Goal: Communication & Community: Share content

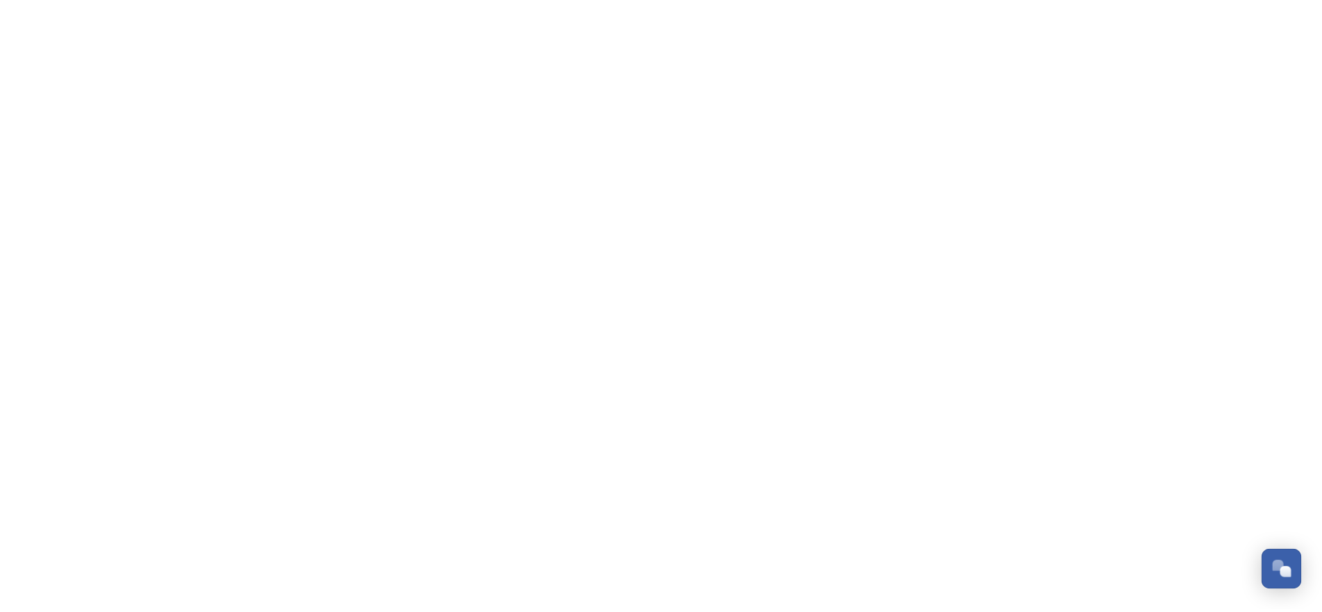
scroll to position [228, 0]
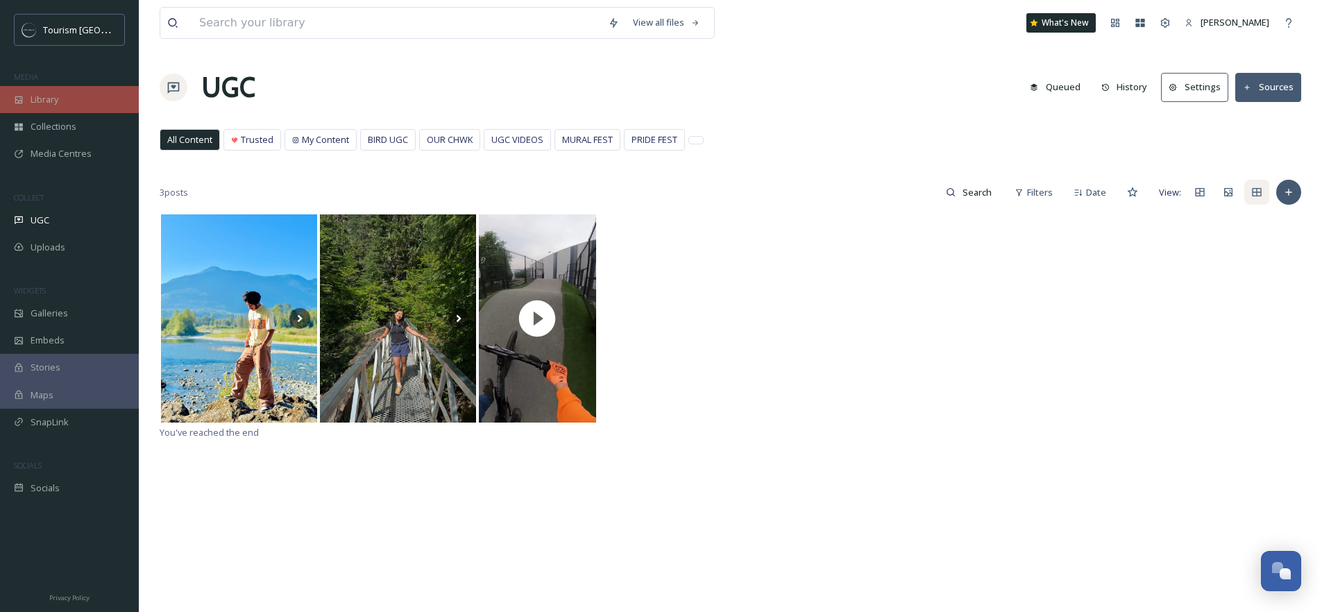
click at [82, 105] on div "Library" at bounding box center [69, 99] width 139 height 27
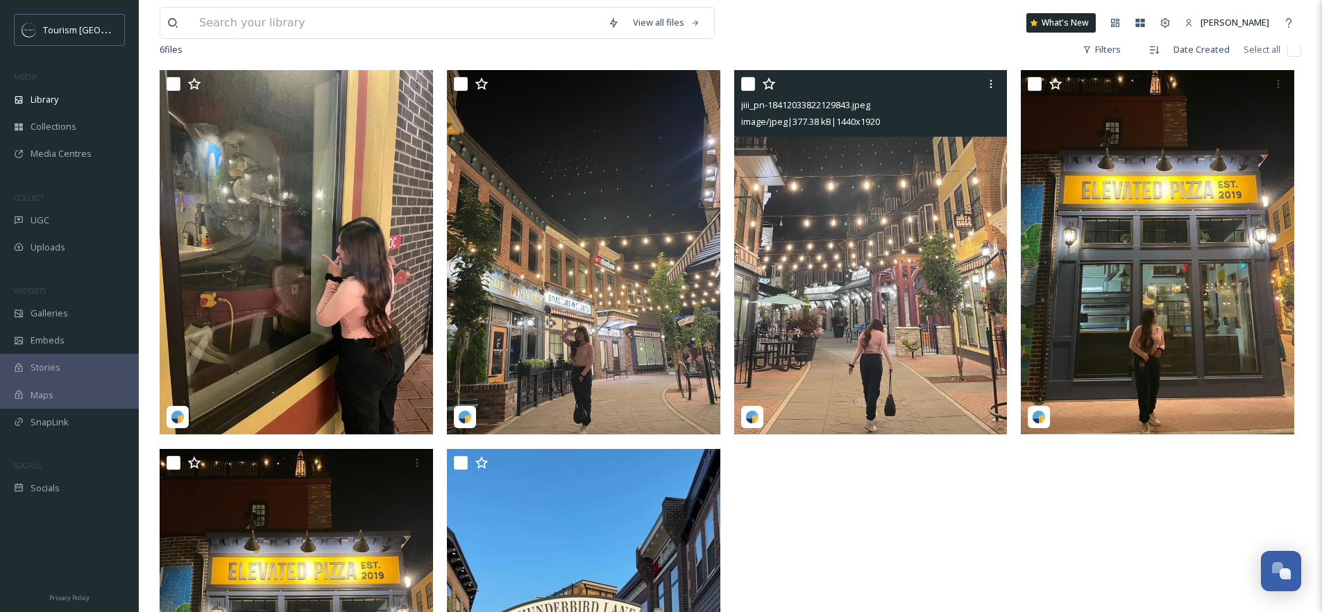
scroll to position [276, 0]
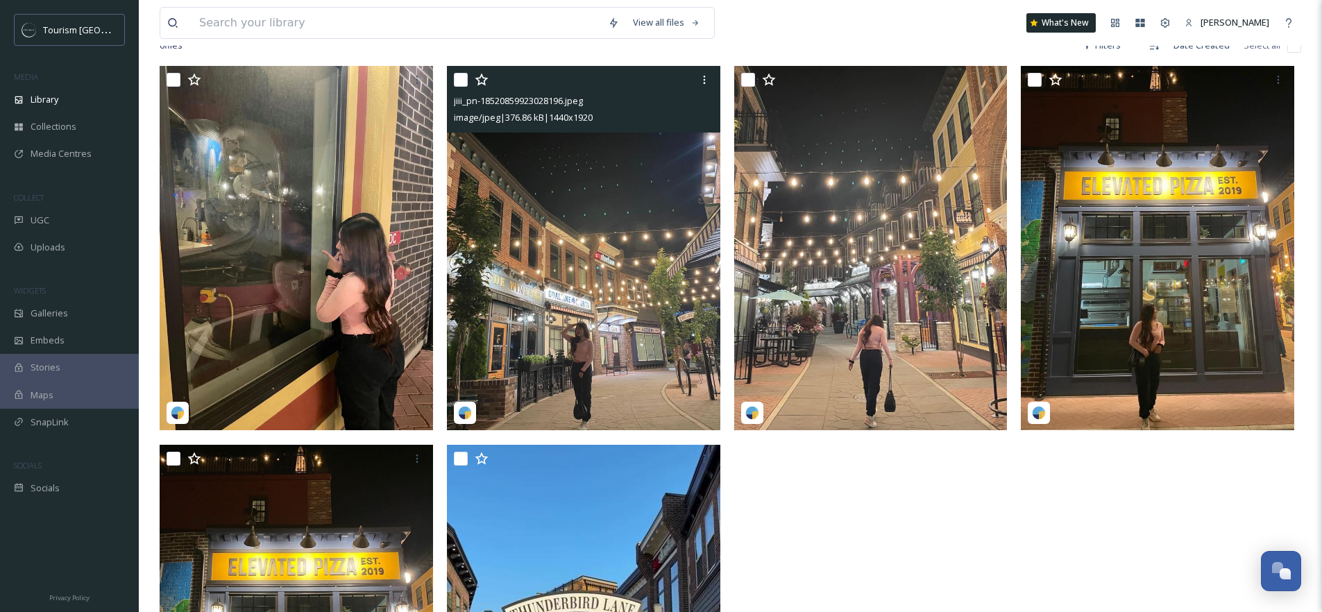
click at [621, 210] on img at bounding box center [583, 248] width 273 height 364
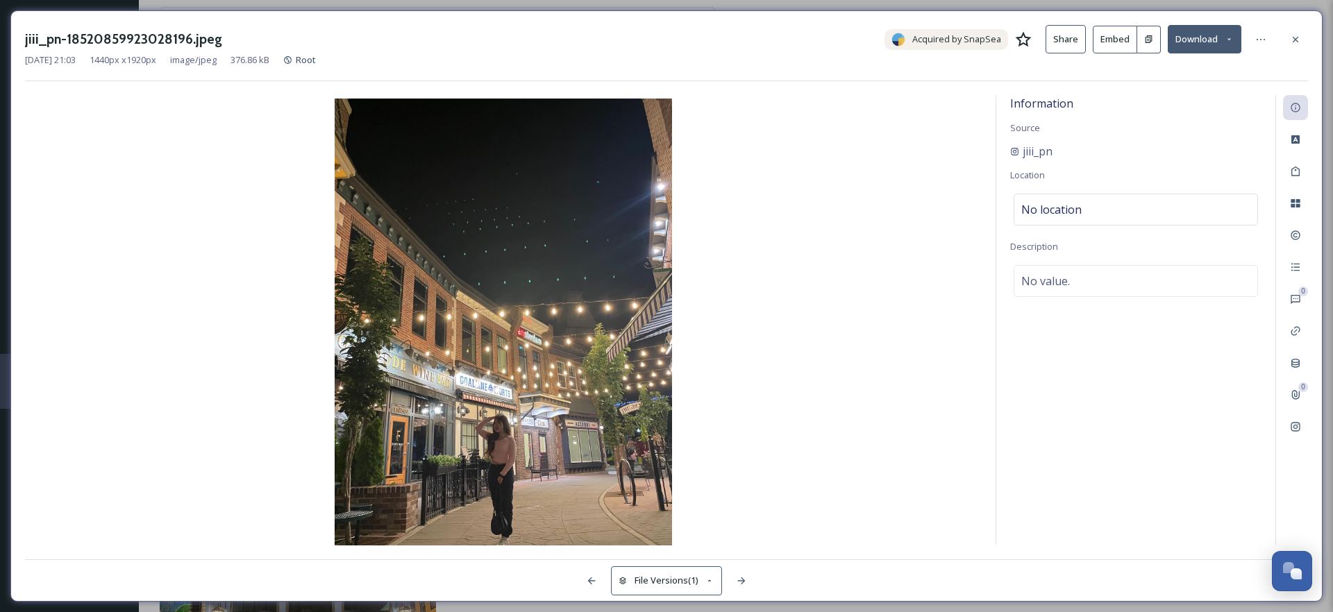
click at [1198, 31] on button "Download" at bounding box center [1204, 39] width 74 height 28
click at [1193, 67] on span "Download Original (1440 x 1920)" at bounding box center [1167, 71] width 131 height 13
click at [1299, 42] on icon at bounding box center [1295, 39] width 11 height 11
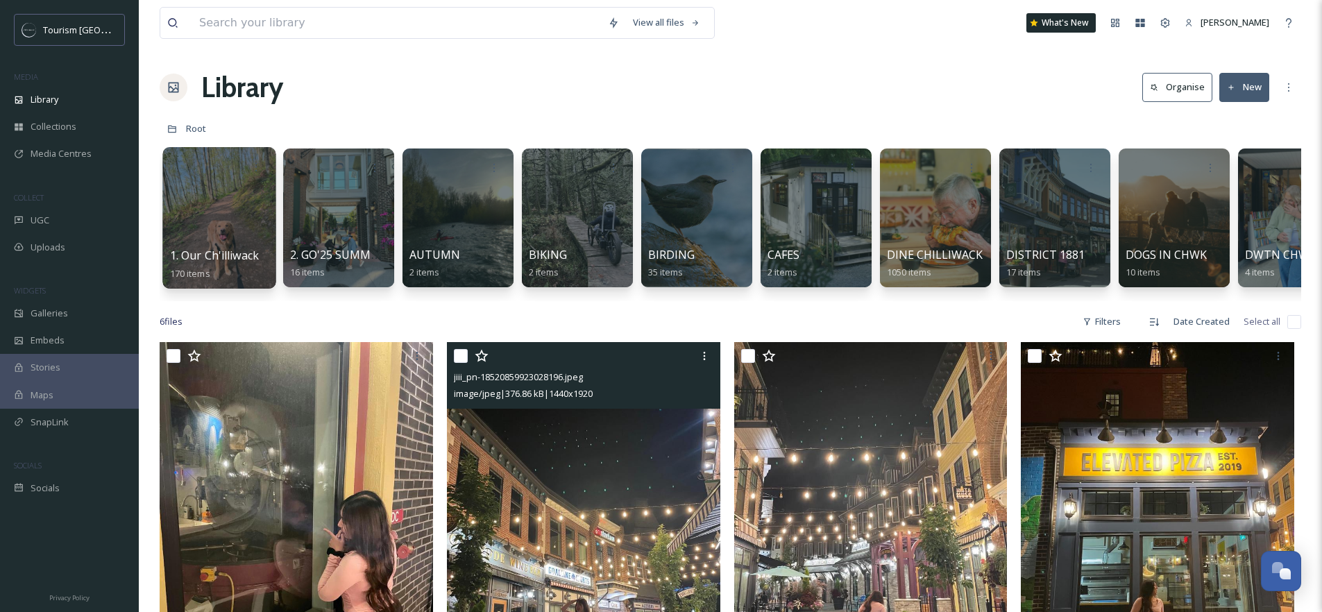
click at [248, 221] on div at bounding box center [218, 218] width 113 height 142
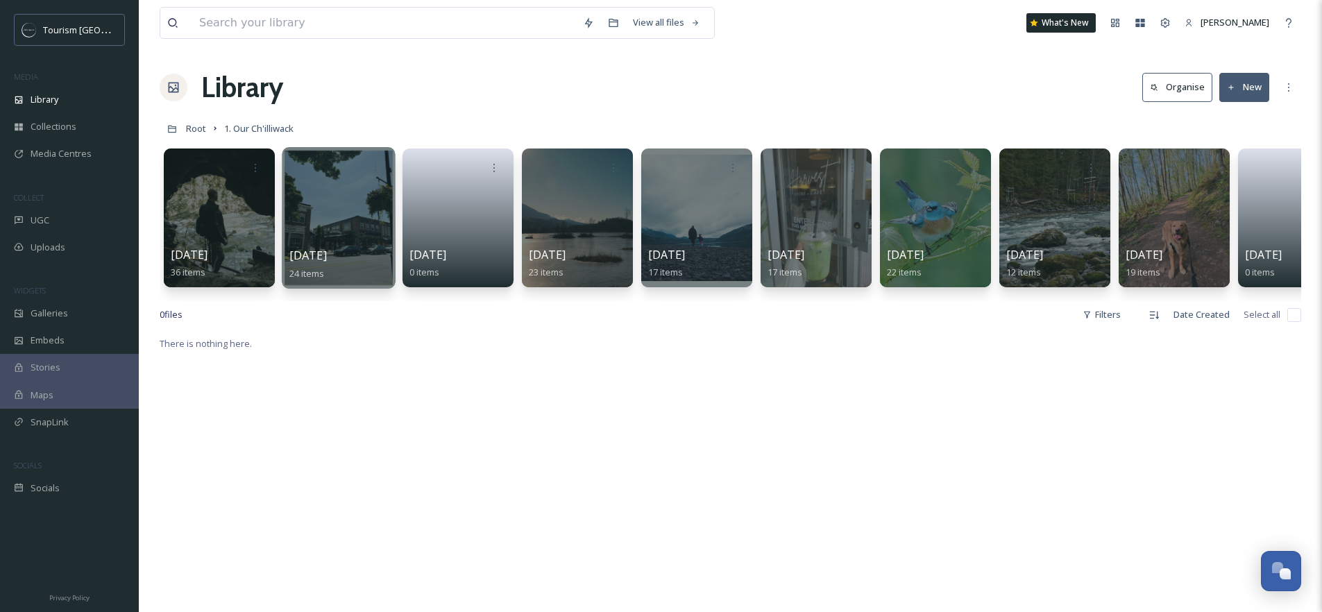
click at [360, 221] on div at bounding box center [338, 218] width 113 height 142
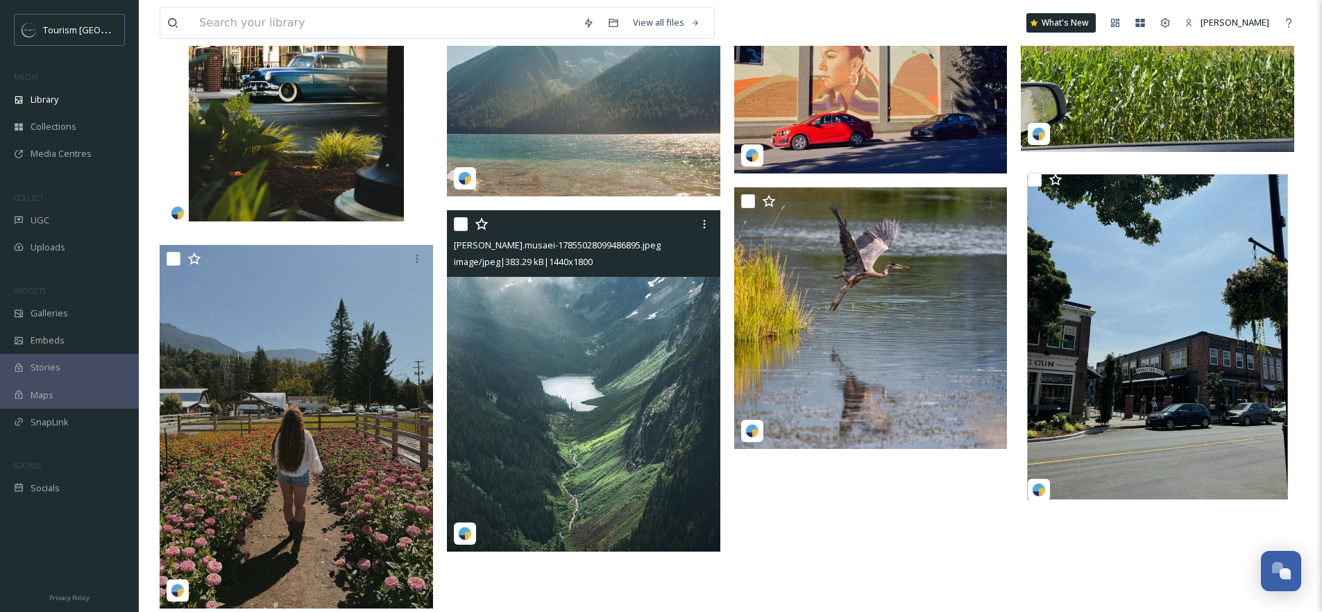
scroll to position [1687, 0]
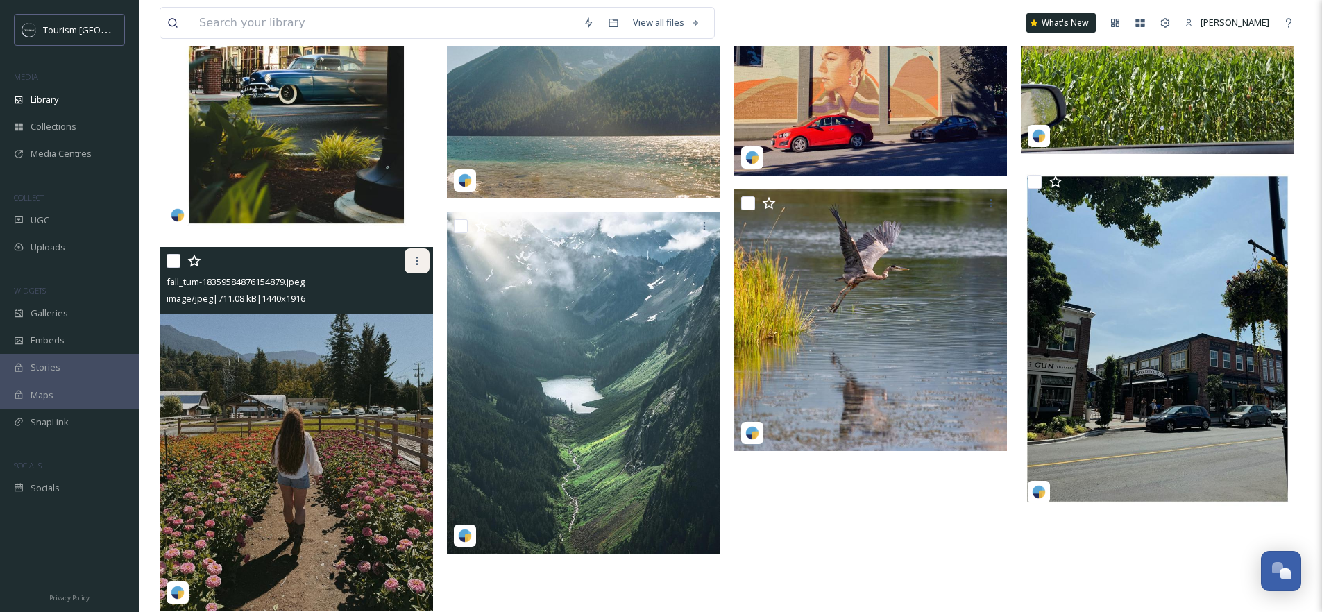
click at [414, 265] on icon at bounding box center [417, 260] width 11 height 11
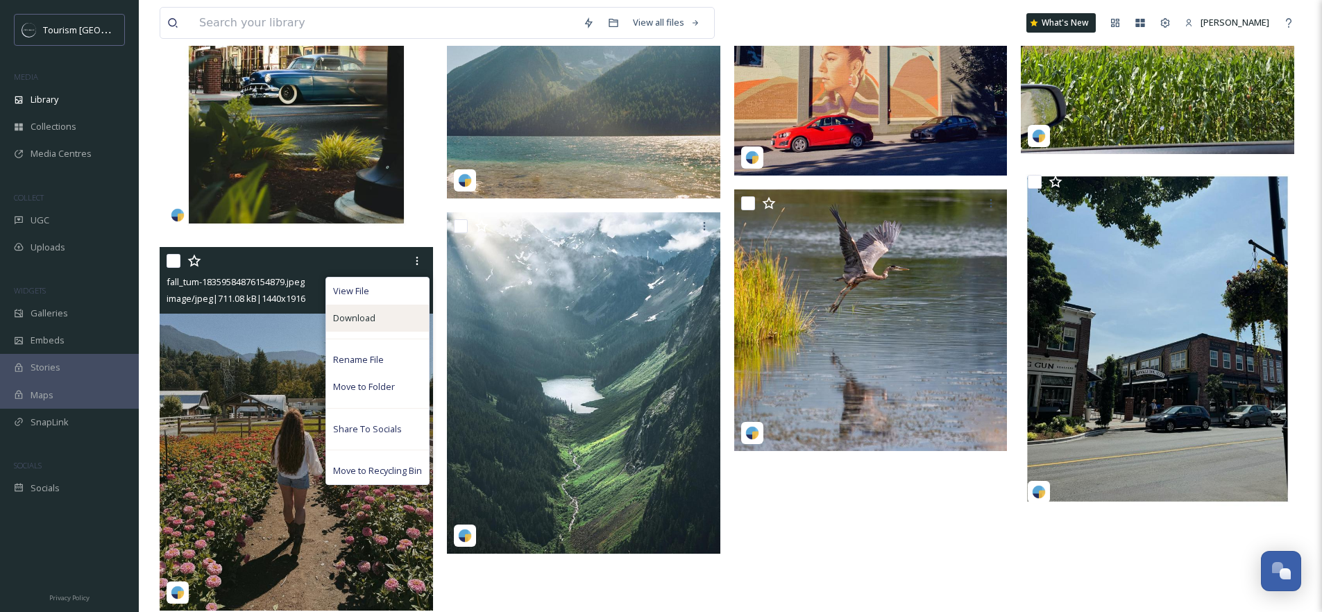
click at [375, 321] on div "Download" at bounding box center [377, 318] width 103 height 27
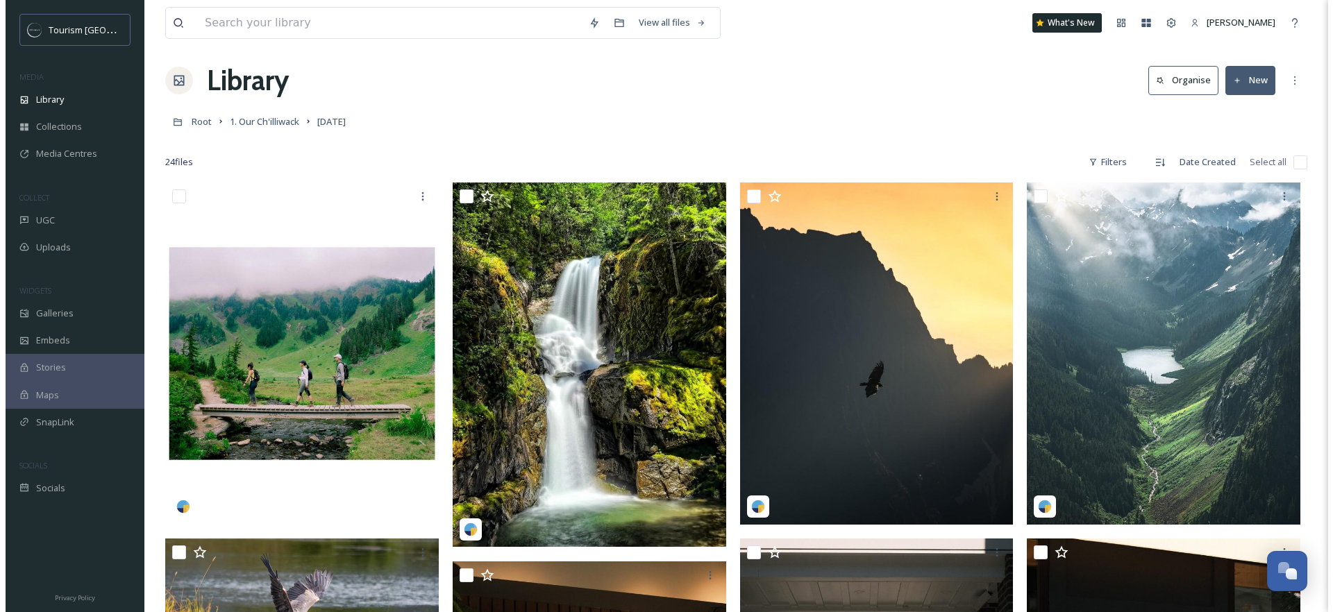
scroll to position [0, 0]
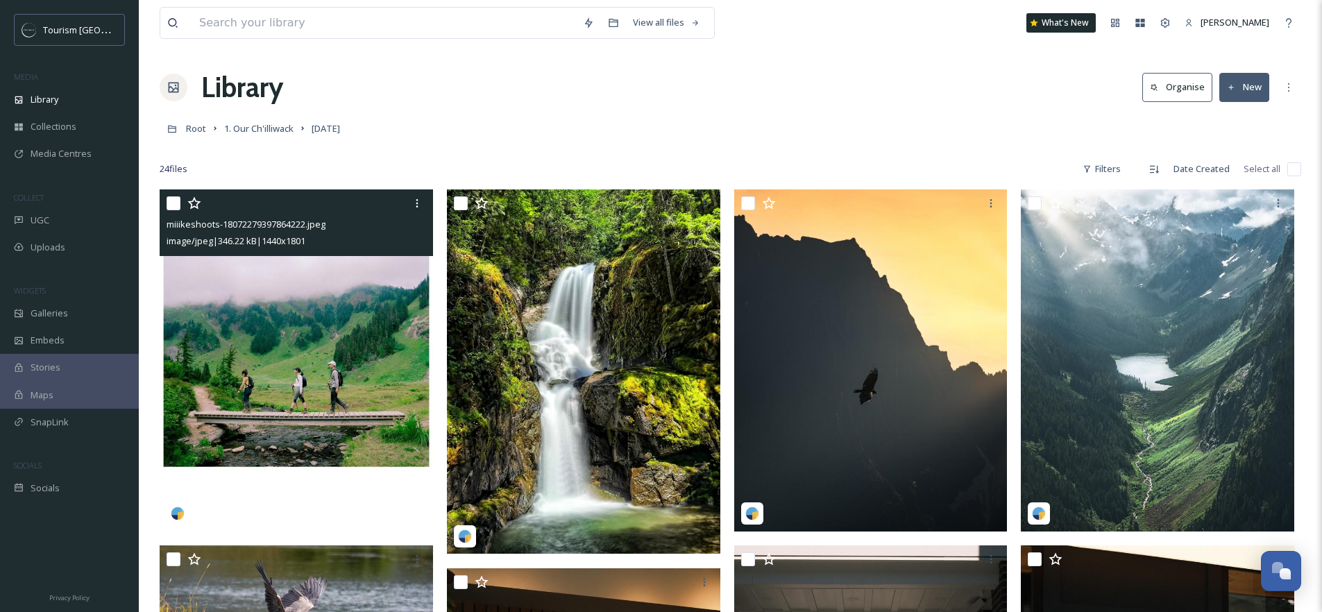
click at [305, 334] on img at bounding box center [296, 360] width 273 height 342
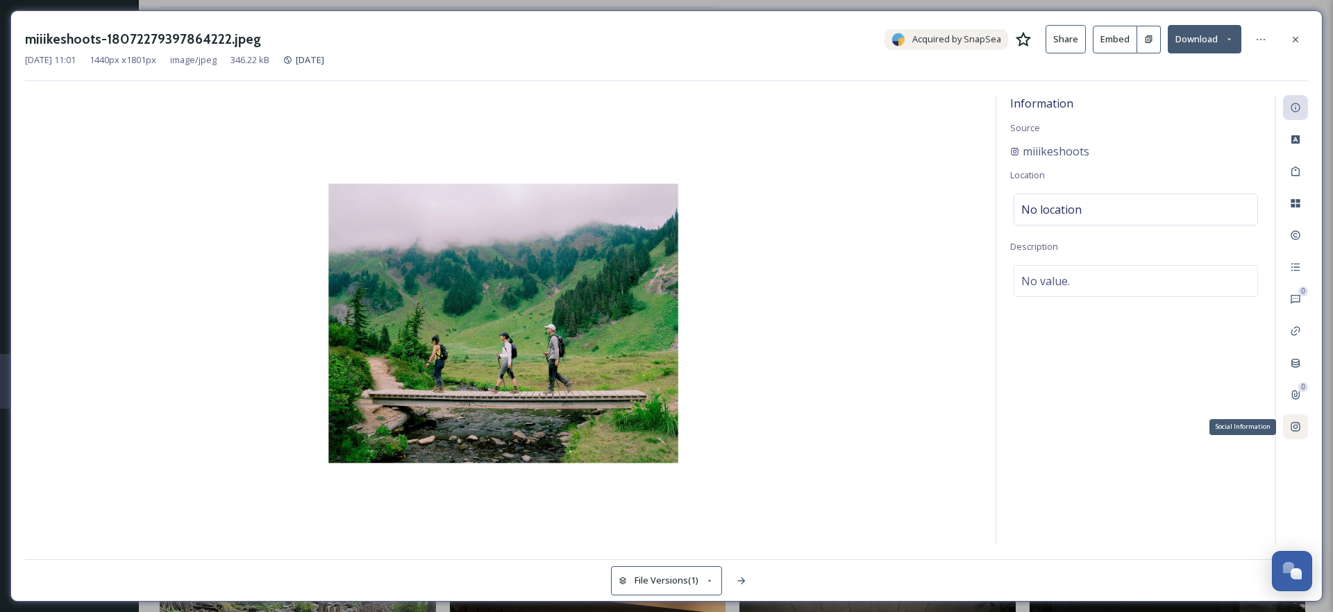
click at [1297, 423] on icon at bounding box center [1295, 426] width 11 height 11
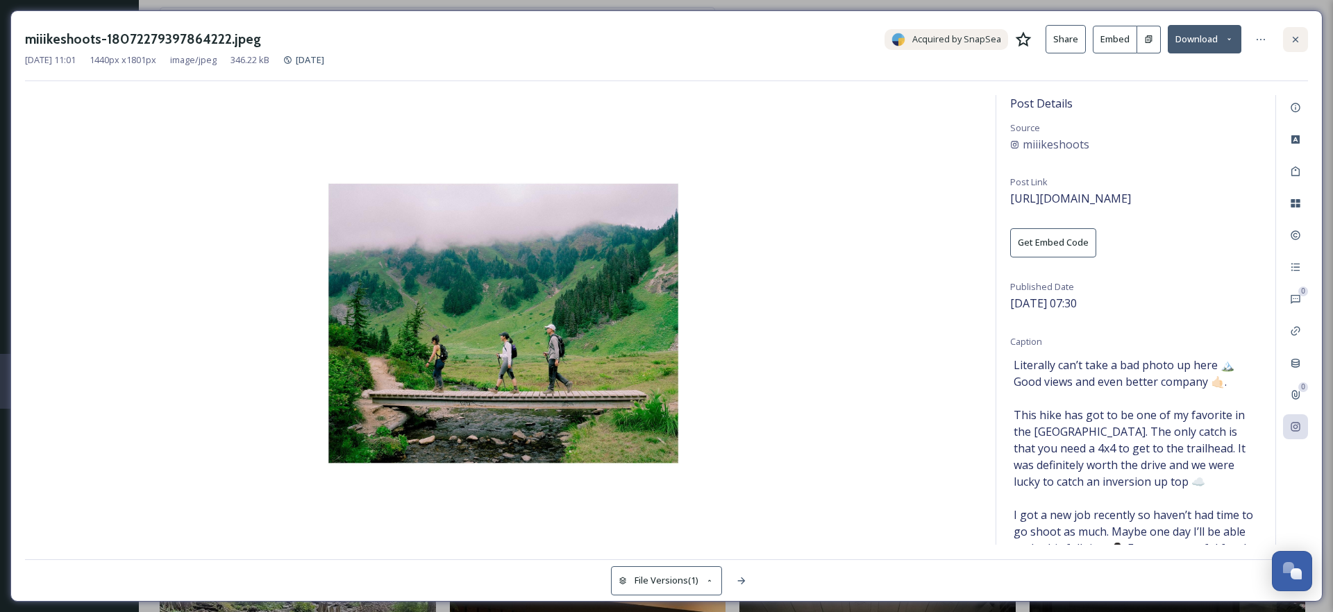
click at [1295, 44] on icon at bounding box center [1295, 39] width 11 height 11
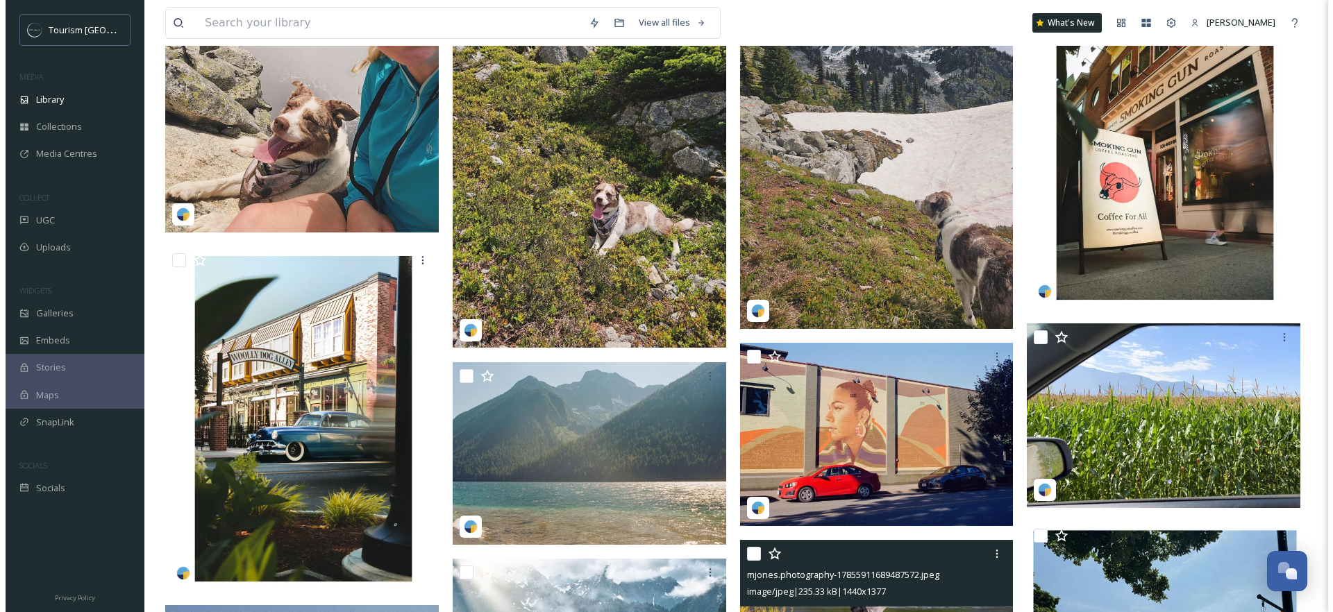
scroll to position [1328, 0]
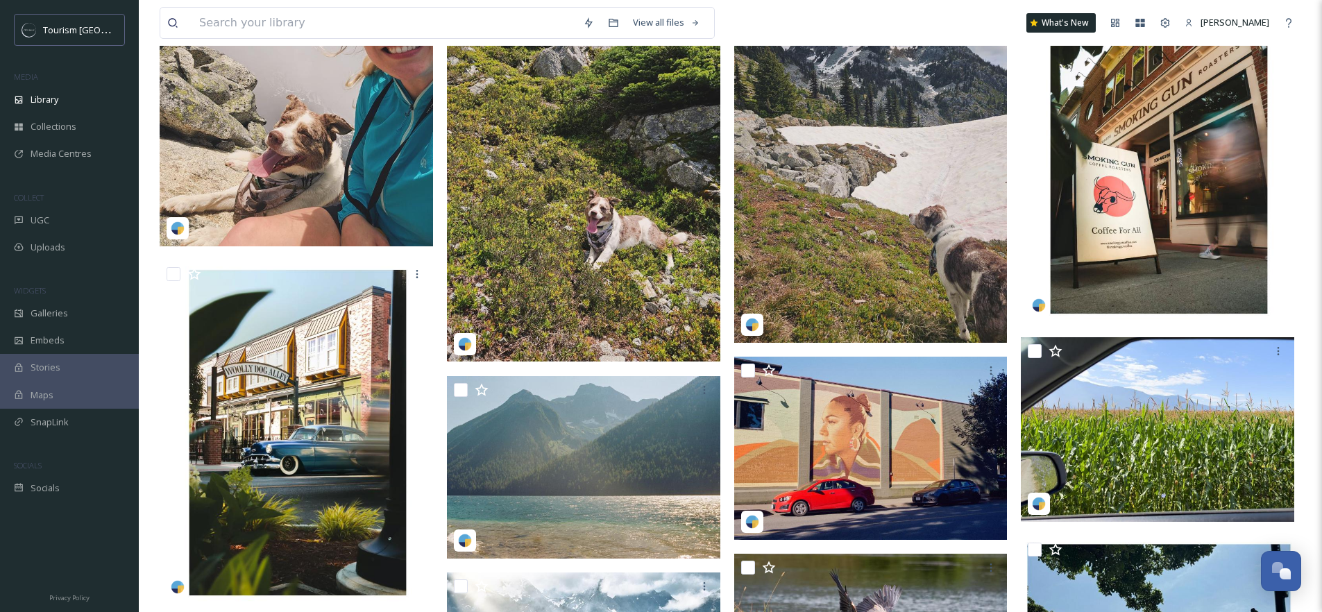
click at [845, 176] on img at bounding box center [870, 160] width 273 height 364
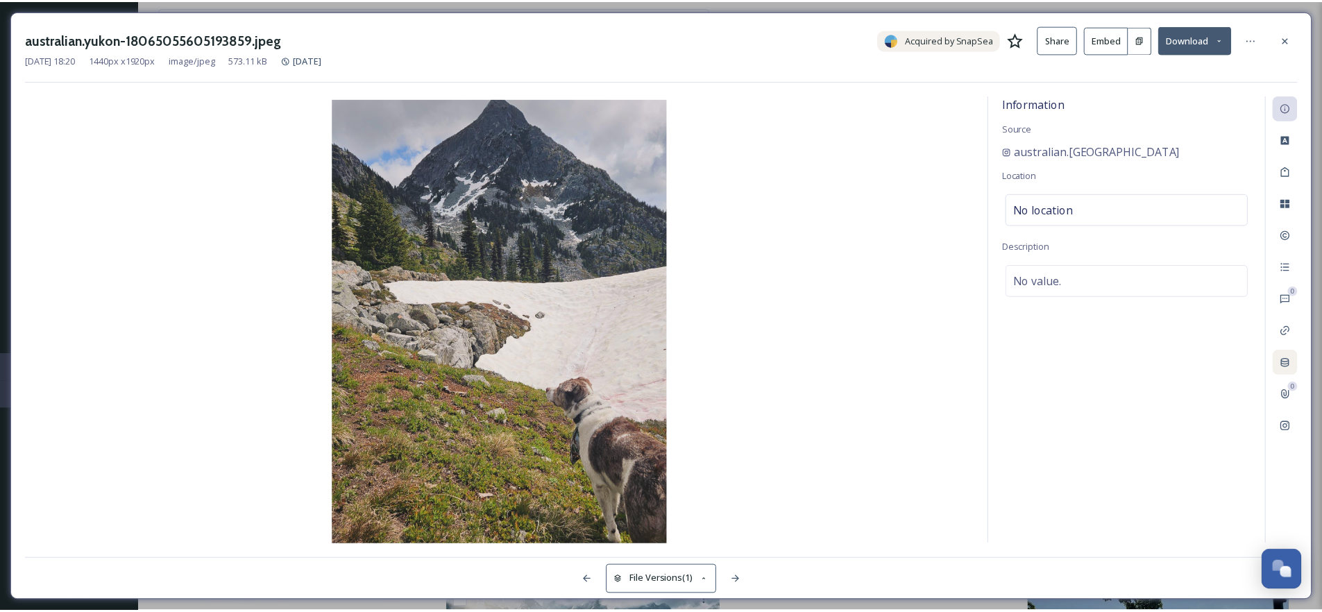
scroll to position [1331, 0]
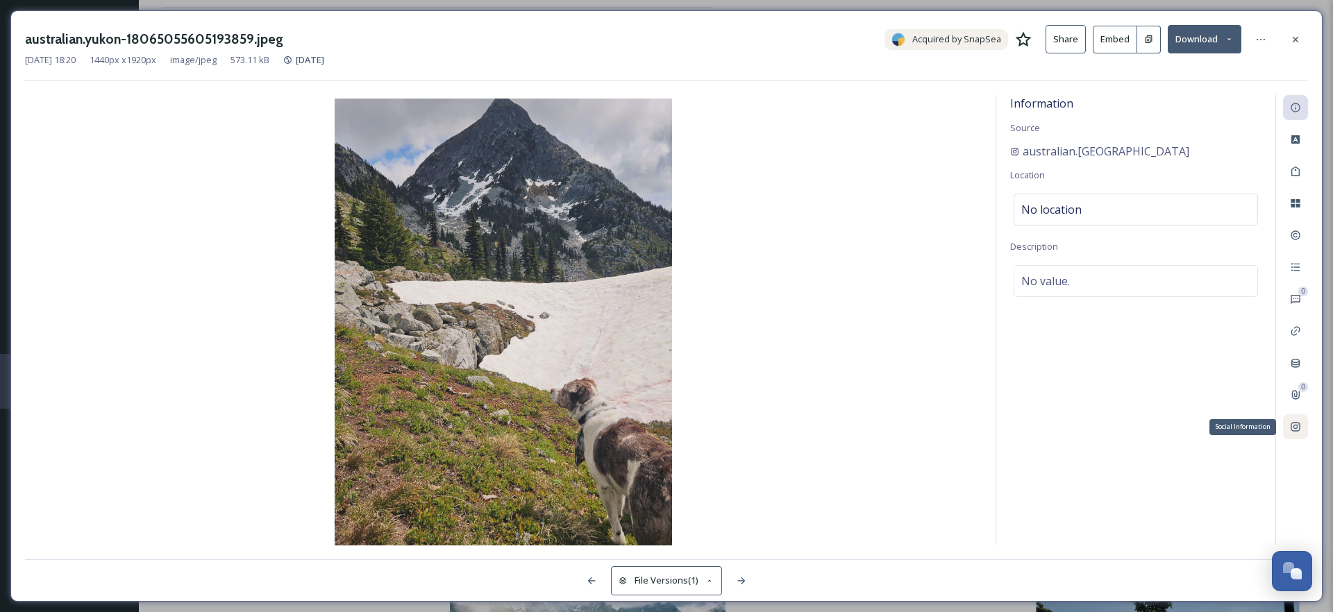
click at [1291, 430] on icon at bounding box center [1294, 427] width 9 height 9
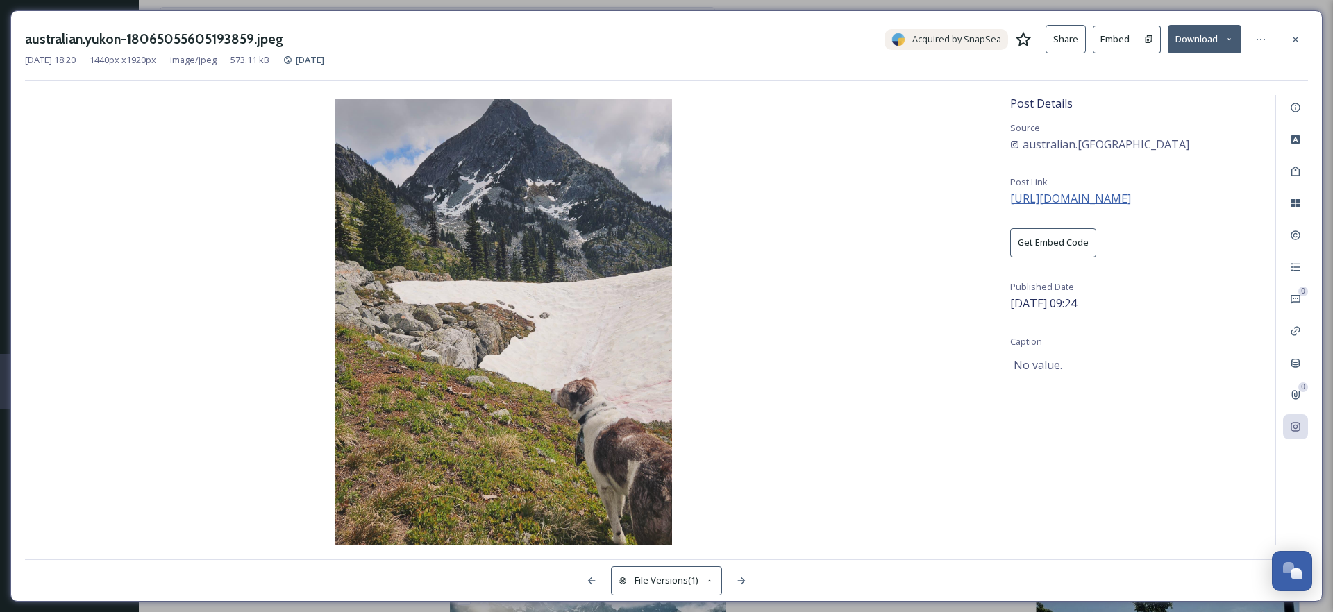
click at [1101, 204] on span "https://www.instagram.com/p/DNUeMhXx4RX/" at bounding box center [1070, 198] width 121 height 15
click at [1294, 36] on icon at bounding box center [1295, 39] width 11 height 11
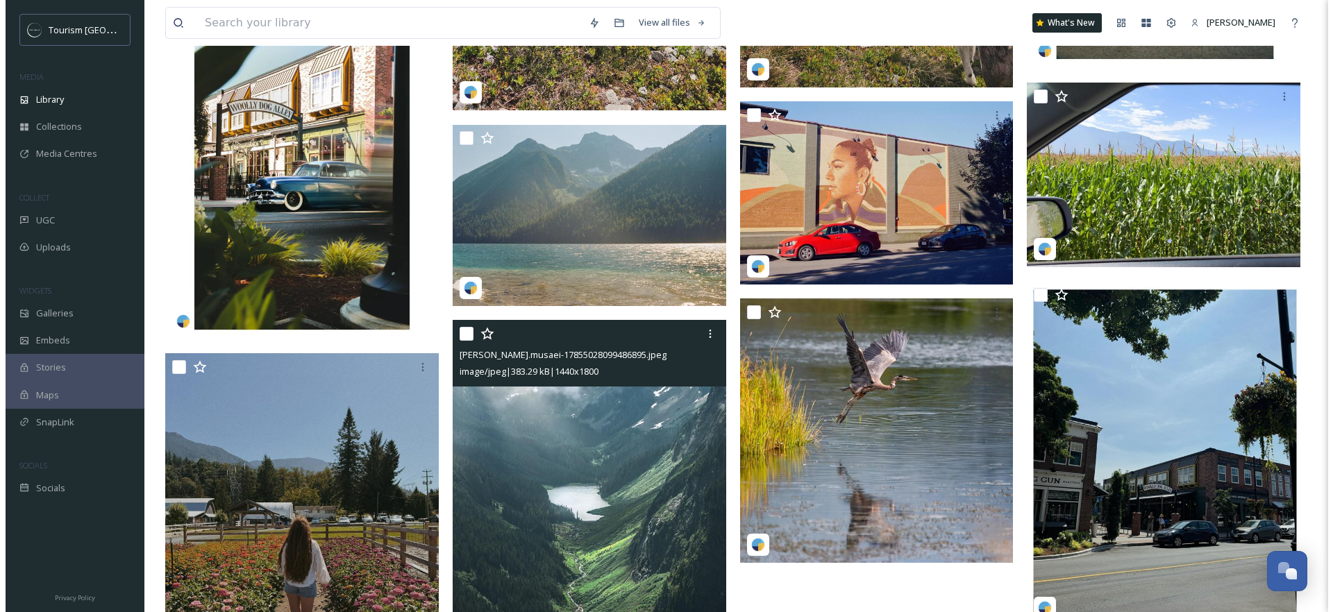
scroll to position [1591, 0]
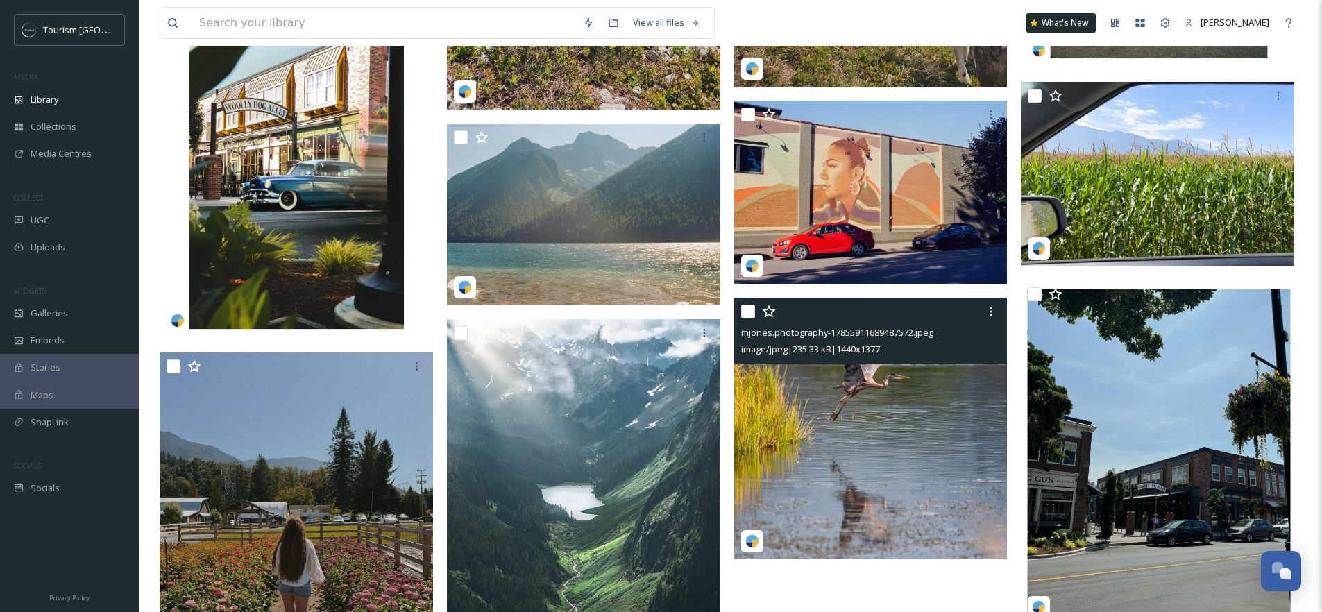
click at [849, 408] on img at bounding box center [870, 429] width 273 height 262
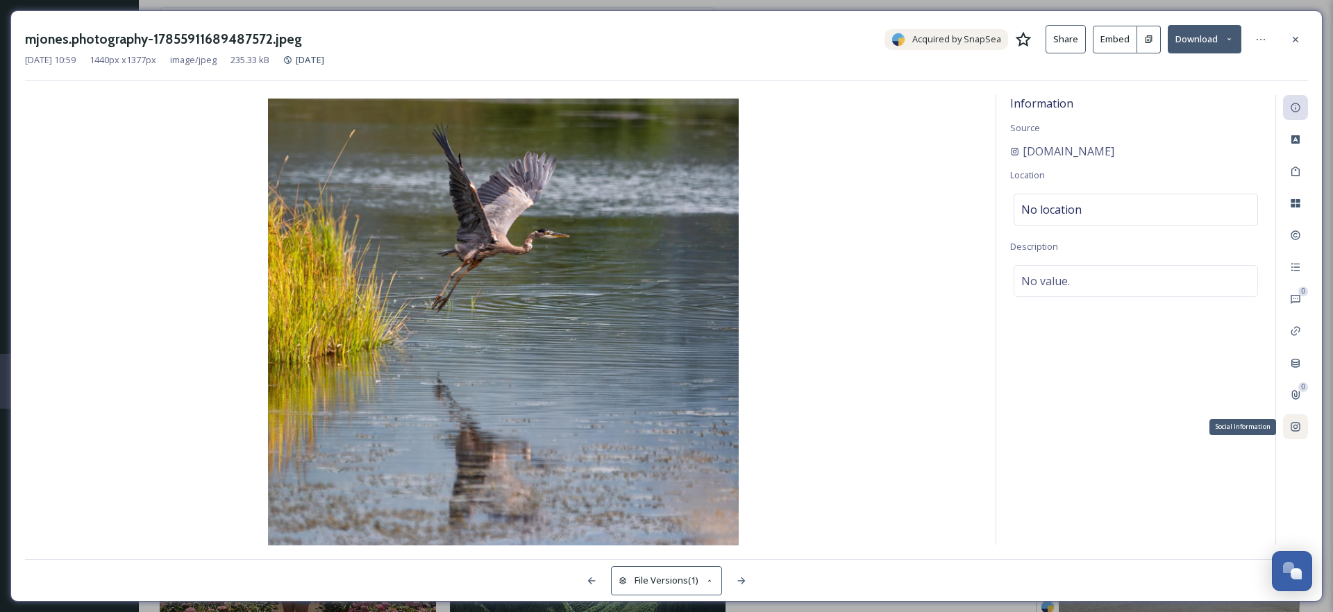
click at [1299, 426] on icon at bounding box center [1295, 426] width 11 height 11
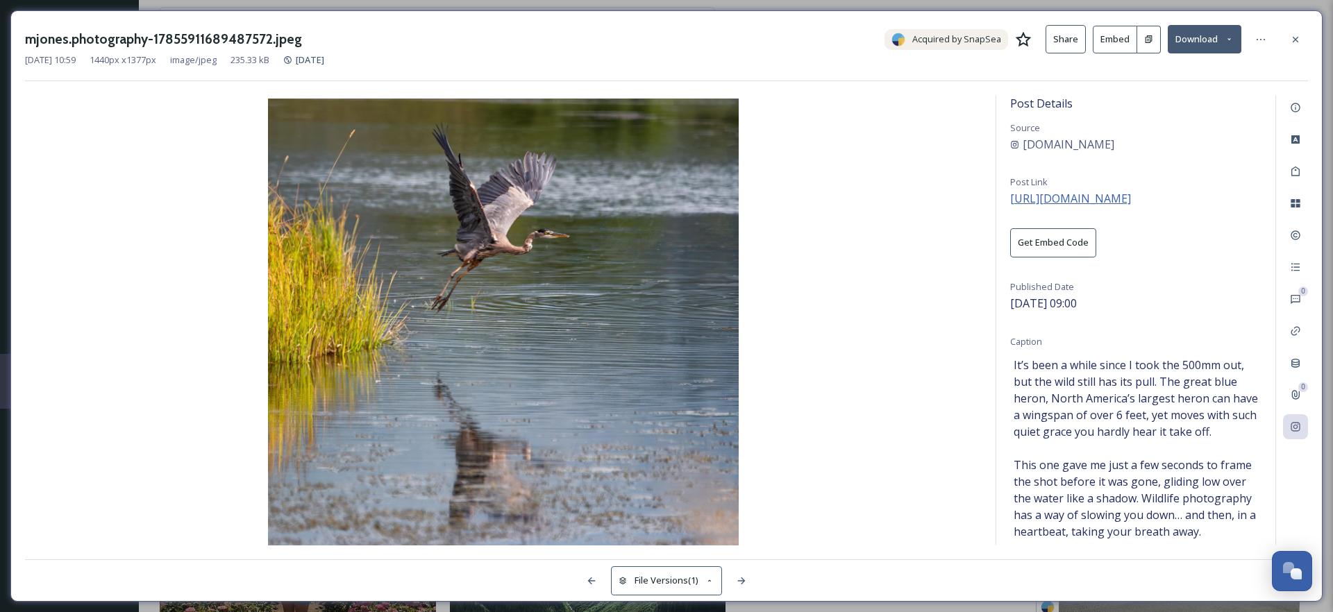
click at [1105, 198] on span "https://www.instagram.com/p/DNOHwtiOOx4/" at bounding box center [1070, 198] width 121 height 15
click at [1298, 40] on icon at bounding box center [1295, 39] width 11 height 11
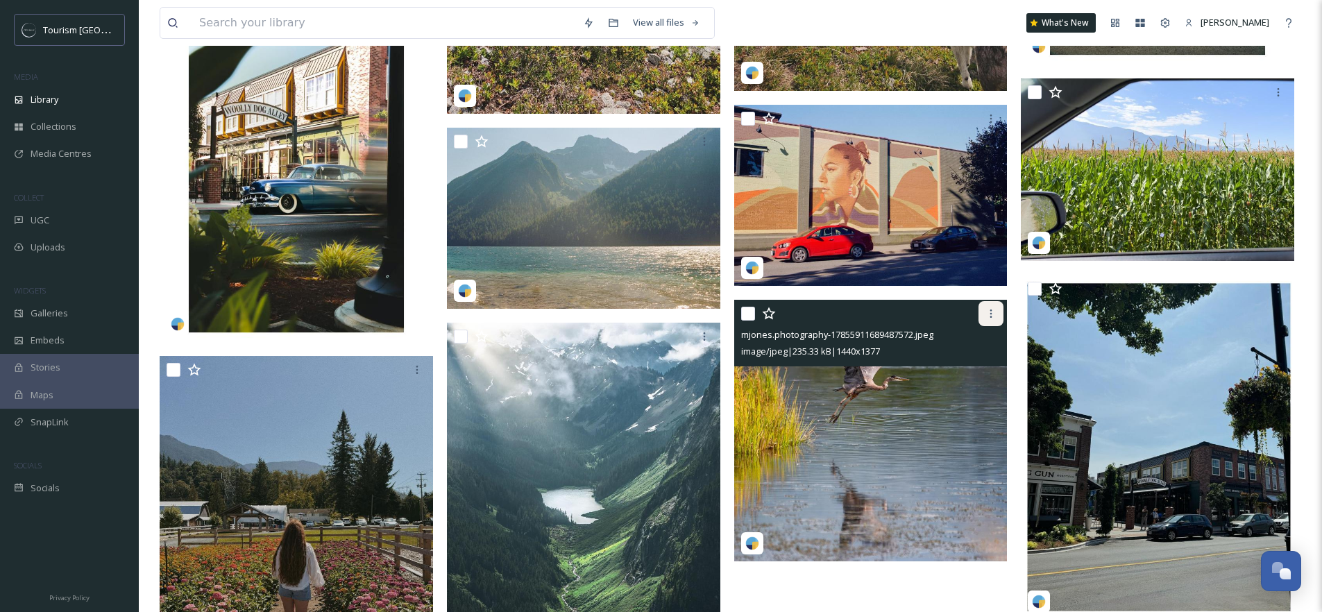
click at [987, 311] on icon at bounding box center [991, 313] width 11 height 11
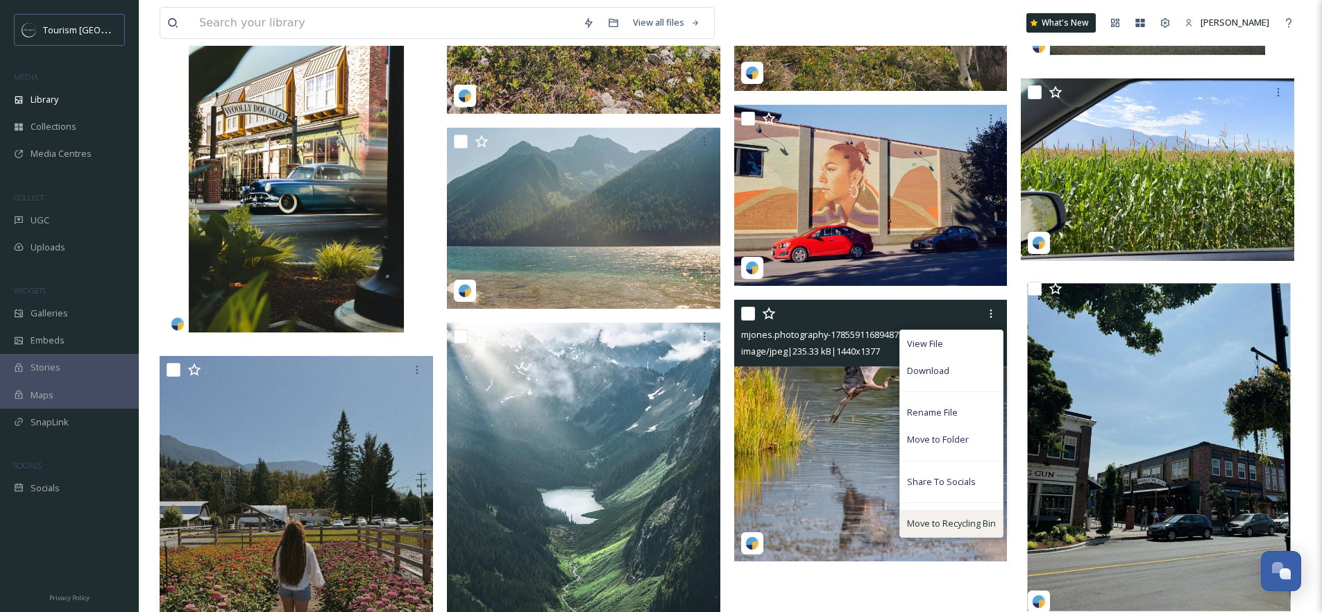
click at [933, 518] on span "Move to Recycling Bin" at bounding box center [951, 523] width 89 height 13
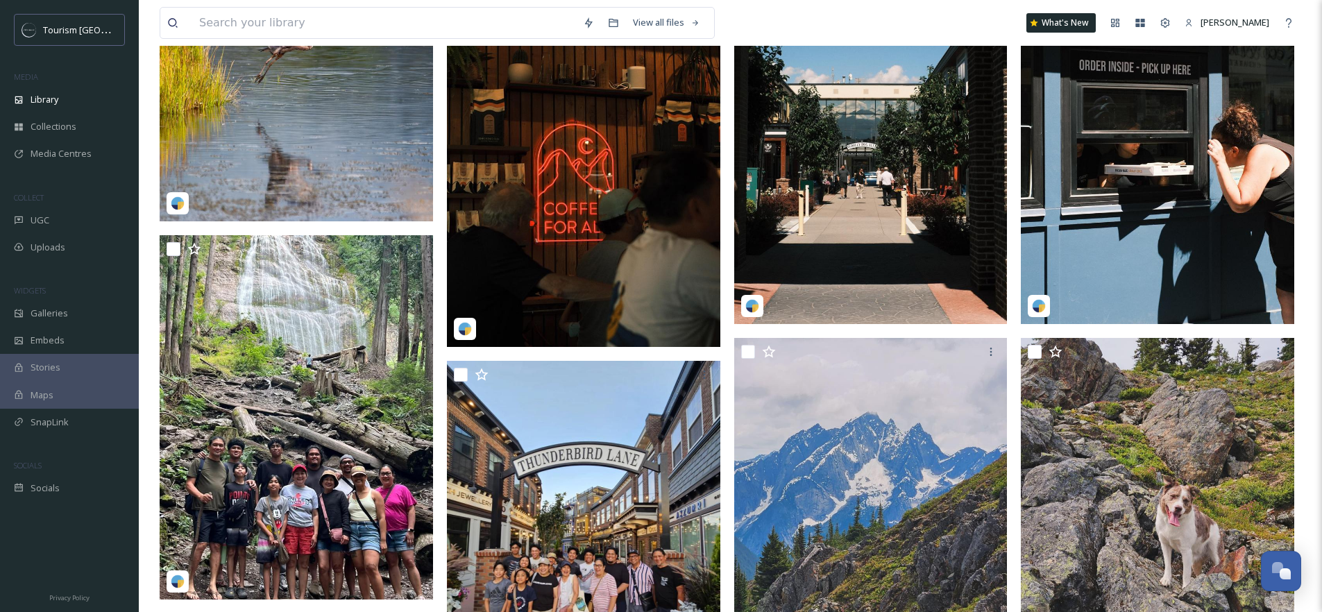
scroll to position [293, 0]
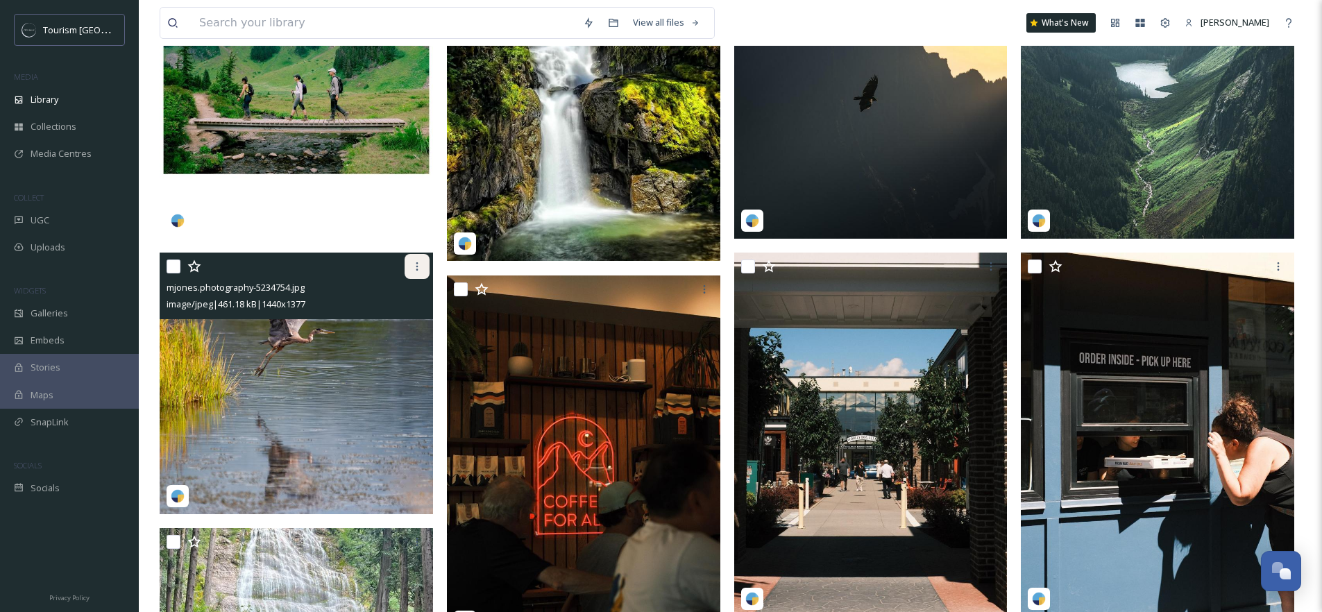
click at [420, 267] on icon at bounding box center [417, 266] width 11 height 11
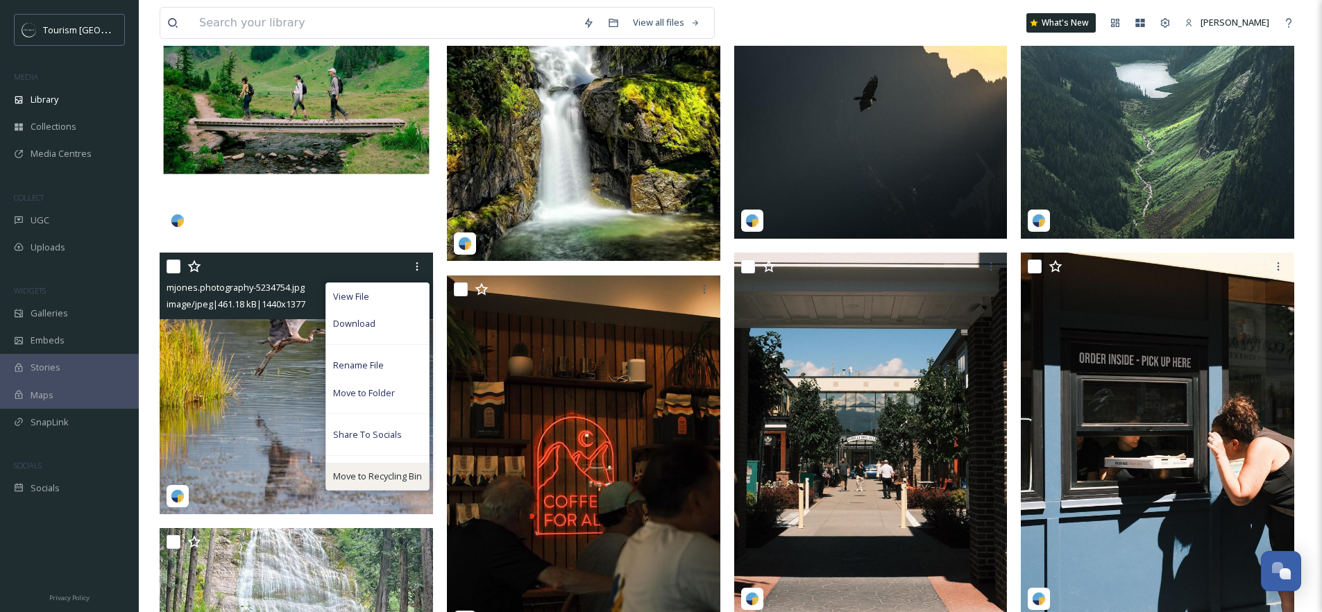
click at [384, 480] on span "Move to Recycling Bin" at bounding box center [377, 476] width 89 height 13
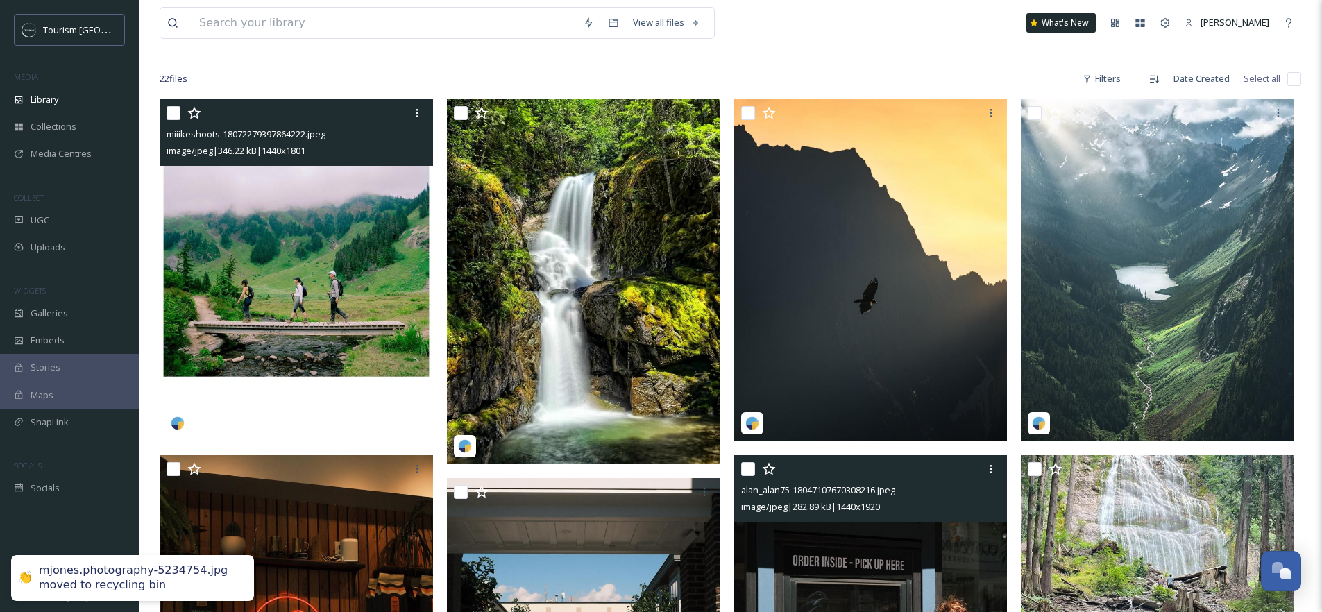
scroll to position [0, 0]
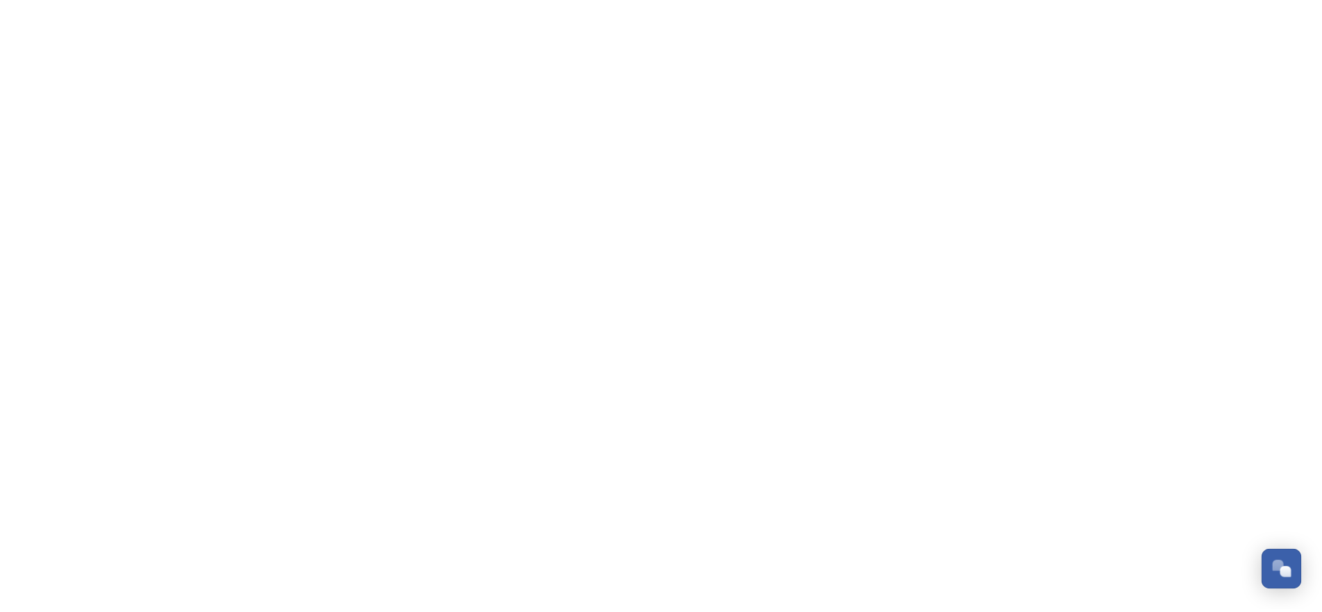
scroll to position [228, 0]
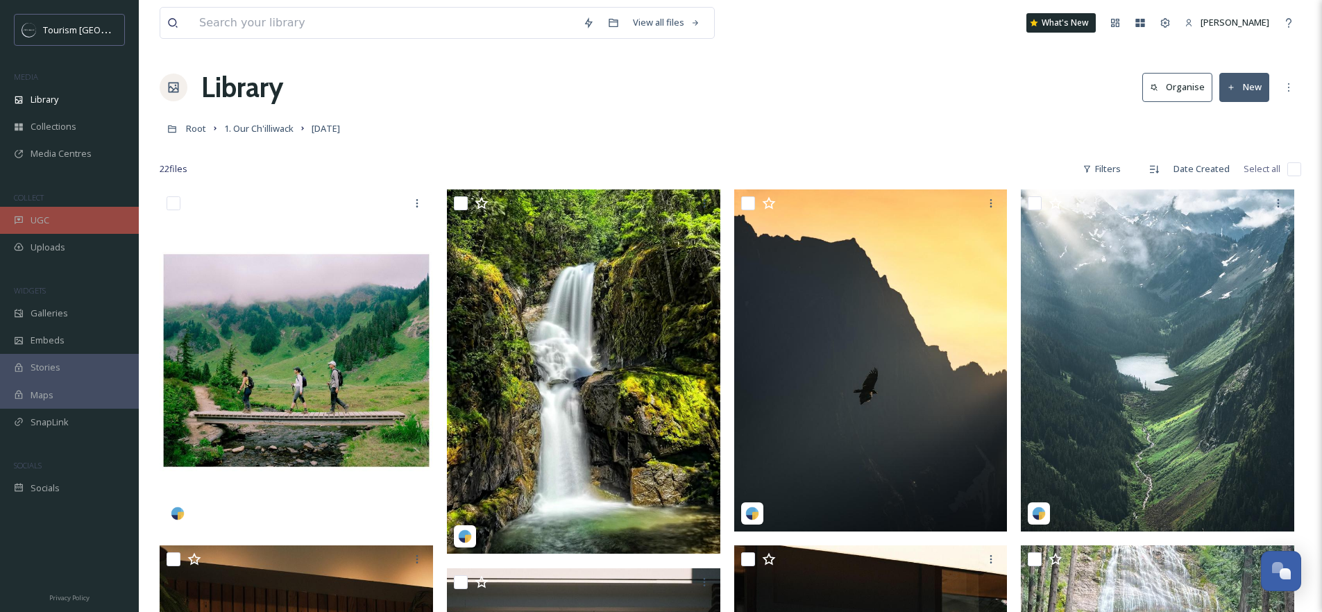
click at [60, 216] on div "UGC" at bounding box center [69, 220] width 139 height 27
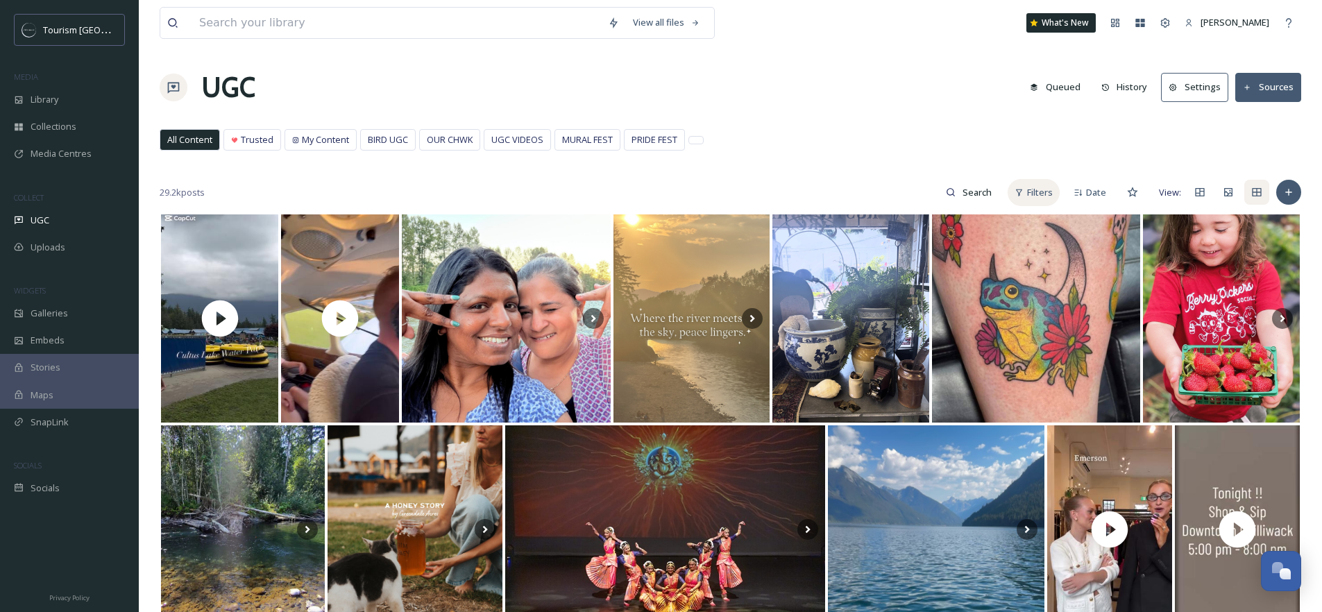
click at [1020, 197] on div "Filters" at bounding box center [1034, 192] width 52 height 27
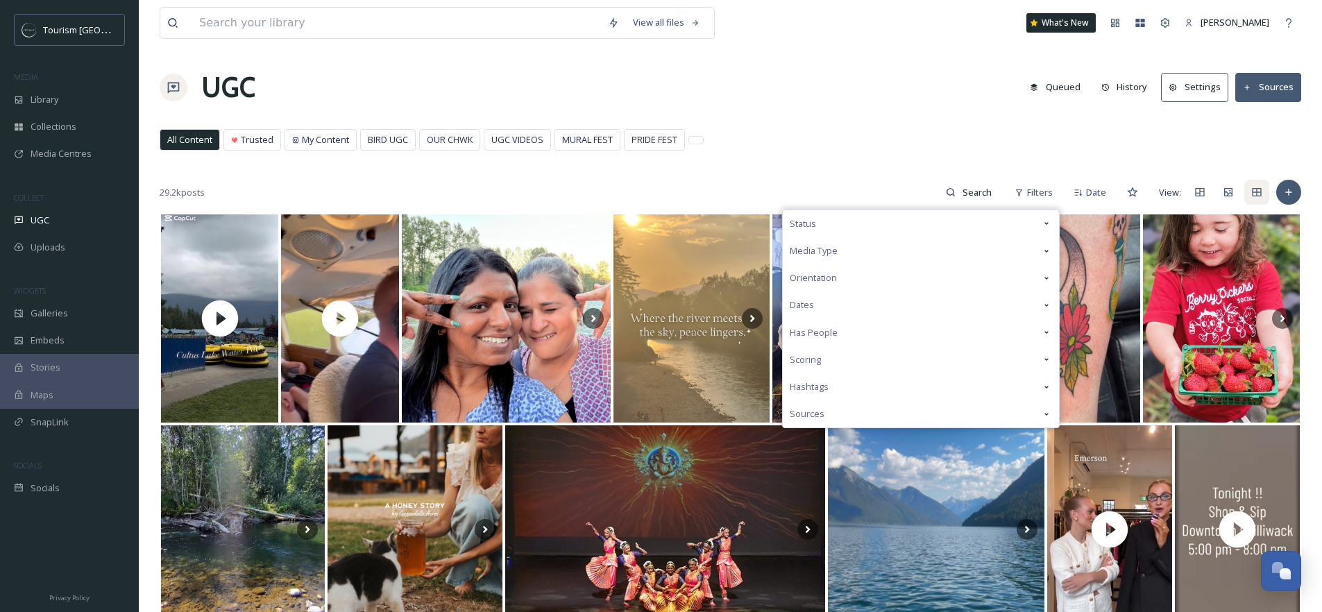
click at [845, 240] on div "Media Type" at bounding box center [921, 250] width 276 height 27
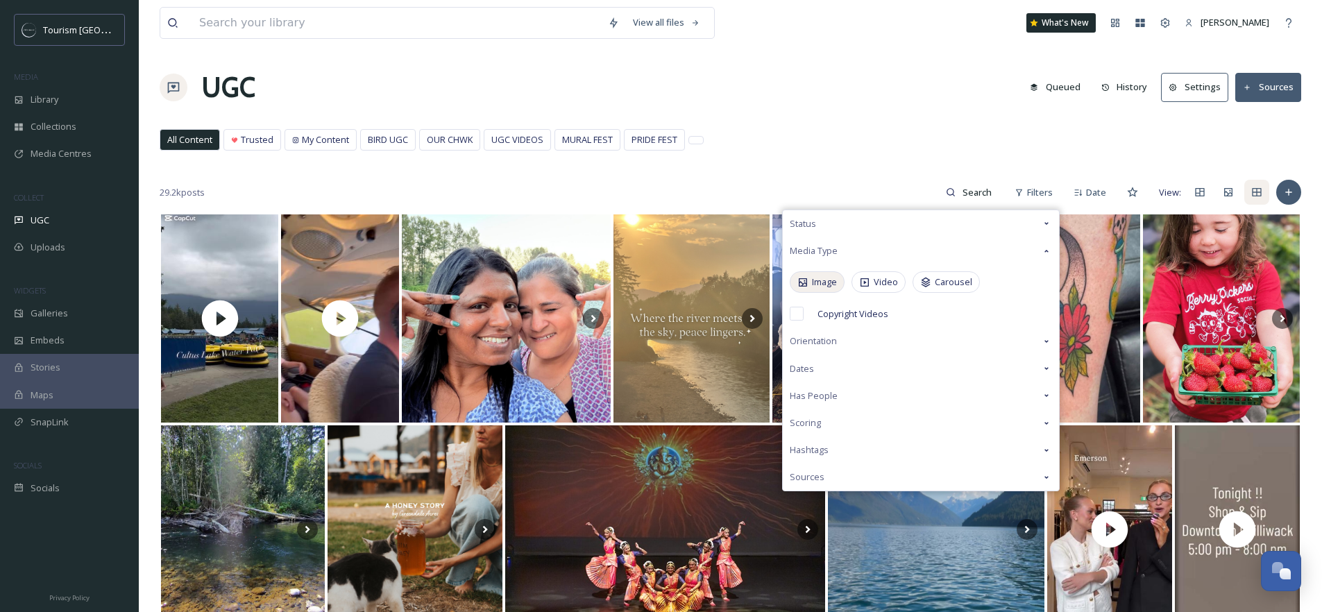
click at [816, 285] on span "Image" at bounding box center [824, 282] width 25 height 13
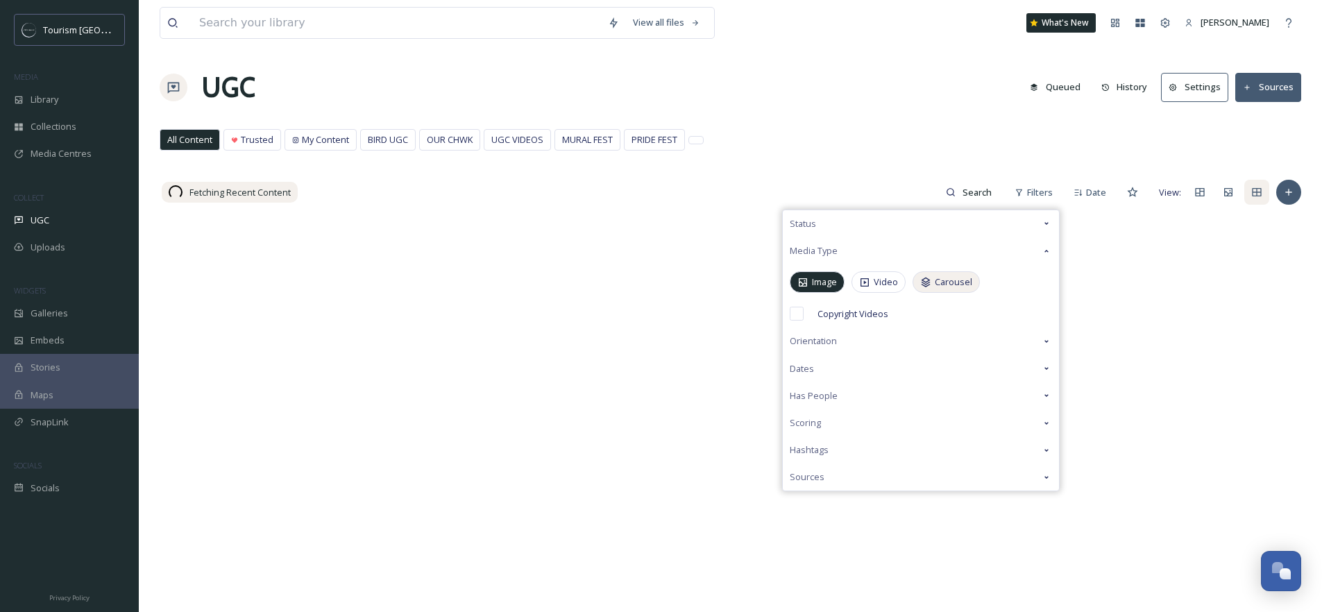
click at [968, 284] on span "Carousel" at bounding box center [953, 282] width 37 height 13
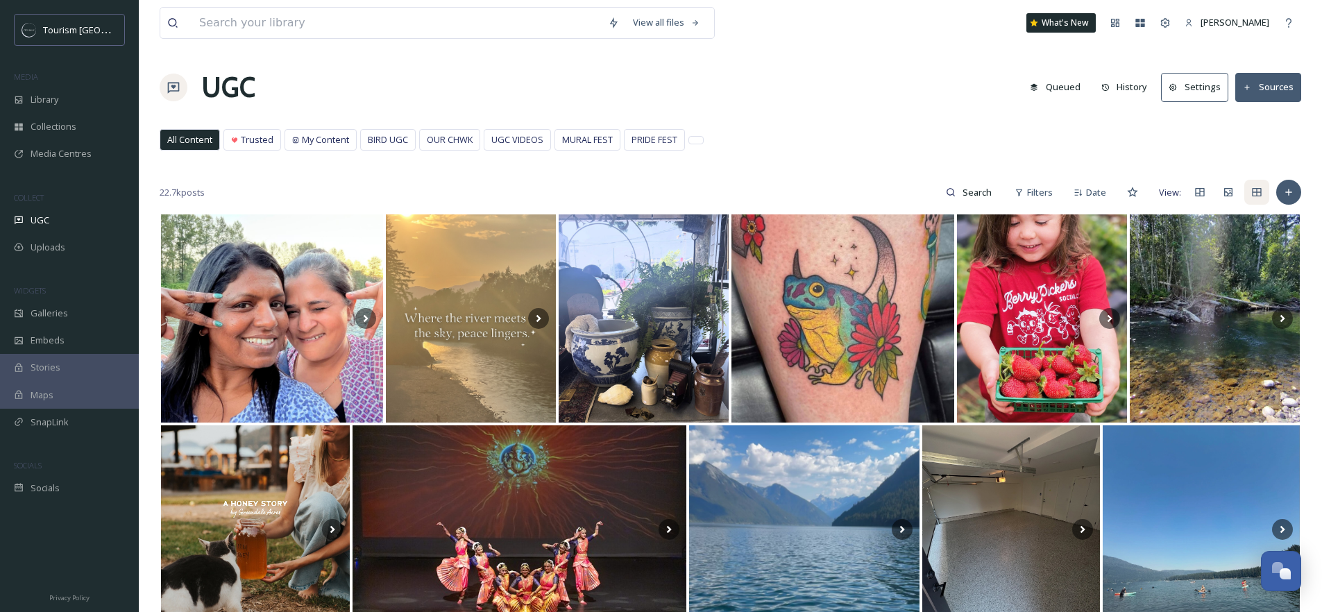
click at [822, 69] on div "UGC Queued History Settings Sources" at bounding box center [731, 88] width 1142 height 42
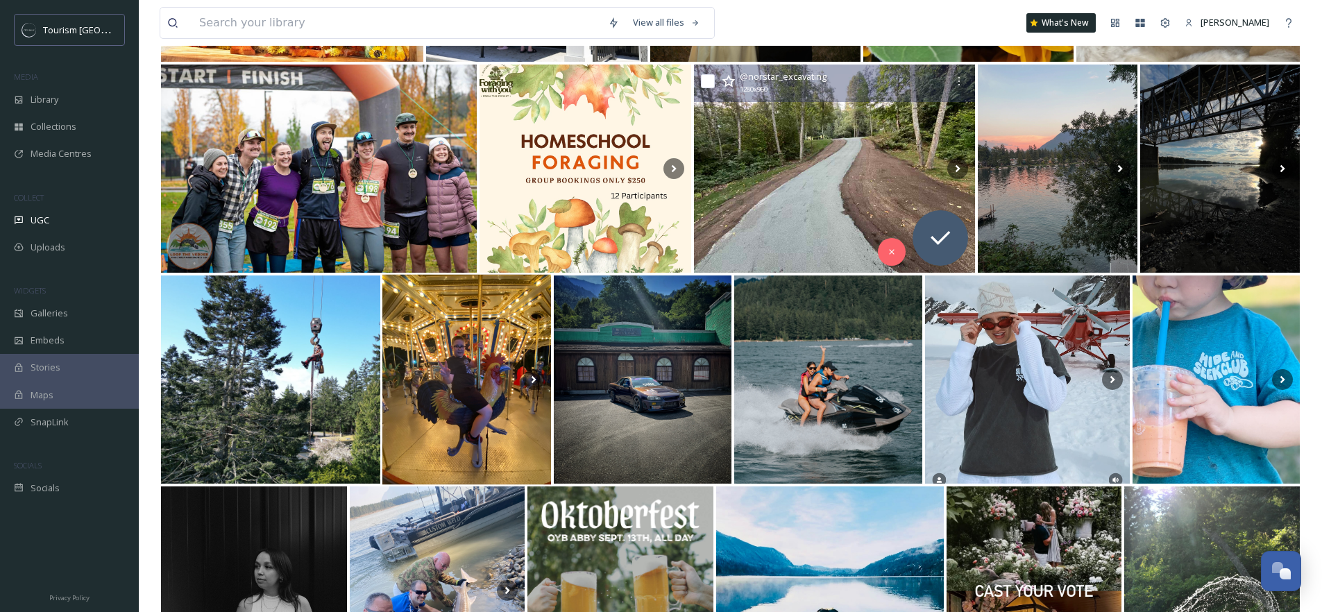
scroll to position [1213, 0]
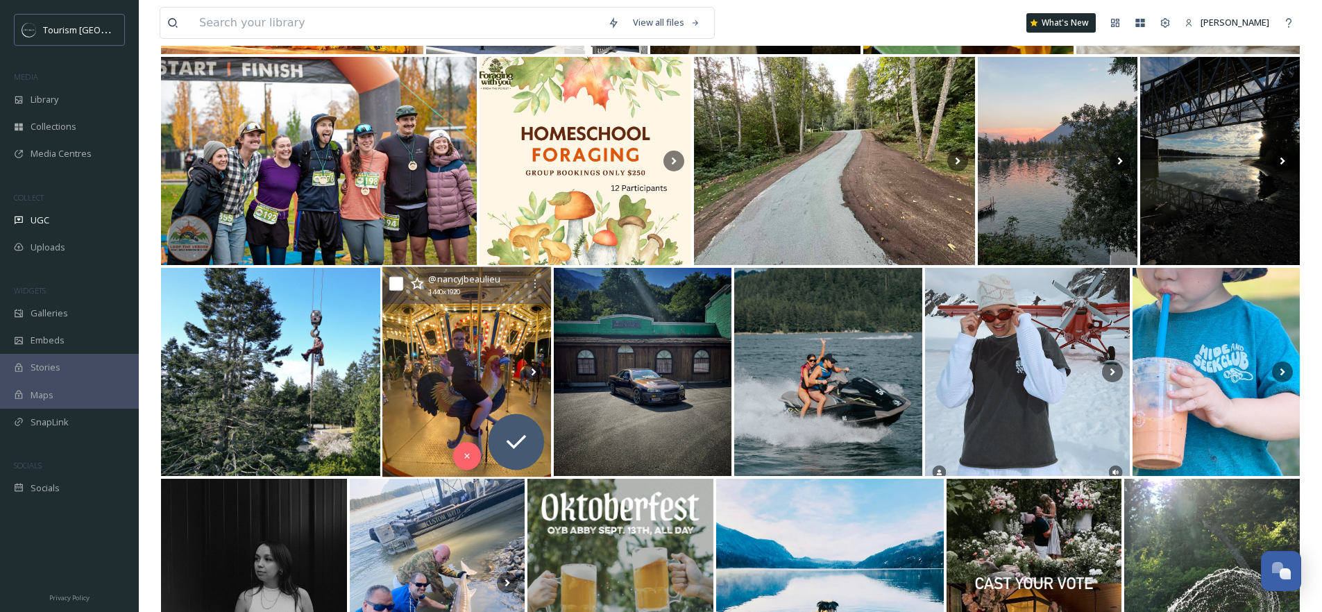
click at [473, 367] on img at bounding box center [466, 372] width 169 height 210
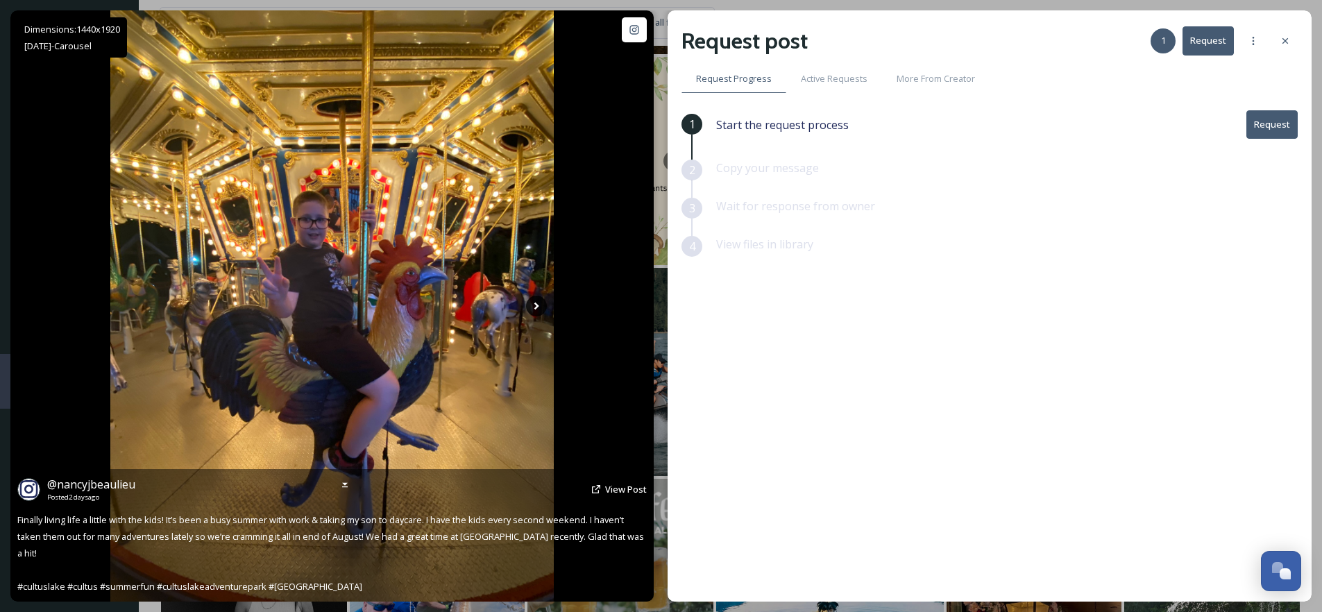
click at [528, 307] on icon at bounding box center [536, 306] width 21 height 21
click at [534, 306] on icon at bounding box center [536, 306] width 21 height 21
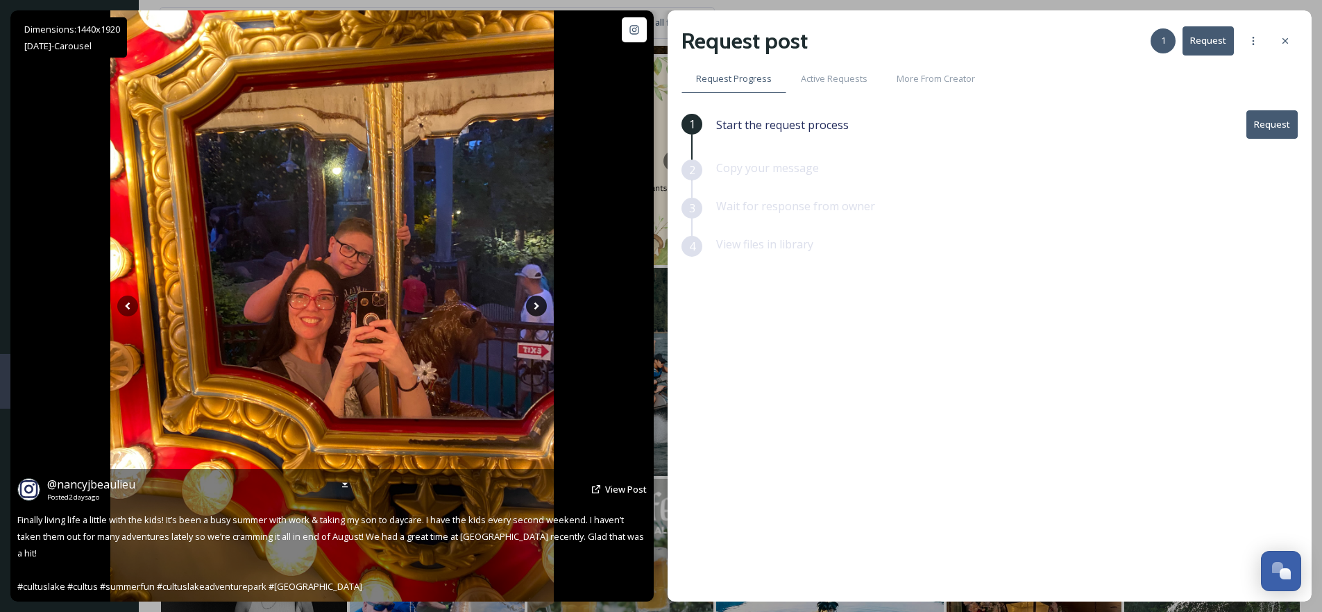
click at [541, 307] on icon at bounding box center [536, 306] width 21 height 21
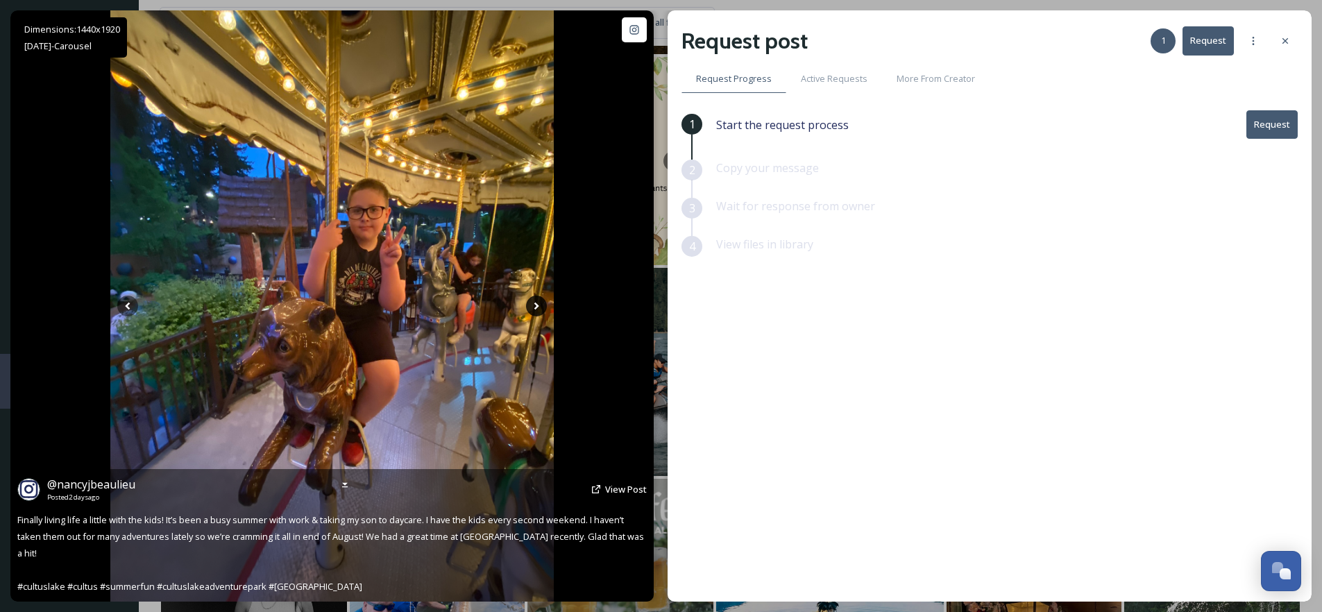
click at [537, 307] on icon at bounding box center [536, 307] width 5 height 8
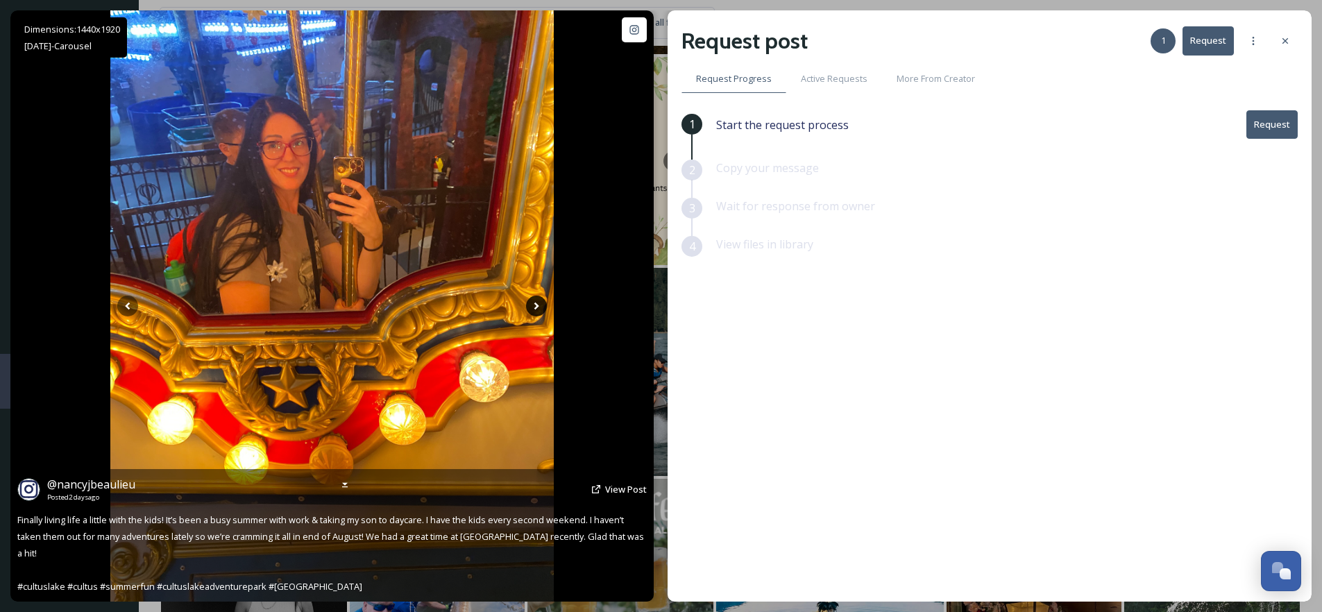
click at [537, 307] on icon at bounding box center [536, 307] width 5 height 8
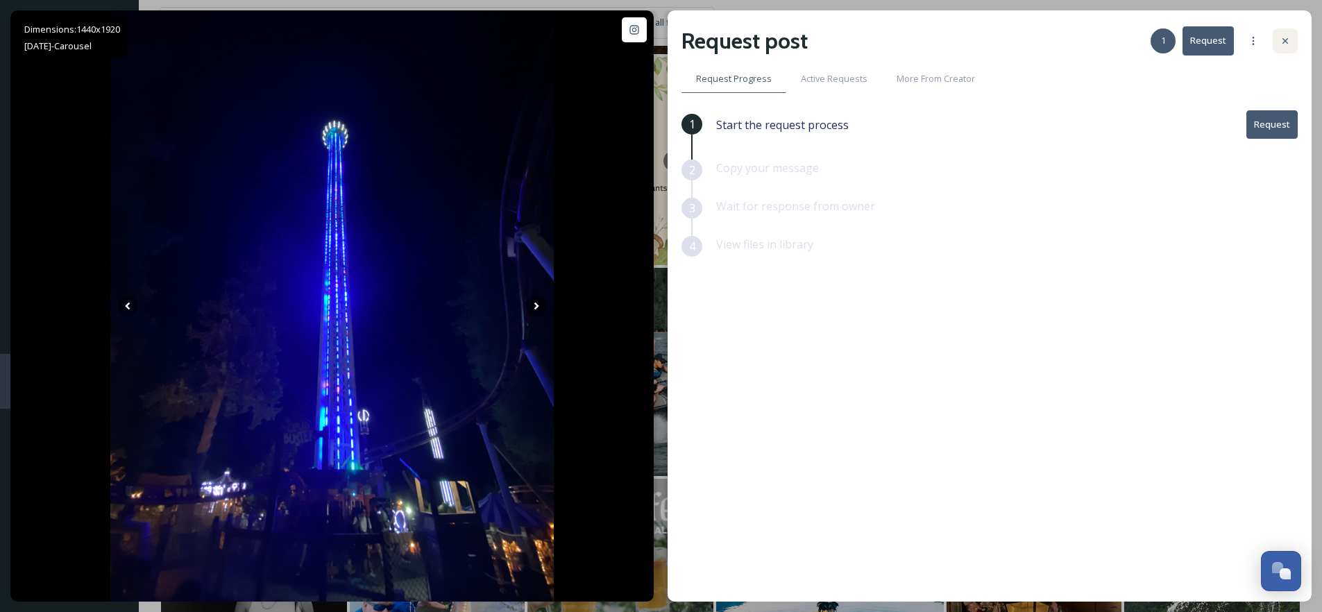
click at [1282, 35] on div at bounding box center [1285, 40] width 25 height 25
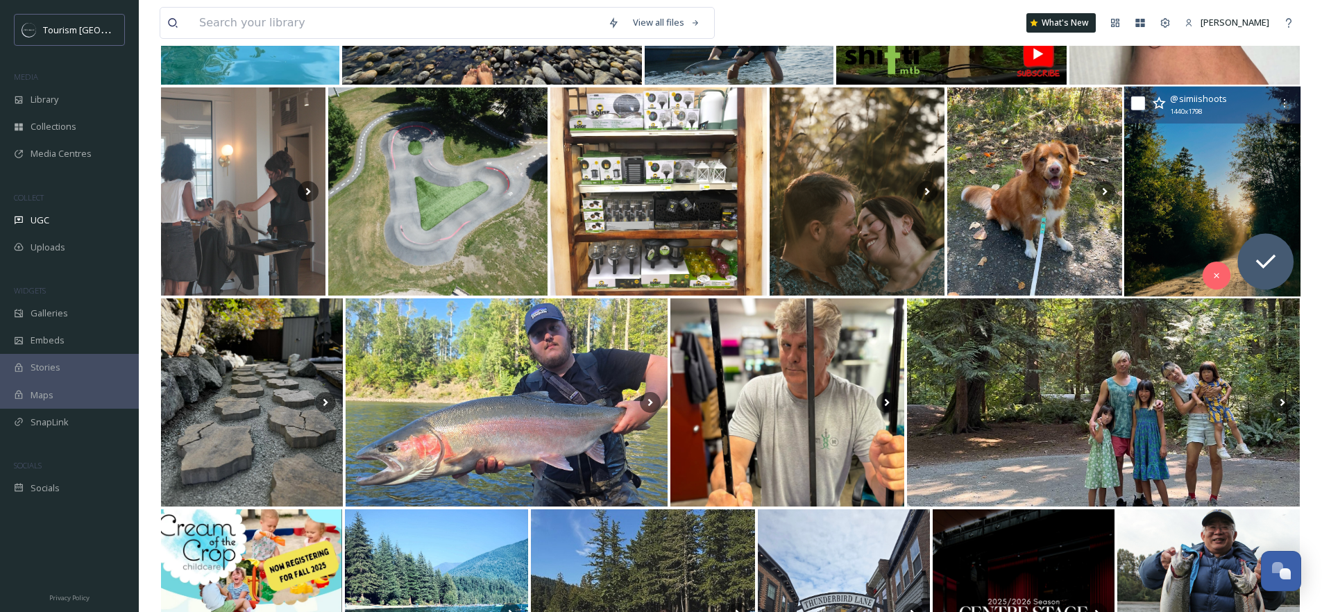
scroll to position [2626, 0]
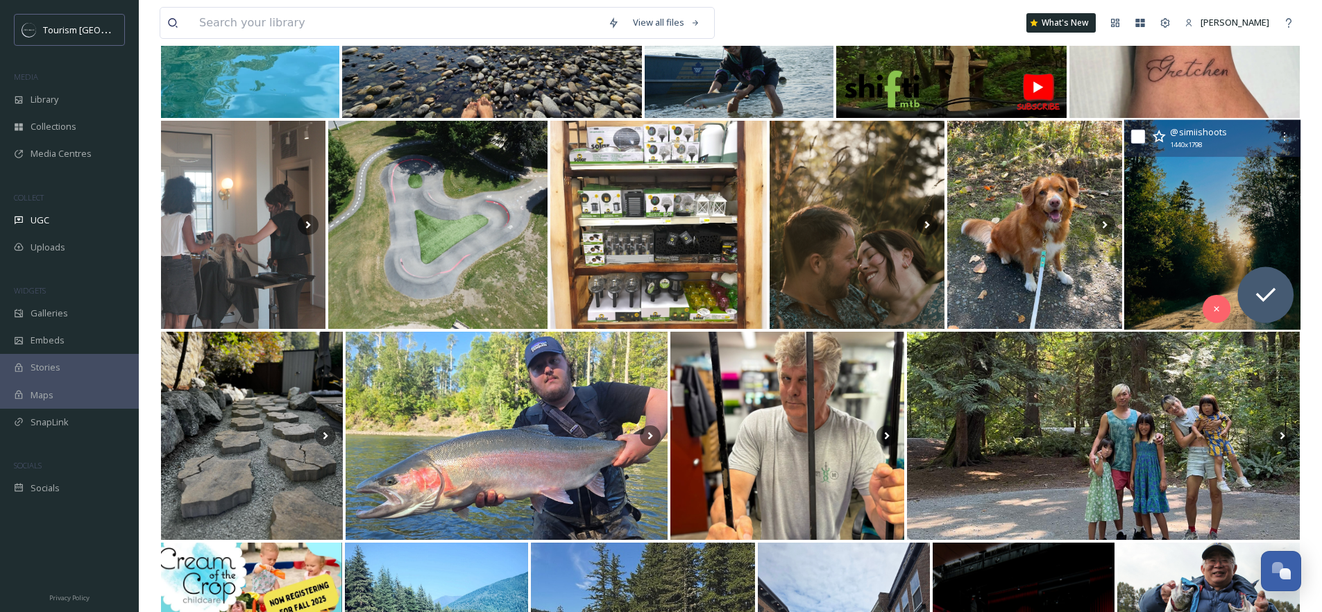
click at [1207, 213] on img at bounding box center [1212, 225] width 177 height 210
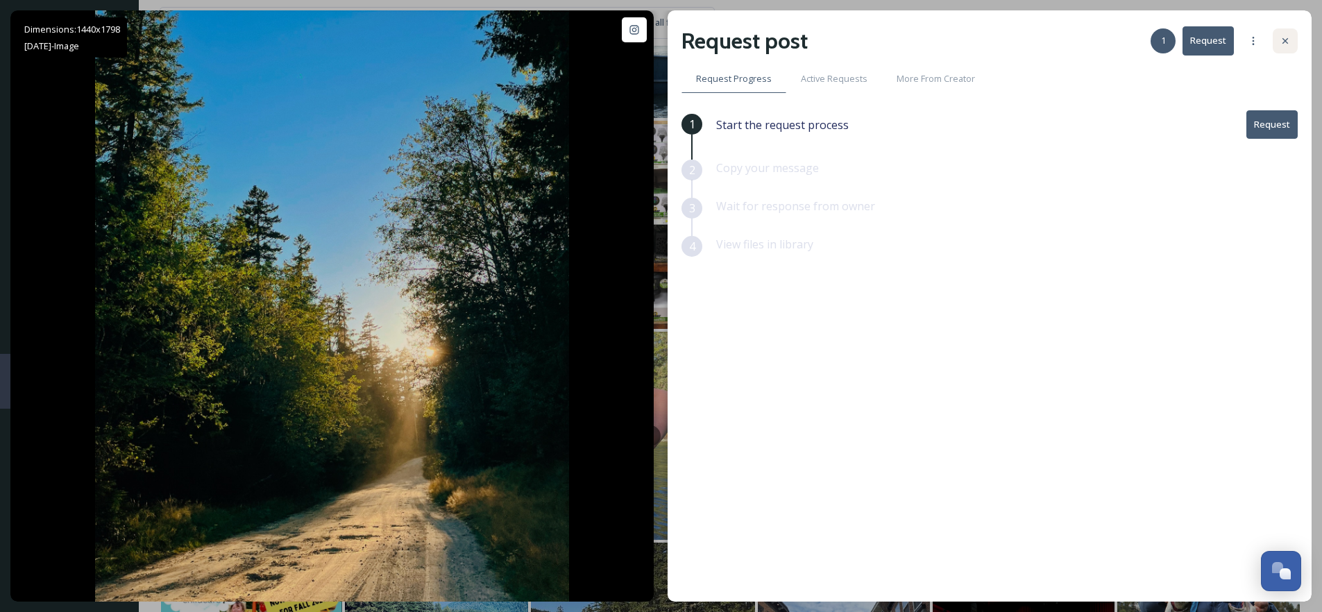
click at [1285, 43] on icon at bounding box center [1285, 40] width 11 height 11
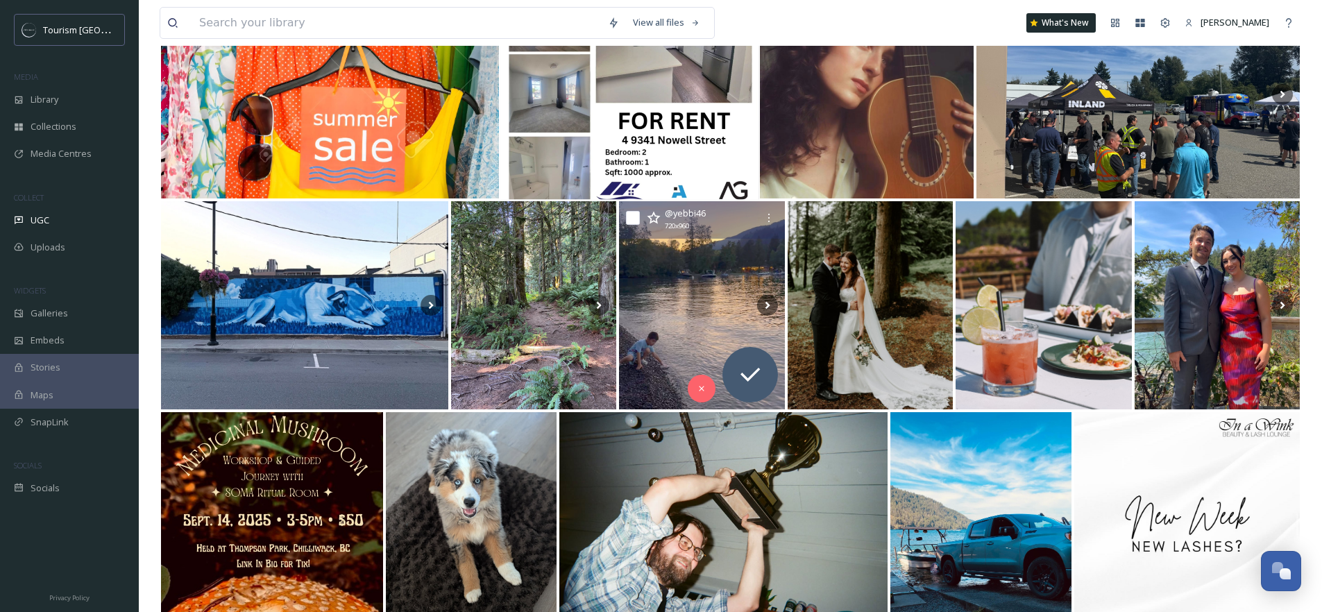
scroll to position [3601, 0]
click at [694, 269] on img at bounding box center [701, 305] width 167 height 210
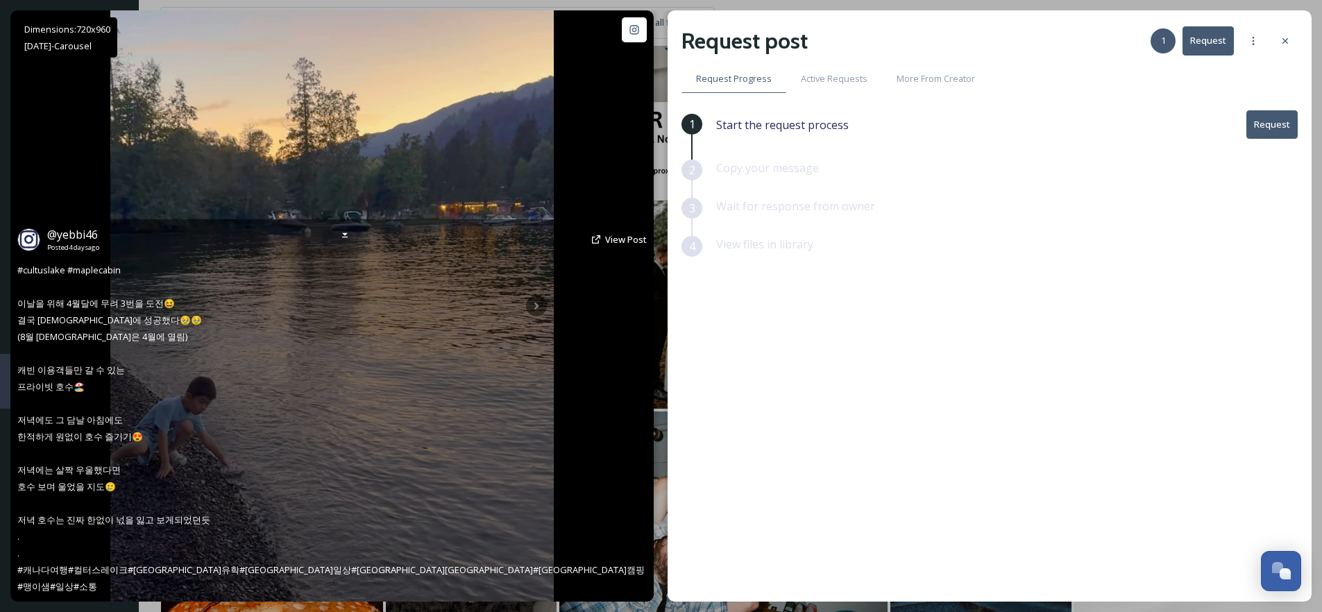
click at [536, 304] on div "@ yebbi46 Posted [DATE] View Post #cultuslake #maplecabin 이날을 위해 4월달에 무려 3번을 도전…" at bounding box center [331, 410] width 643 height 382
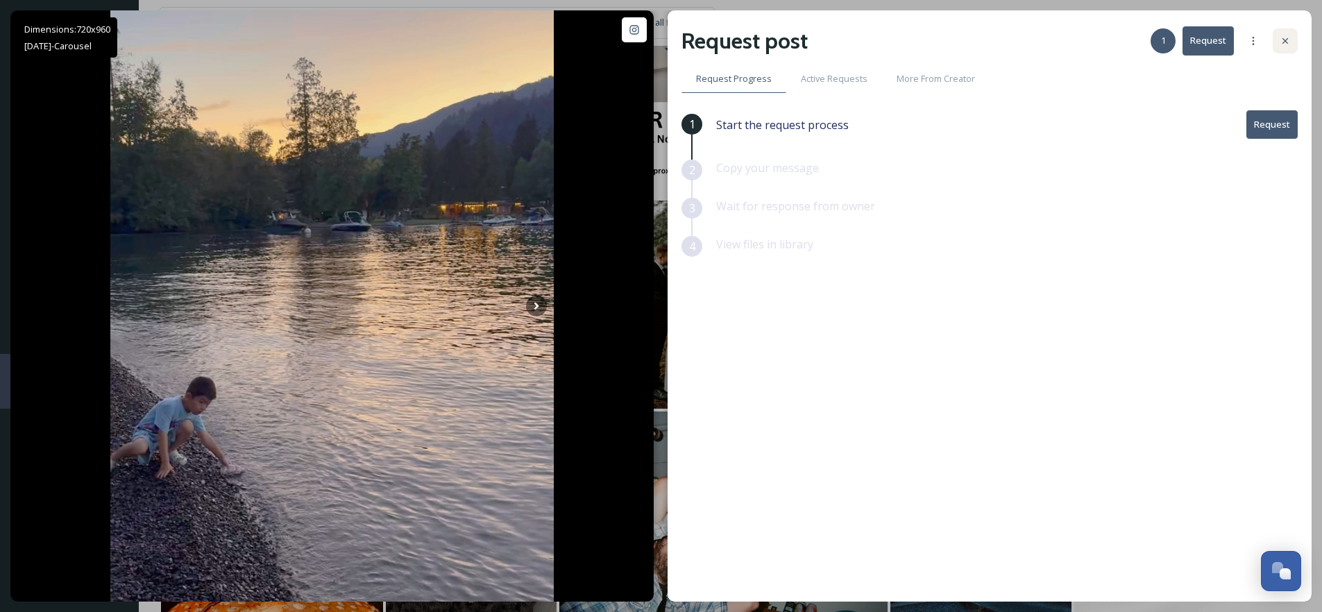
click at [1285, 44] on icon at bounding box center [1285, 40] width 11 height 11
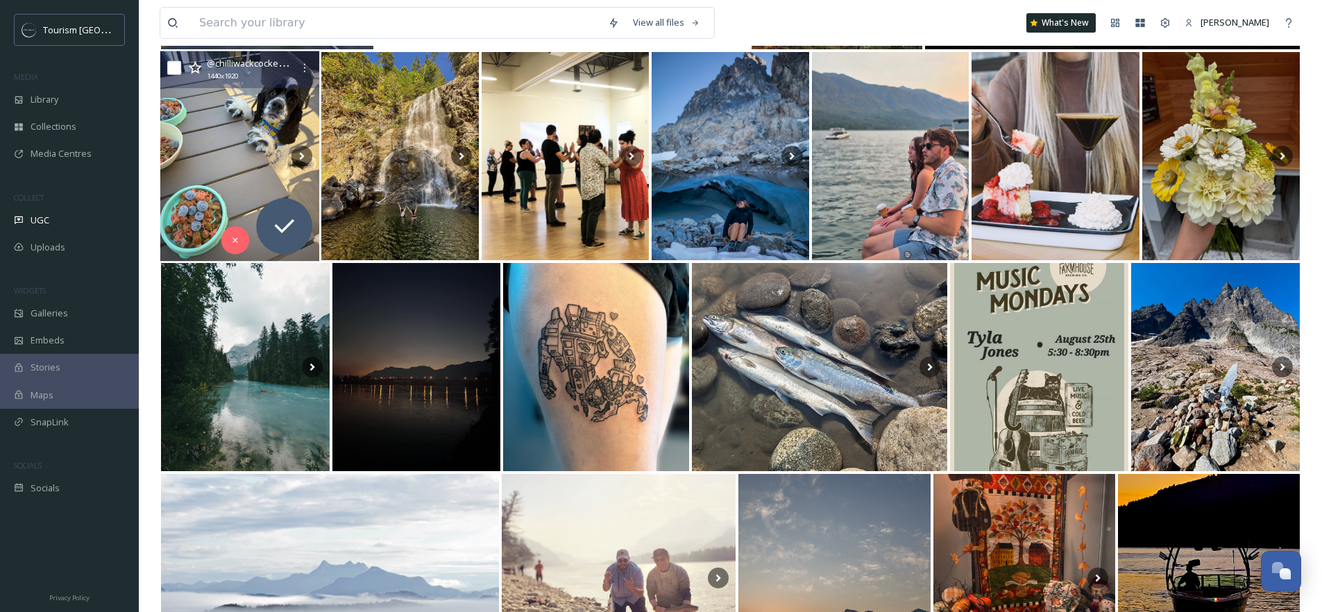
scroll to position [4604, 0]
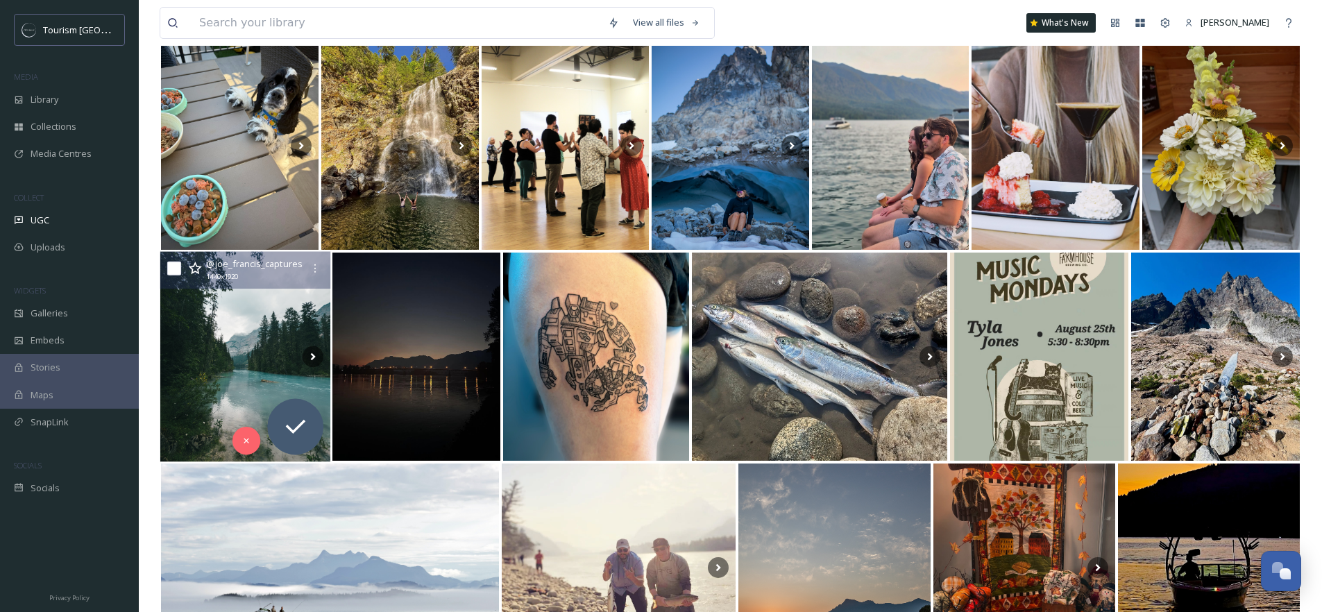
click at [248, 370] on img at bounding box center [245, 357] width 170 height 210
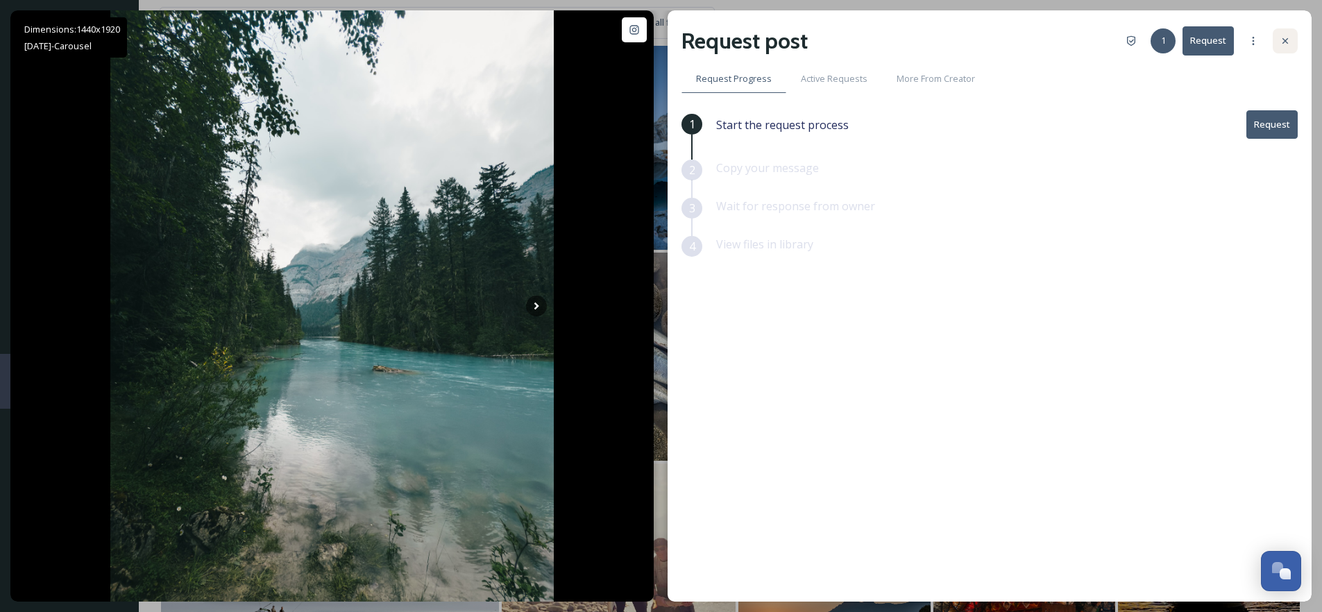
click at [1291, 41] on div at bounding box center [1285, 40] width 25 height 25
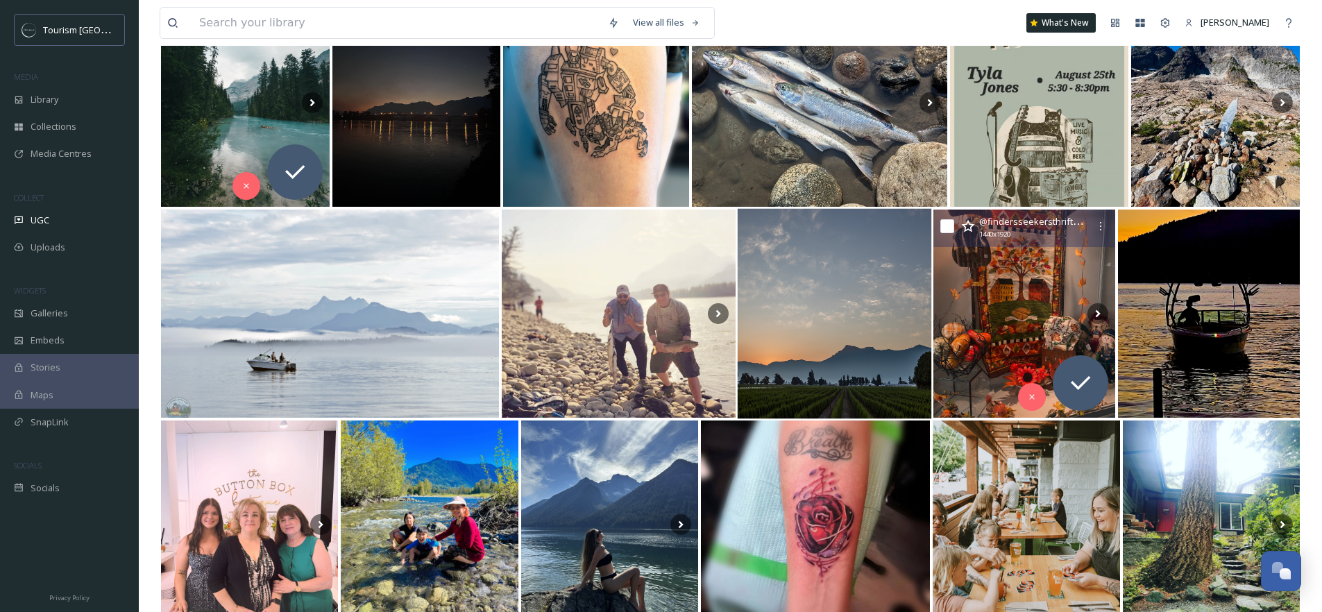
scroll to position [4875, 0]
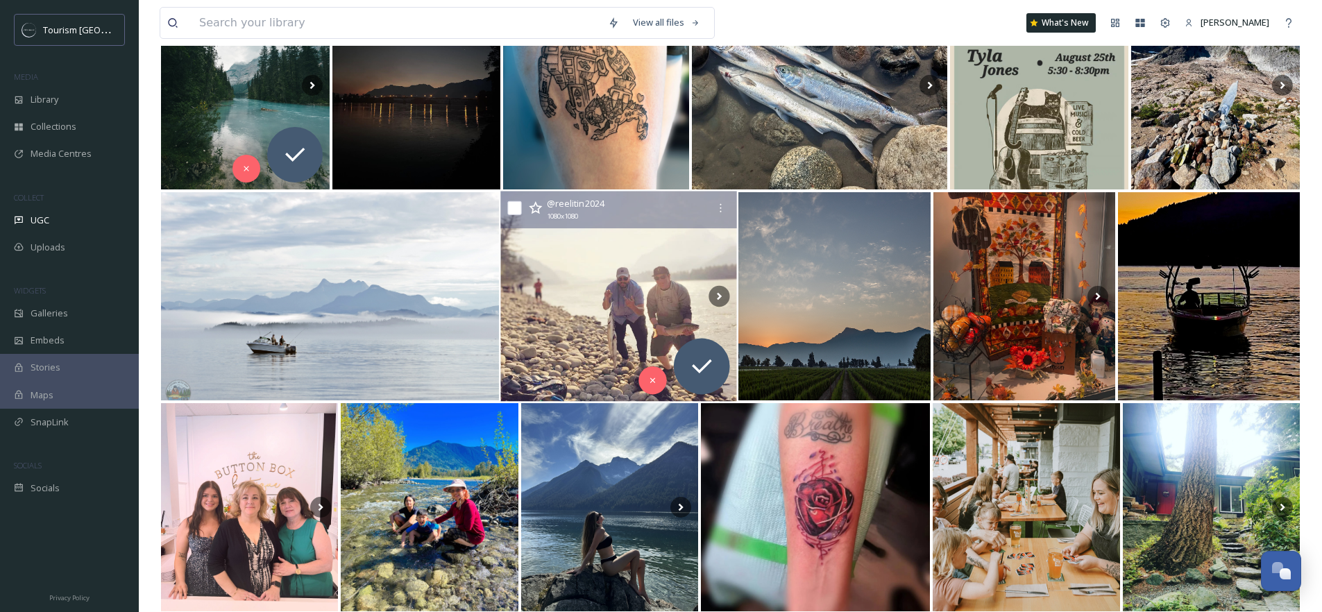
click at [650, 303] on img at bounding box center [618, 297] width 236 height 210
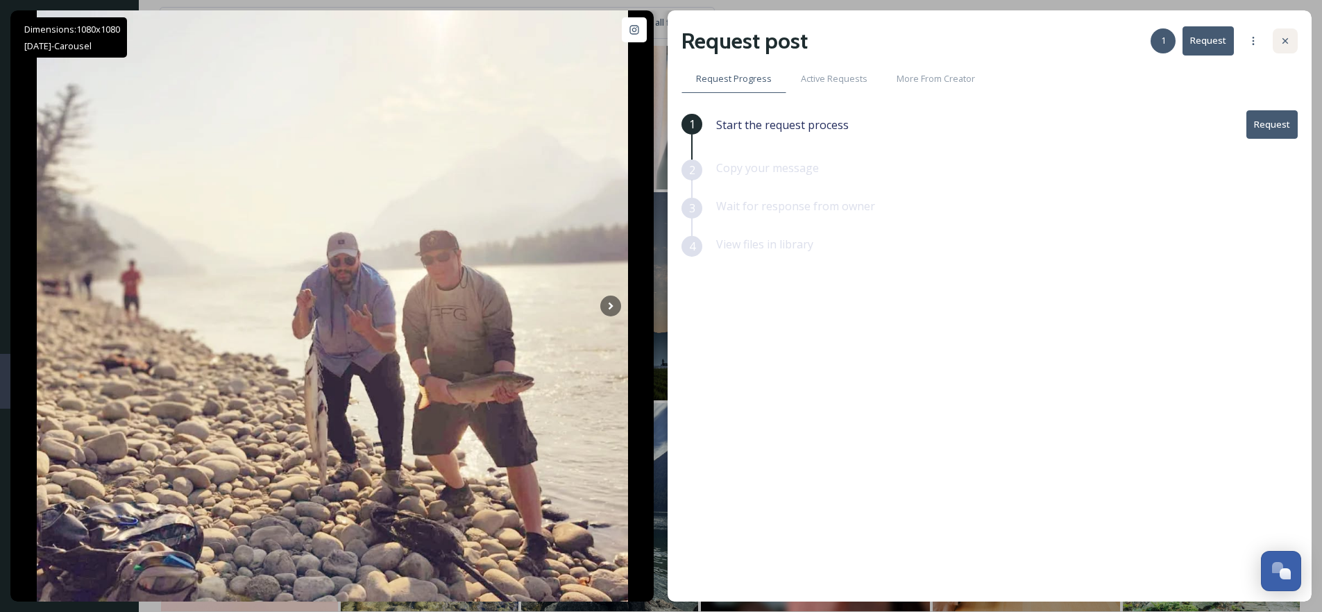
click at [1287, 41] on icon at bounding box center [1285, 40] width 11 height 11
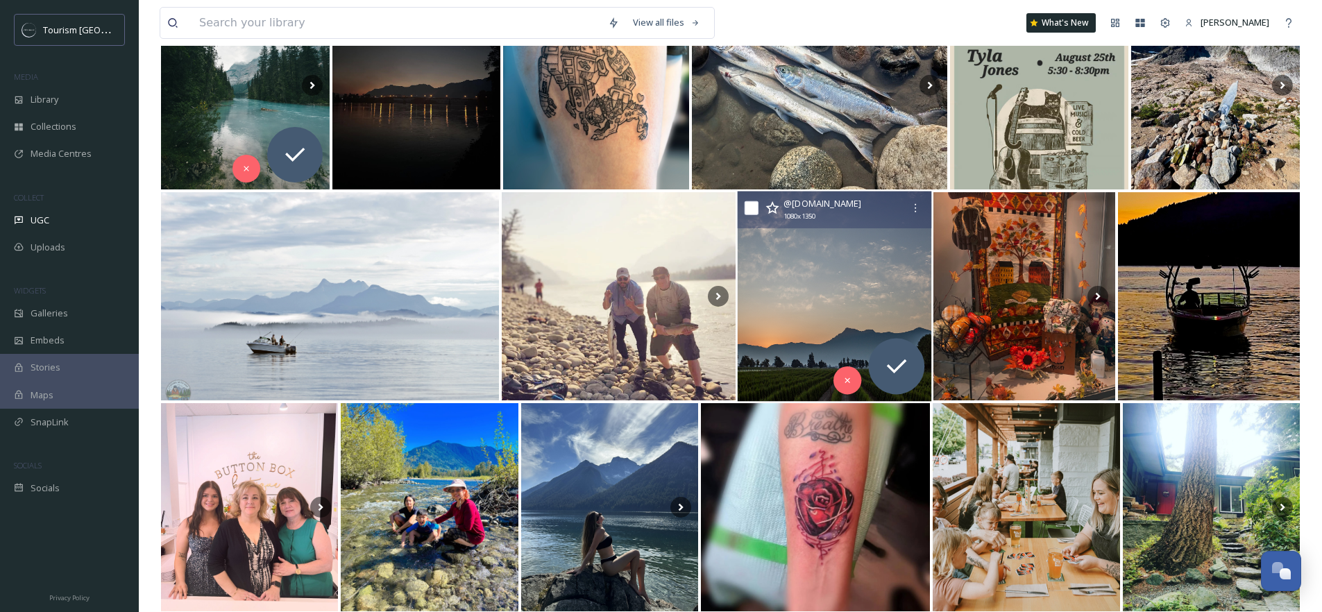
click at [854, 262] on img at bounding box center [835, 297] width 194 height 210
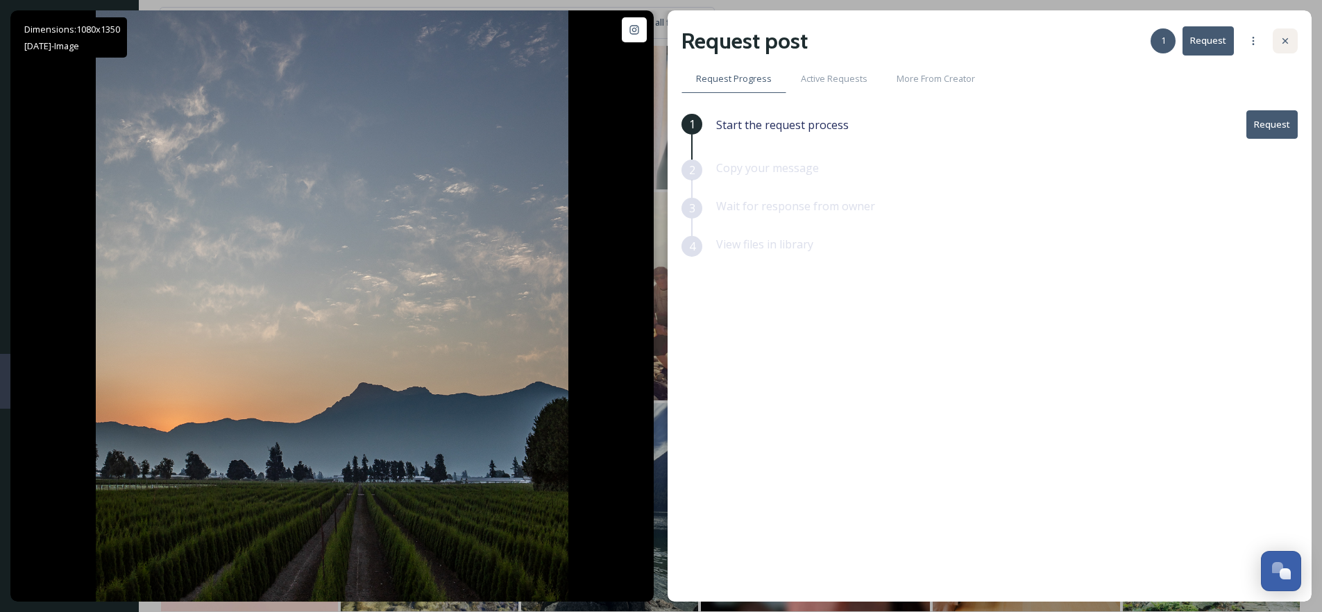
click at [1289, 43] on icon at bounding box center [1285, 40] width 11 height 11
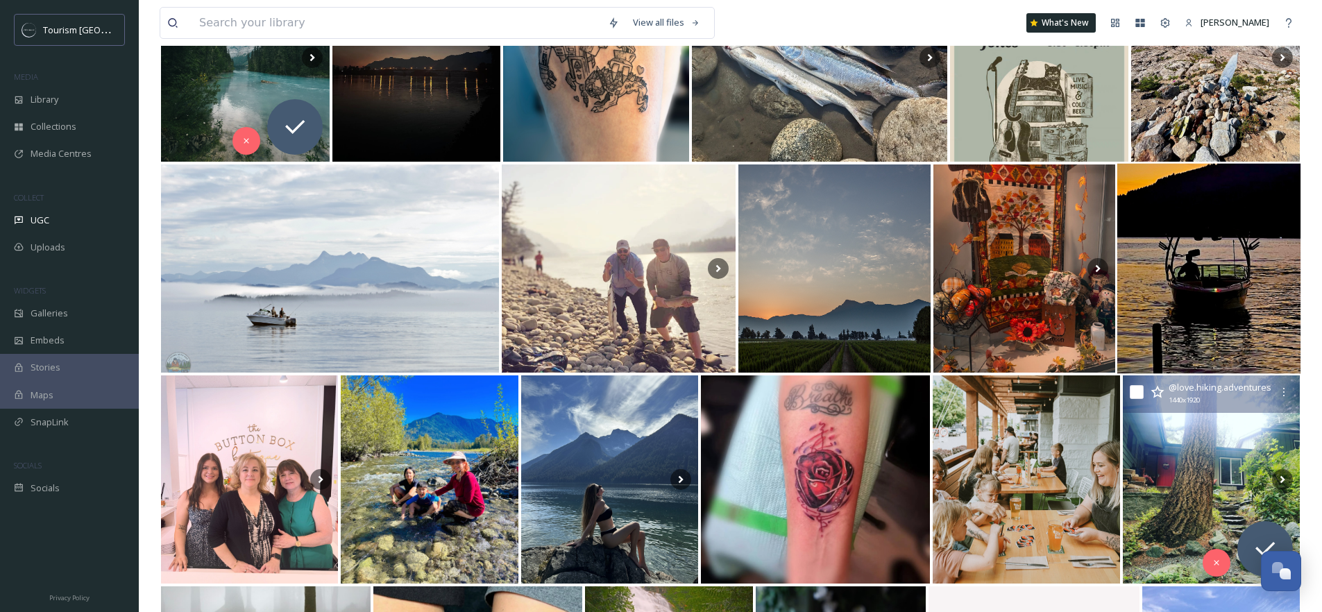
scroll to position [4904, 0]
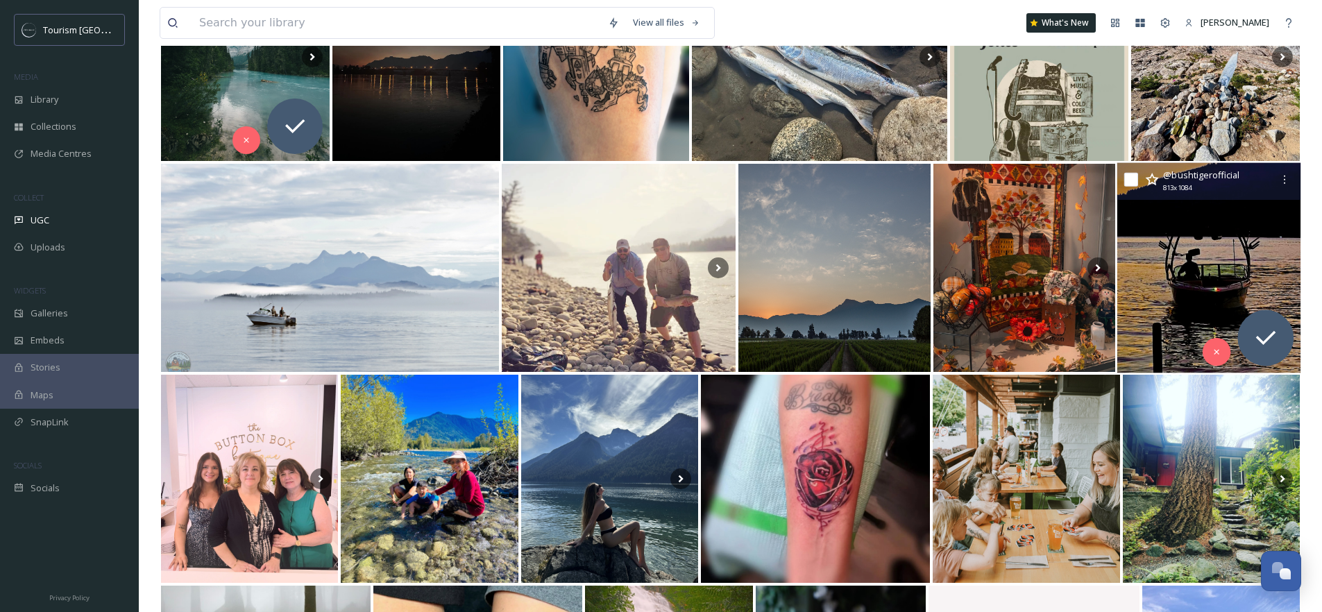
click at [1194, 298] on img at bounding box center [1209, 268] width 184 height 210
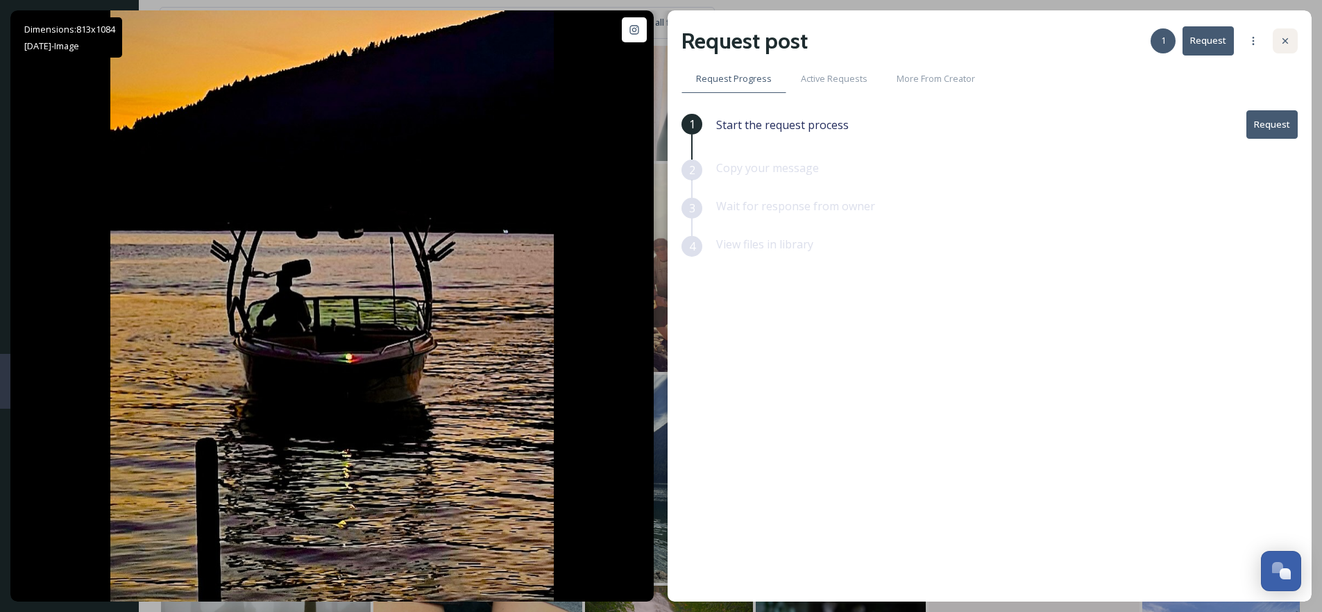
click at [1285, 46] on icon at bounding box center [1285, 40] width 11 height 11
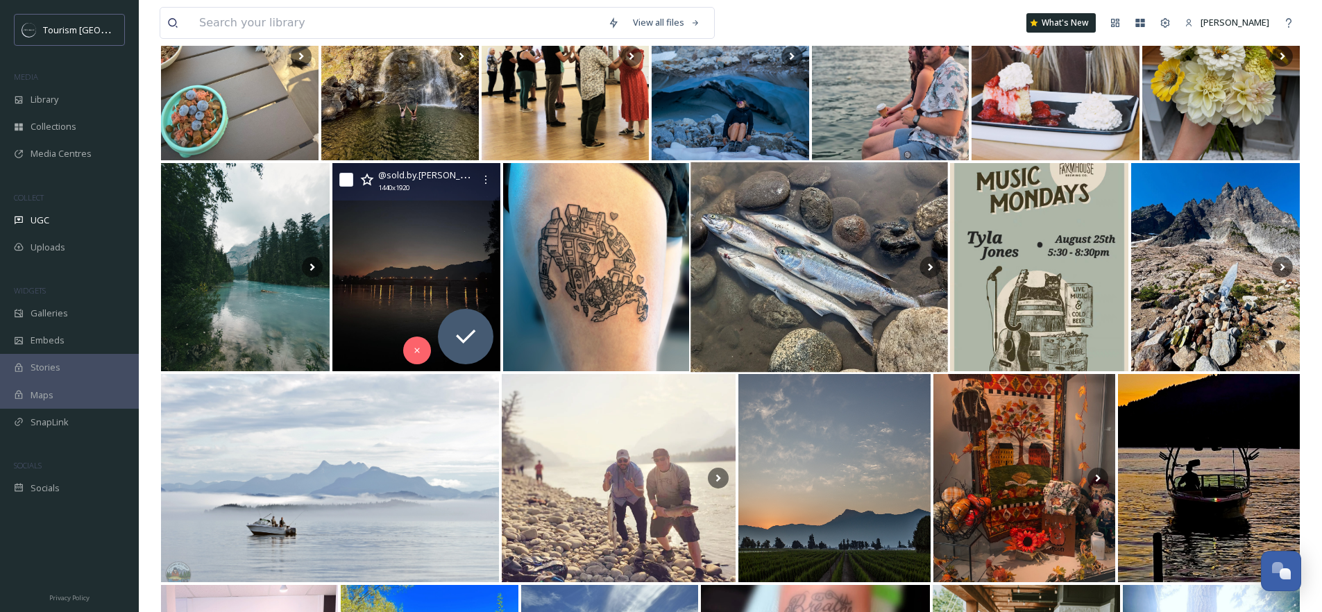
scroll to position [4694, 0]
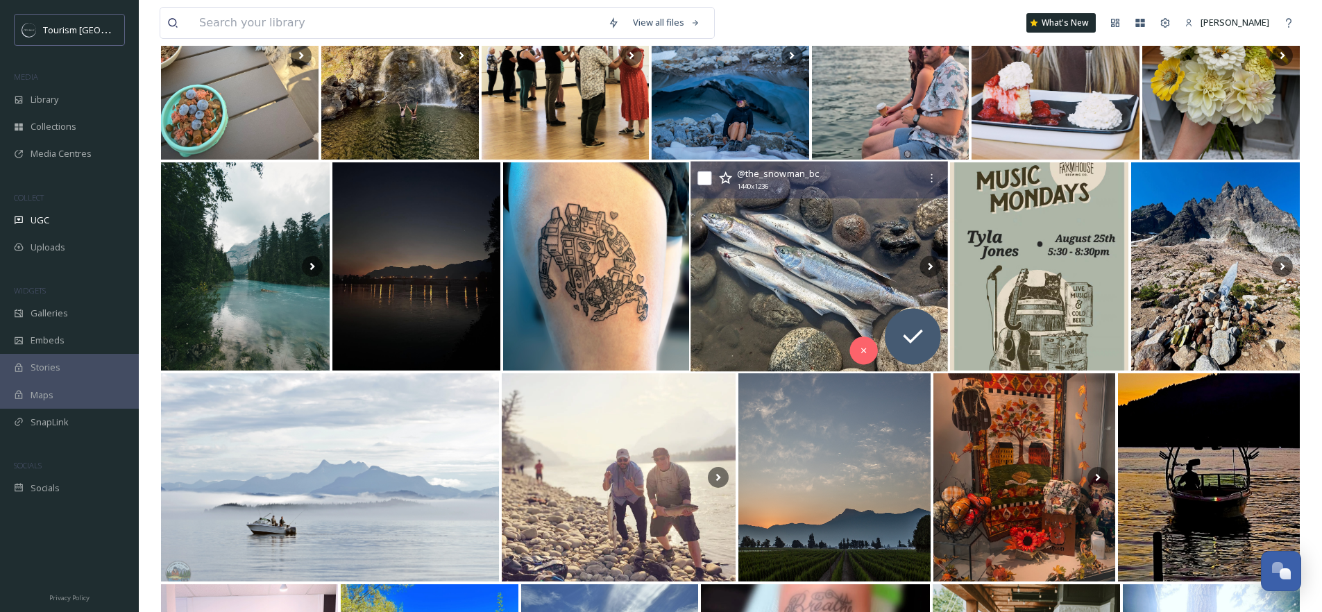
click at [827, 268] on img at bounding box center [820, 267] width 258 height 210
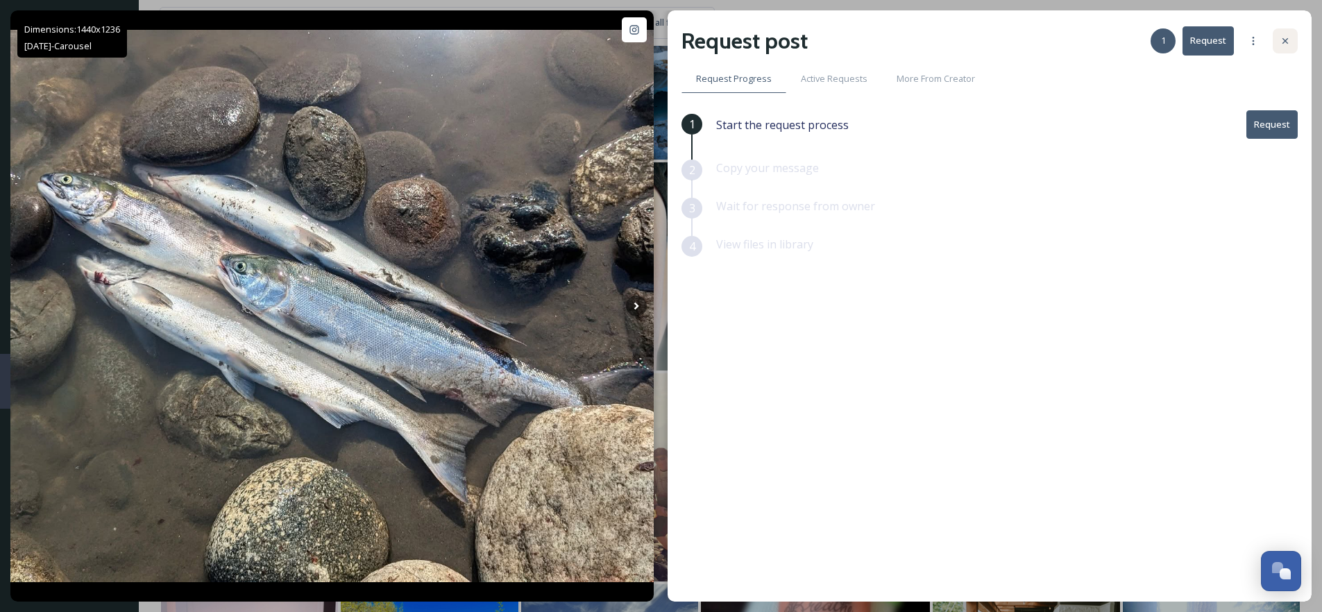
click at [1288, 40] on icon at bounding box center [1285, 40] width 11 height 11
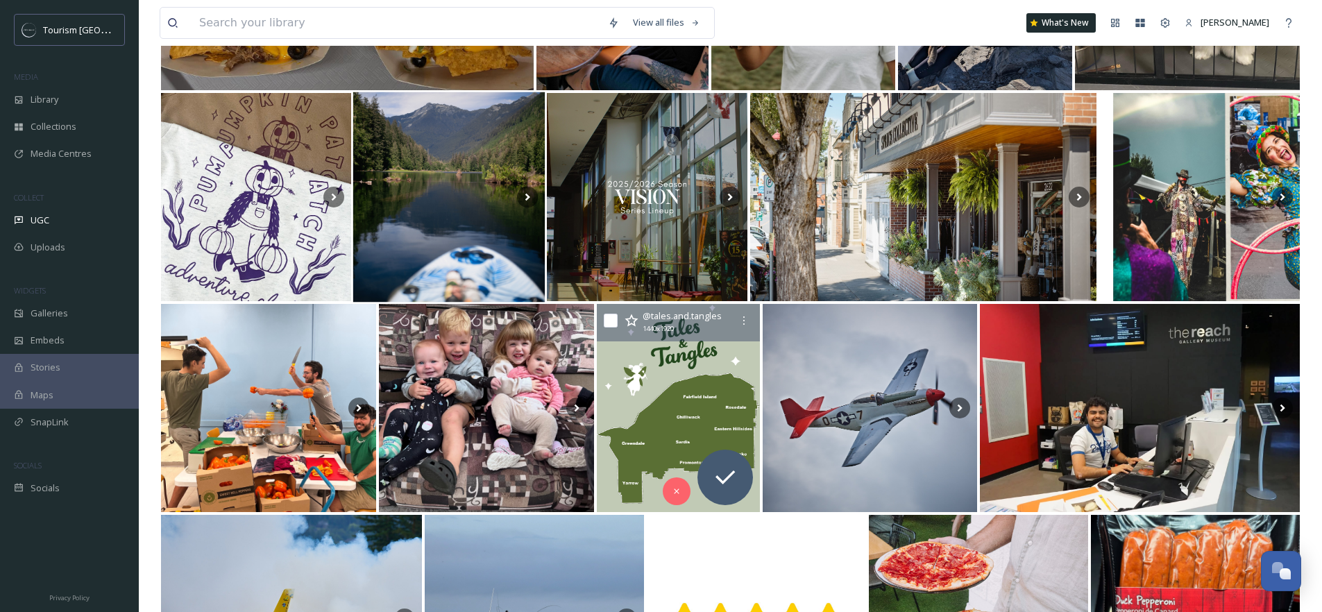
scroll to position [10460, 0]
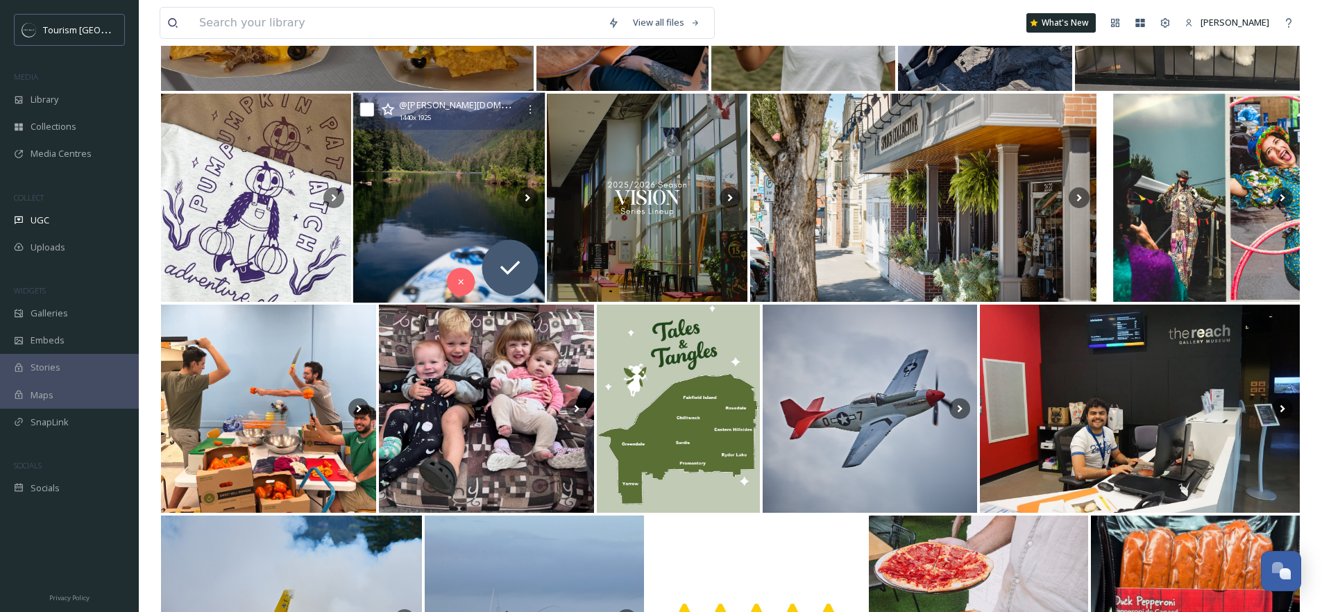
click at [420, 137] on img at bounding box center [449, 198] width 192 height 210
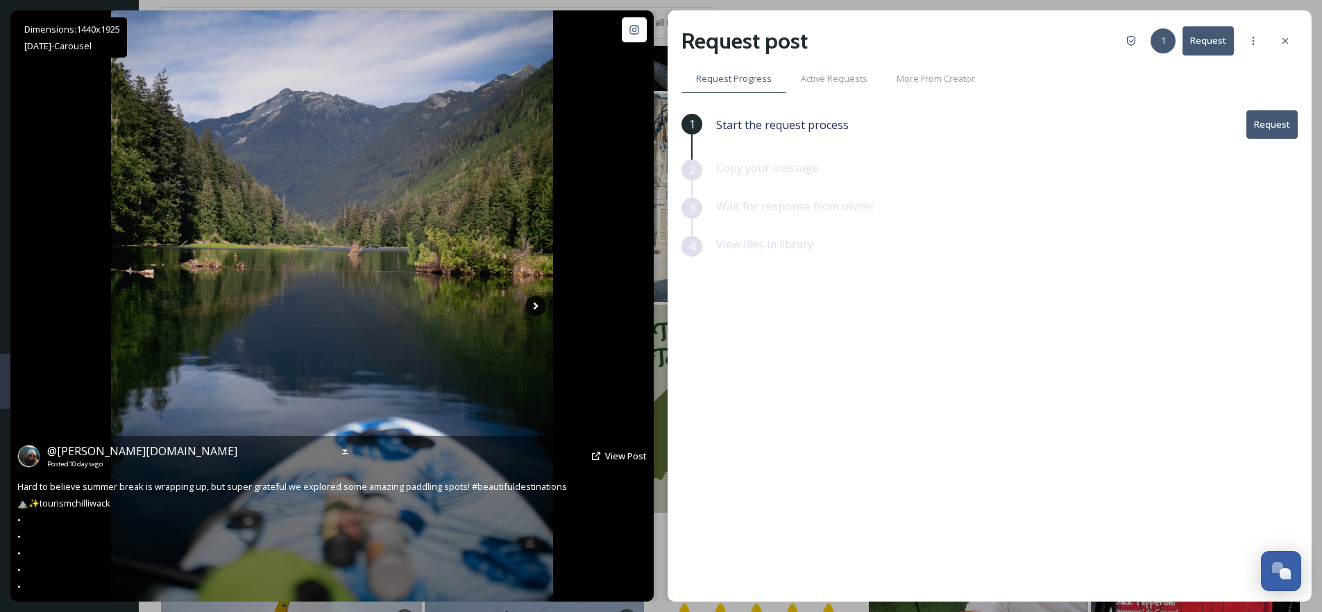
click at [533, 308] on icon at bounding box center [535, 306] width 21 height 21
click at [536, 309] on icon at bounding box center [535, 306] width 21 height 21
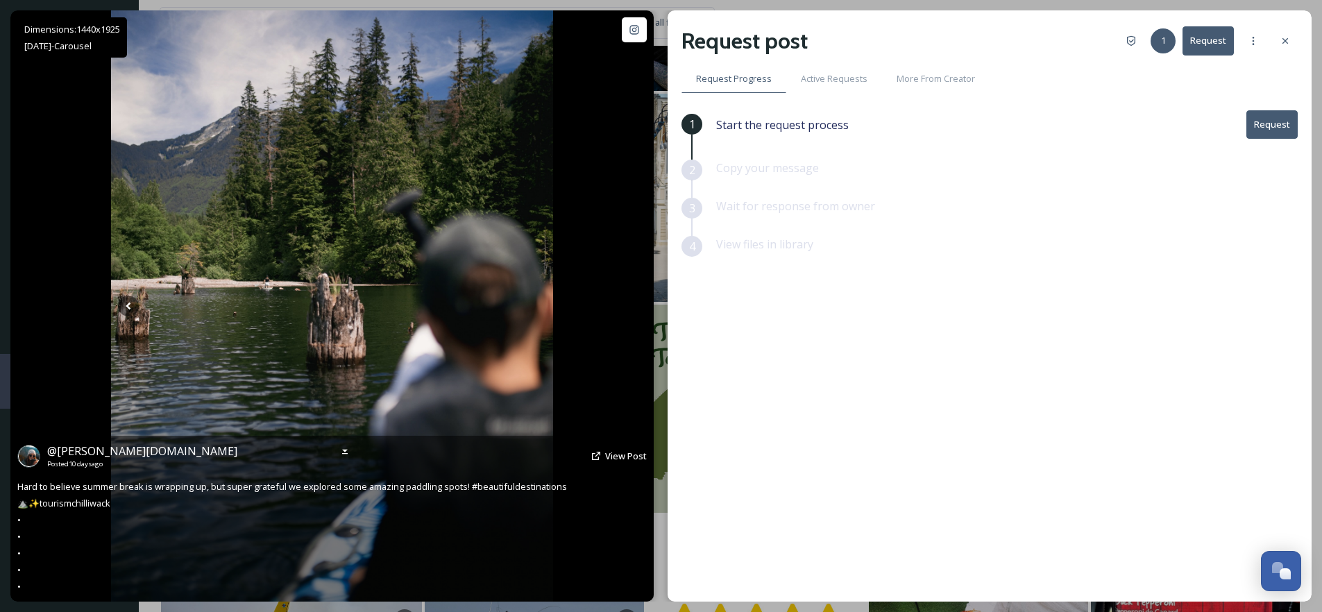
click at [398, 330] on img at bounding box center [332, 305] width 442 height 591
click at [629, 457] on span "View Post" at bounding box center [626, 456] width 42 height 12
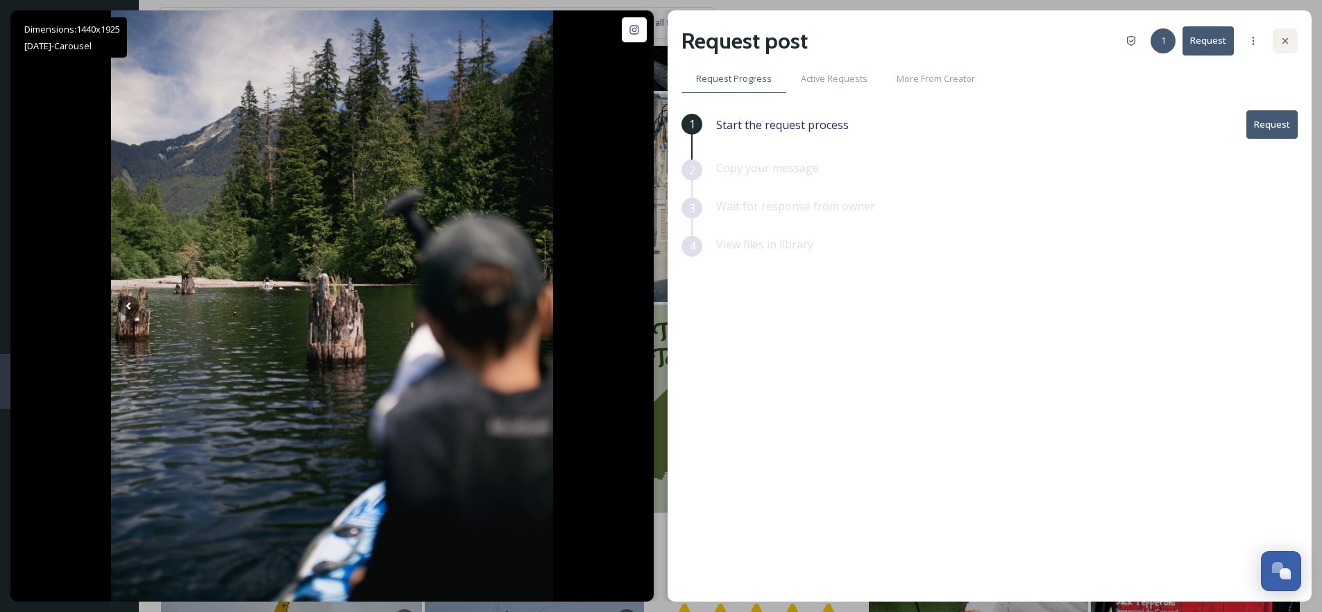
click at [1284, 42] on icon at bounding box center [1285, 40] width 11 height 11
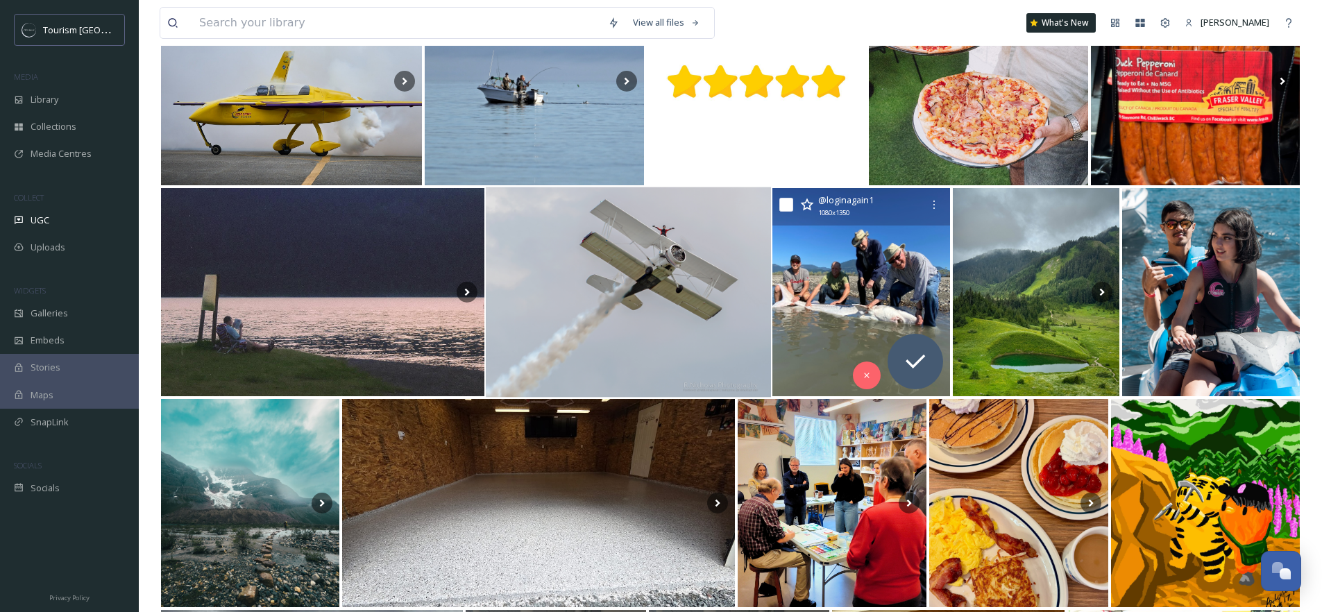
scroll to position [11000, 0]
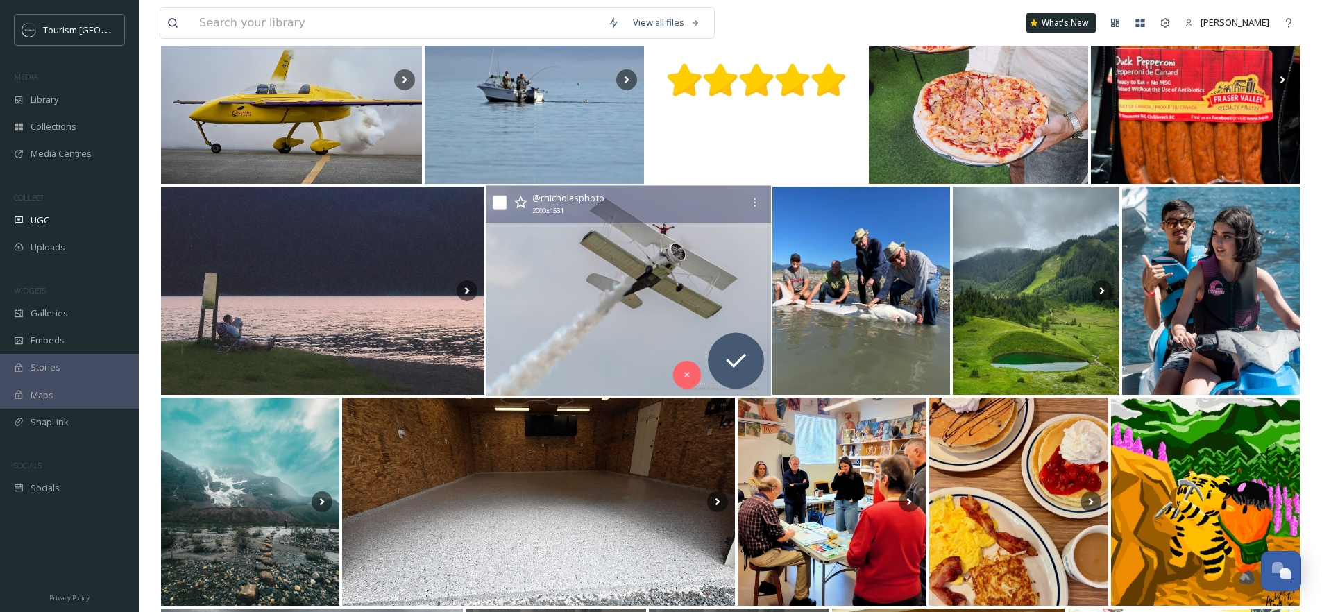
click at [682, 301] on img at bounding box center [628, 291] width 285 height 210
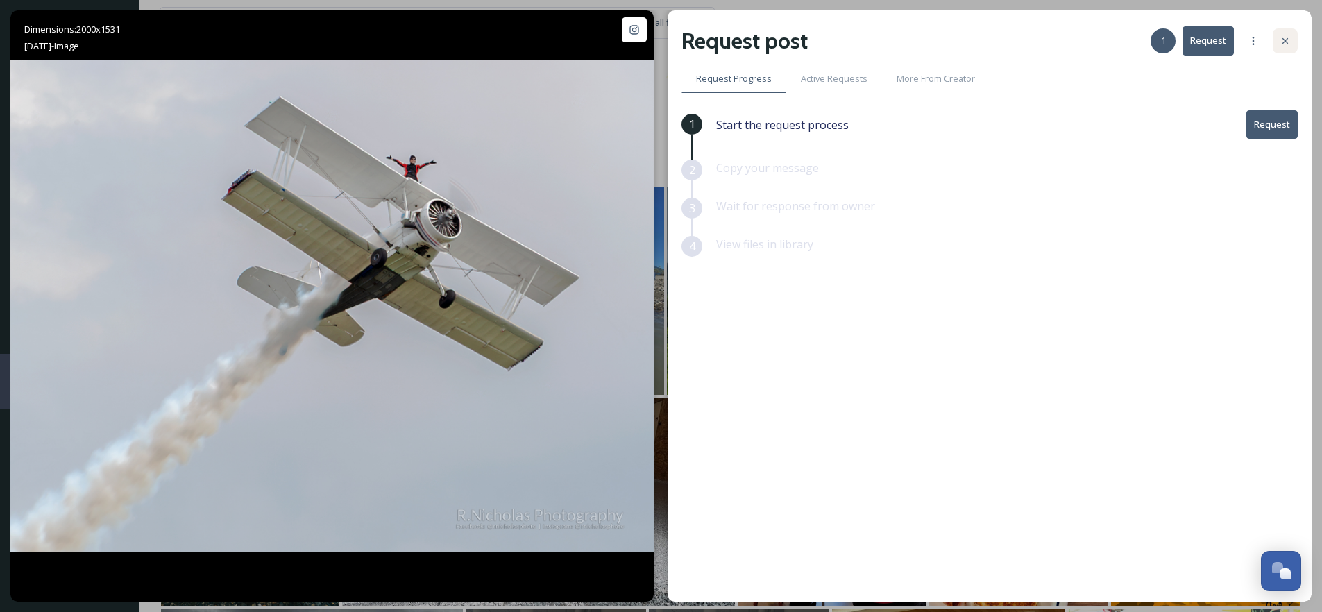
click at [1284, 46] on icon at bounding box center [1285, 40] width 11 height 11
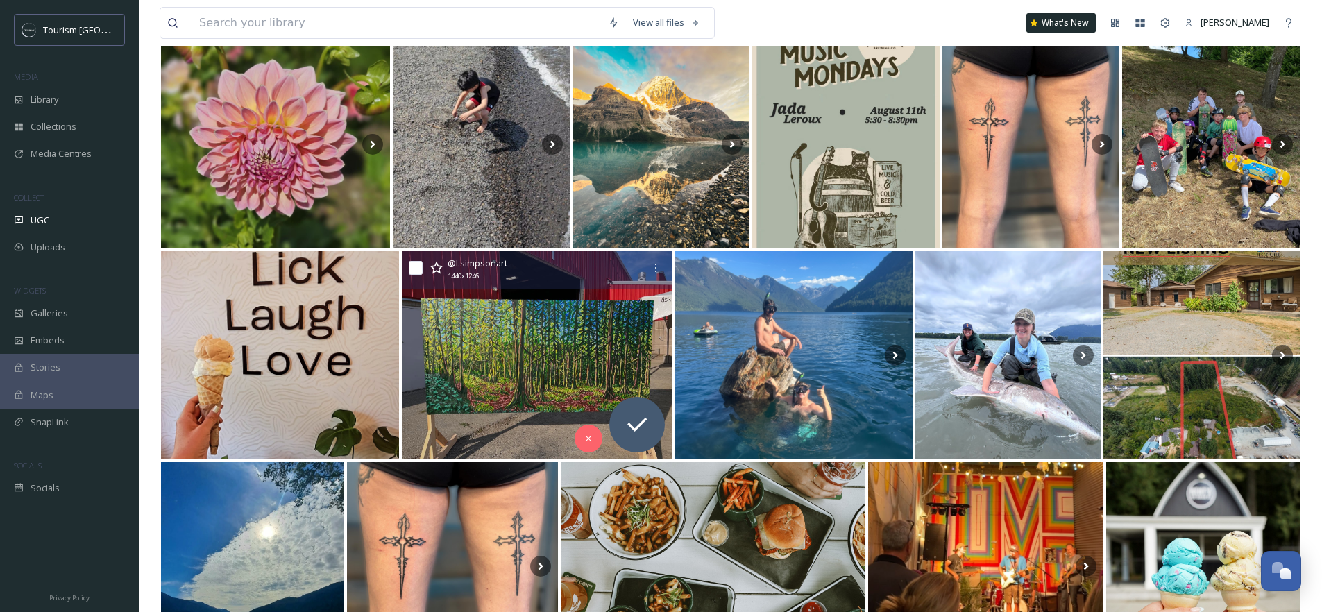
scroll to position [20088, 0]
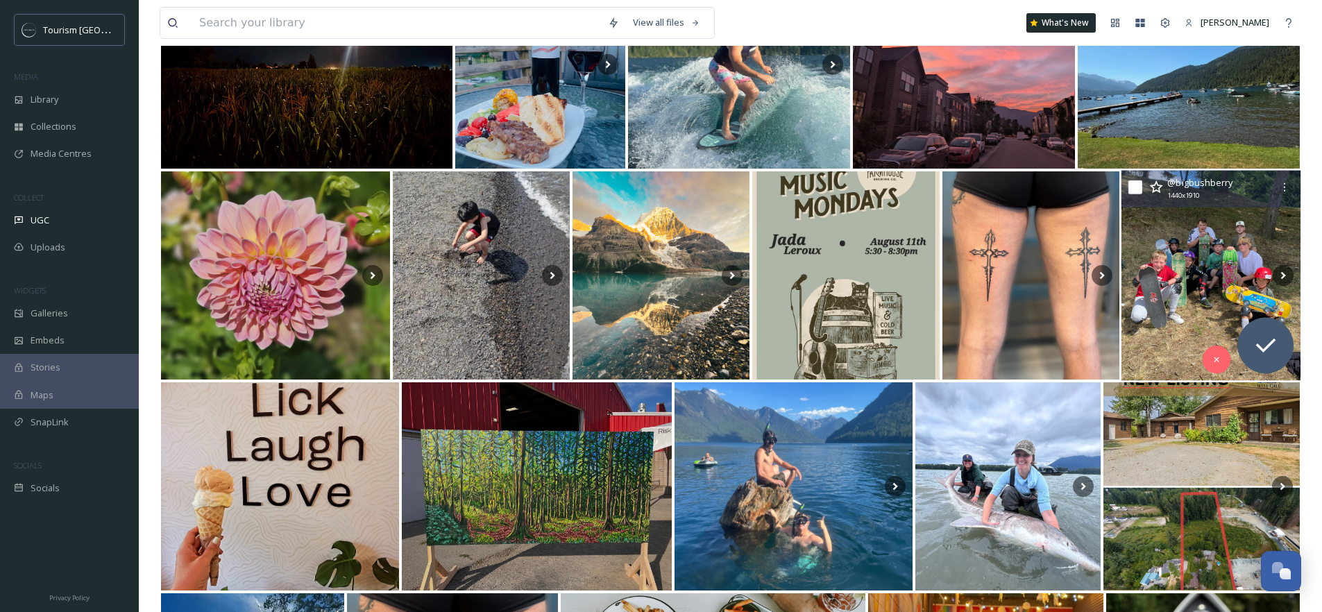
click at [1240, 235] on img at bounding box center [1212, 276] width 180 height 210
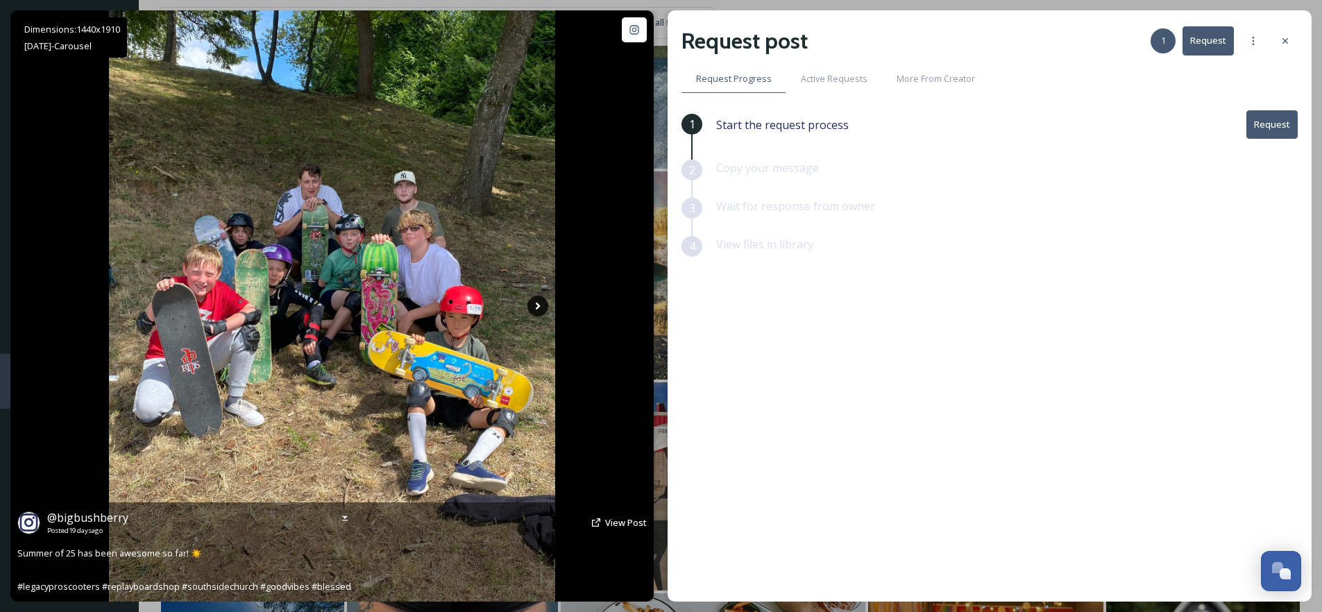
click at [541, 309] on icon at bounding box center [538, 306] width 21 height 21
click at [536, 308] on icon at bounding box center [537, 307] width 5 height 8
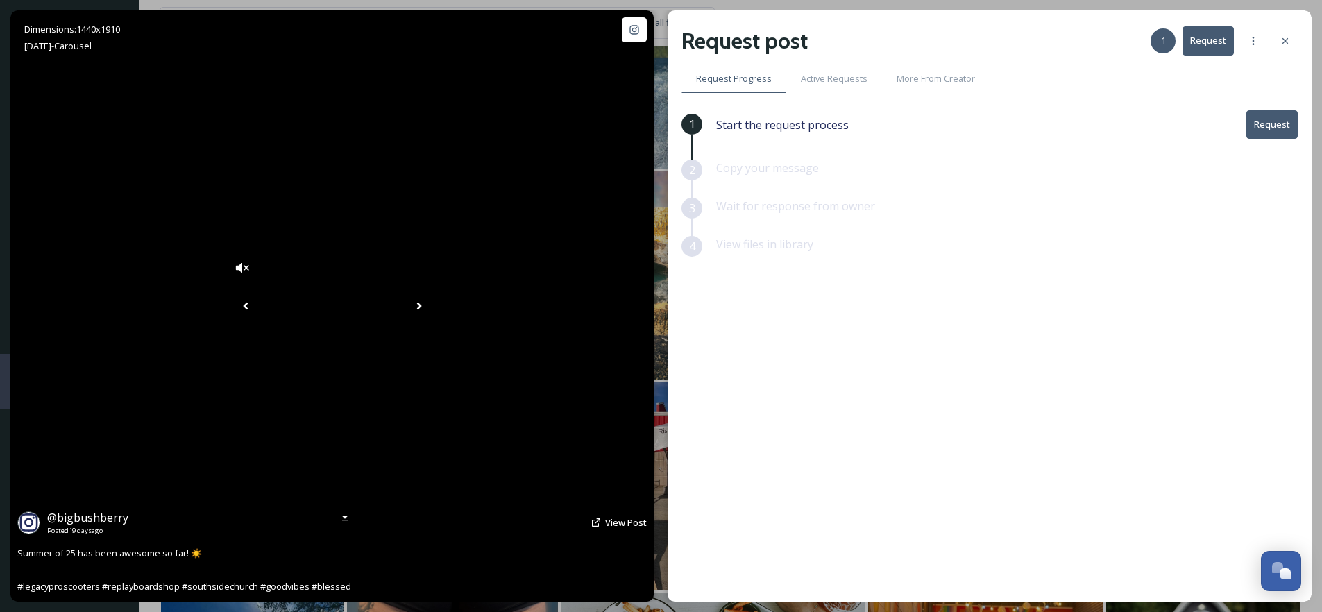
click at [421, 309] on icon at bounding box center [418, 307] width 5 height 8
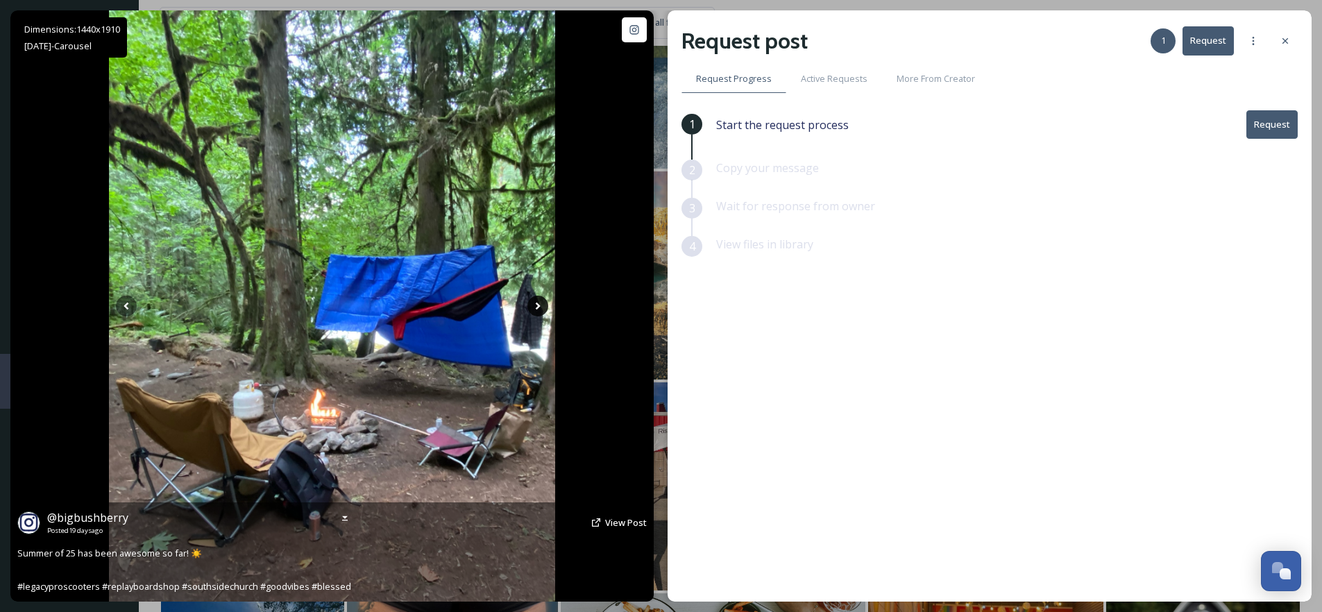
click at [535, 309] on icon at bounding box center [538, 306] width 21 height 21
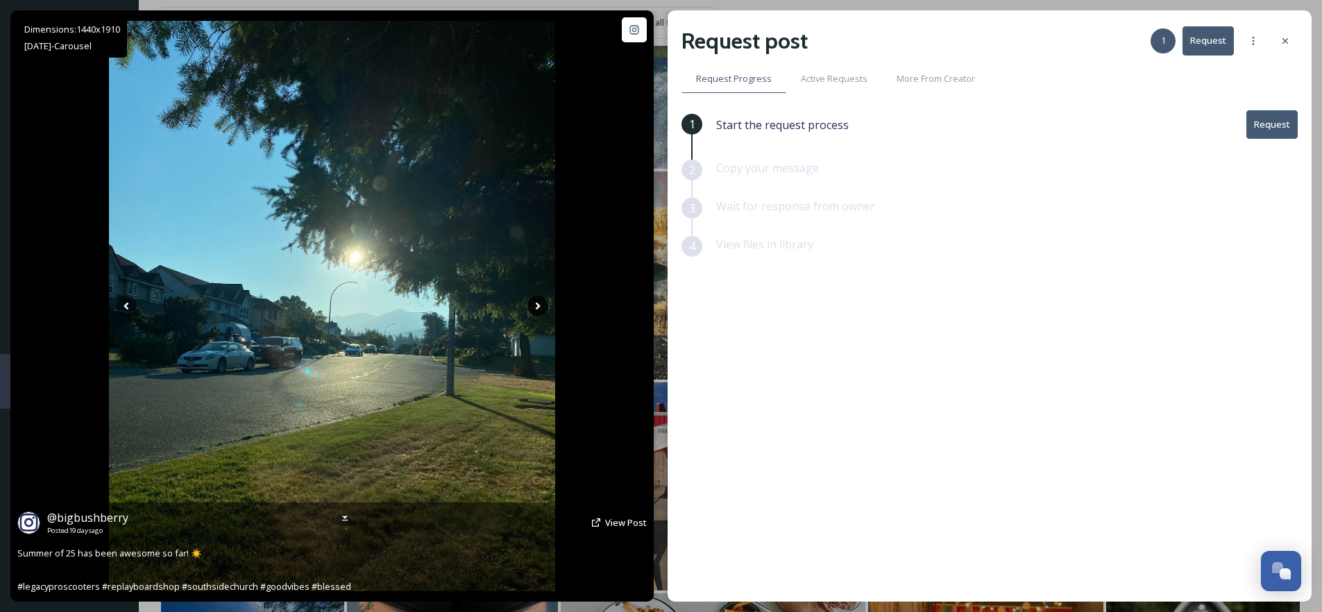
click at [537, 305] on icon at bounding box center [537, 307] width 5 height 8
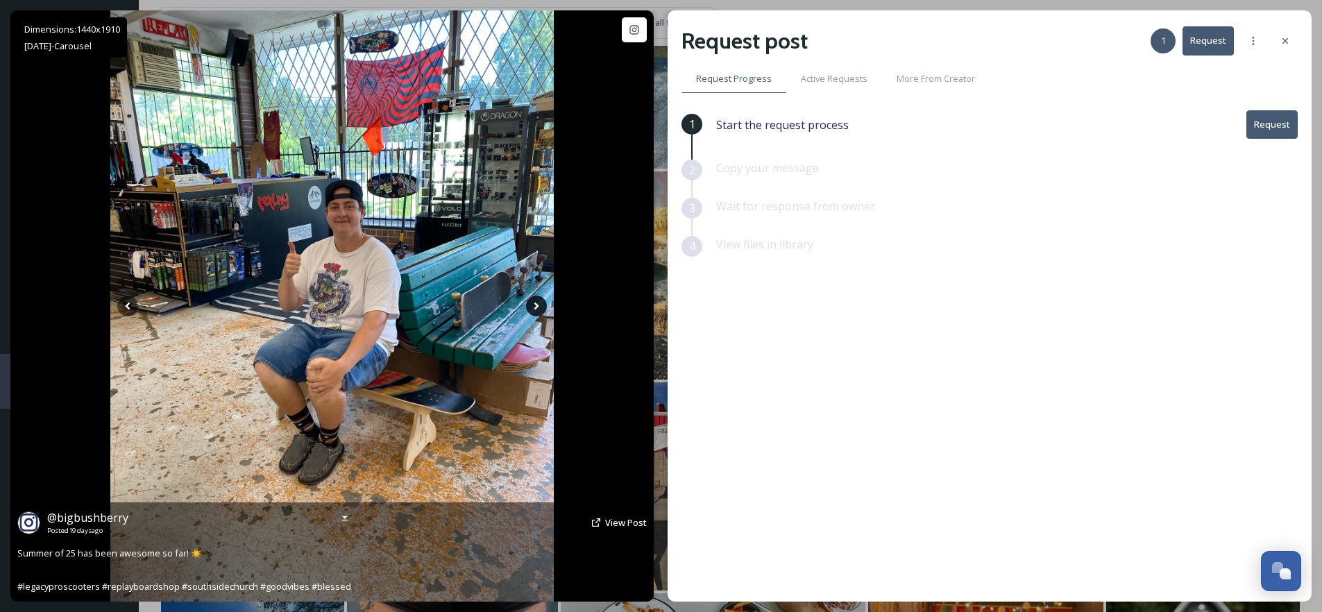
click at [537, 305] on icon at bounding box center [536, 307] width 5 height 8
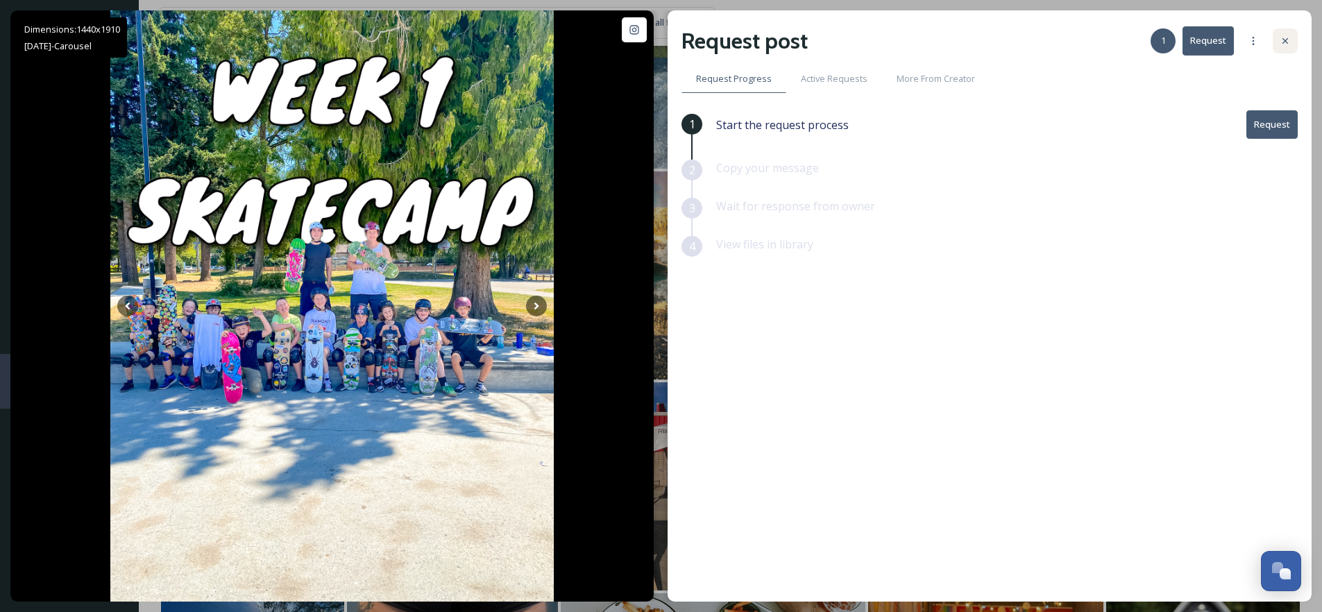
click at [1286, 40] on icon at bounding box center [1286, 41] width 6 height 6
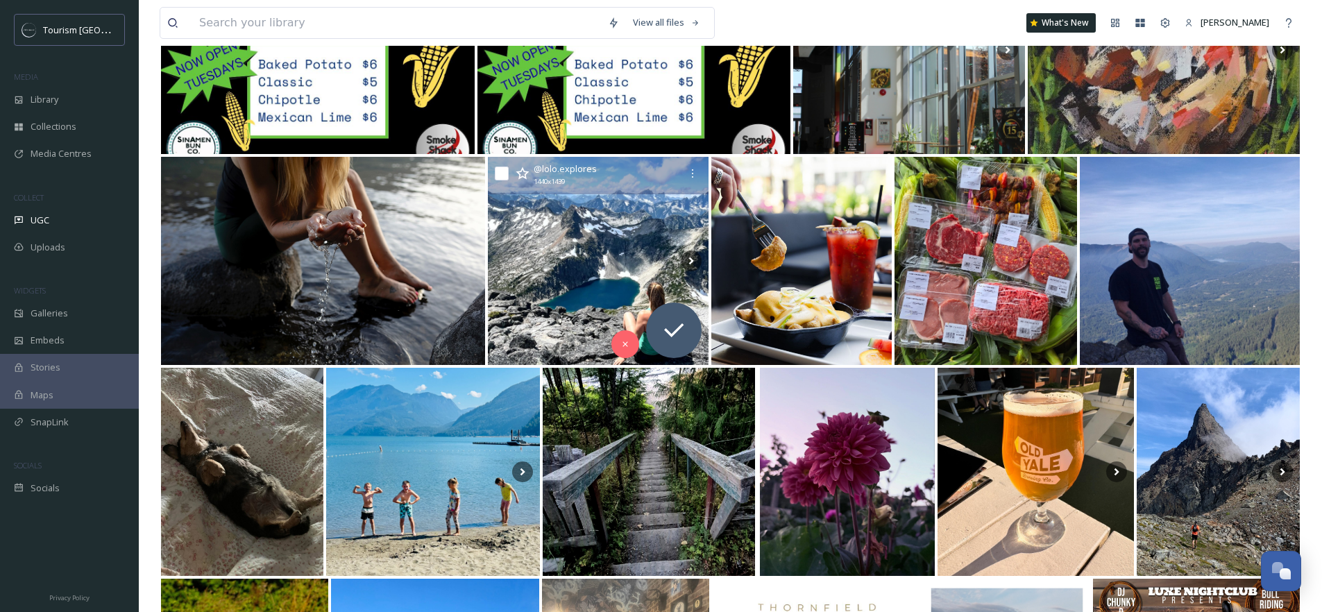
scroll to position [21287, 0]
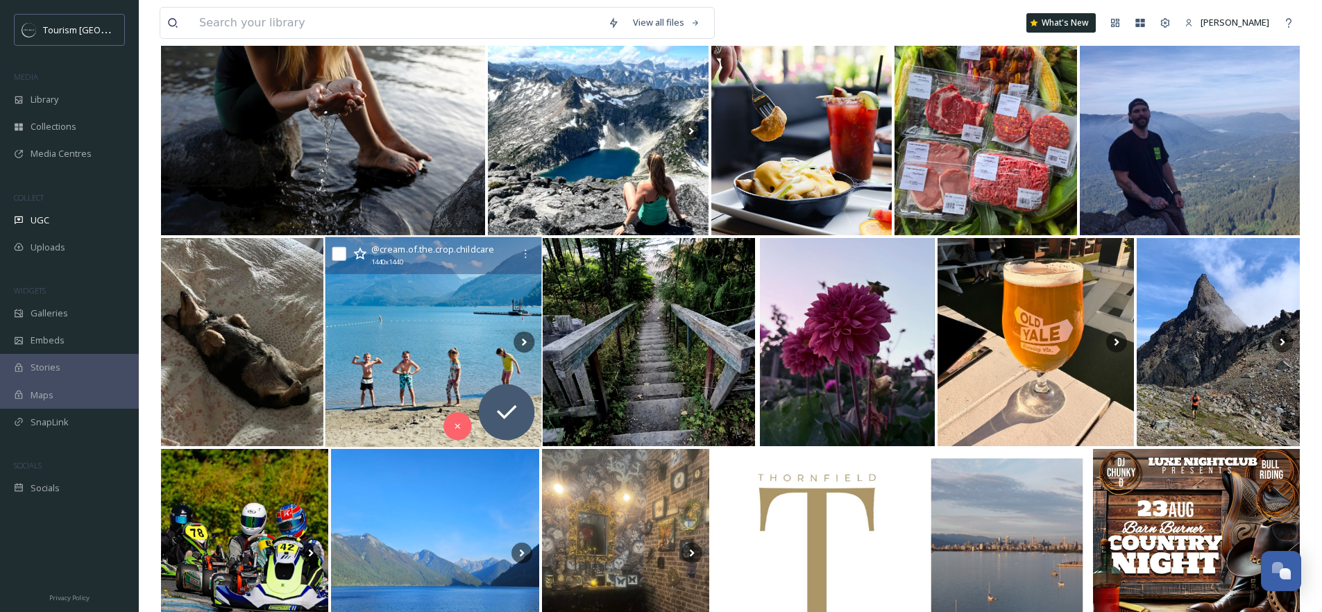
click at [391, 332] on img at bounding box center [433, 342] width 217 height 210
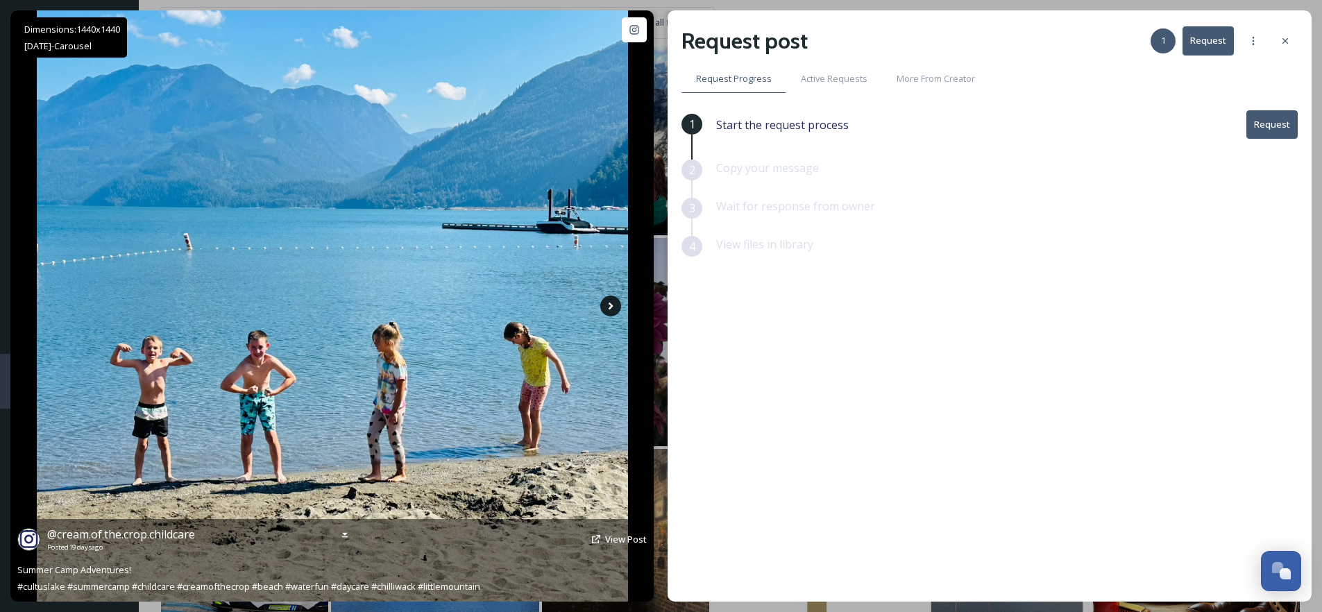
click at [607, 310] on icon at bounding box center [610, 306] width 21 height 21
click at [607, 306] on icon at bounding box center [610, 306] width 21 height 21
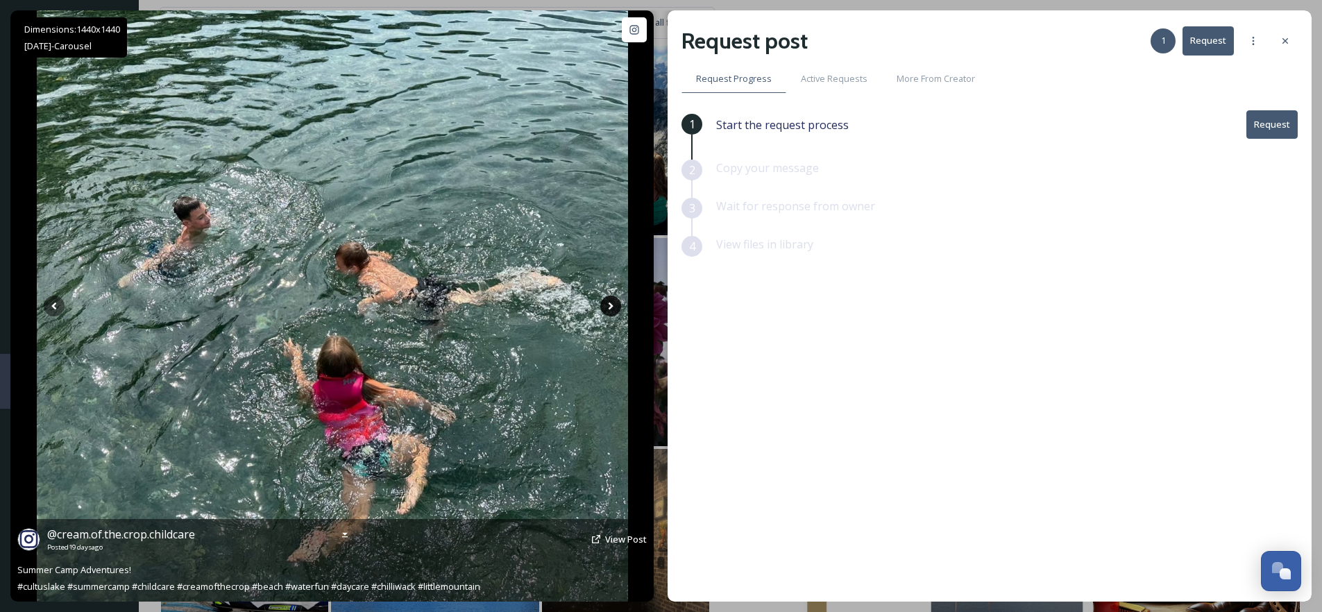
click at [611, 309] on icon at bounding box center [610, 306] width 21 height 21
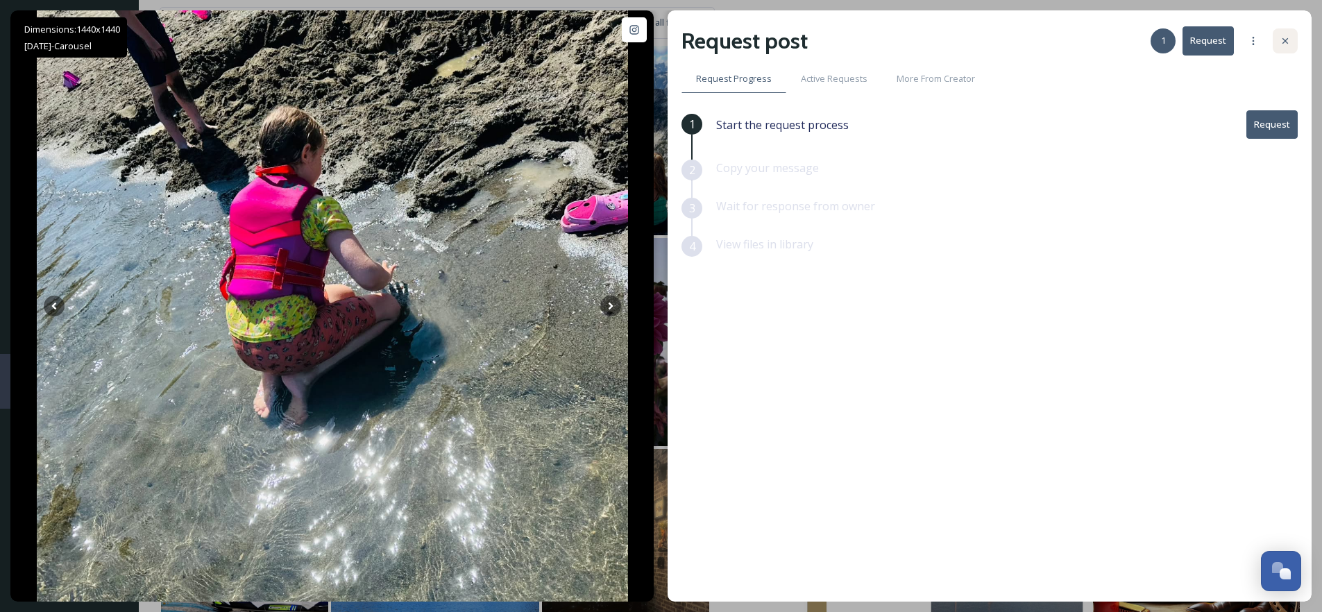
click at [1278, 46] on div at bounding box center [1285, 40] width 25 height 25
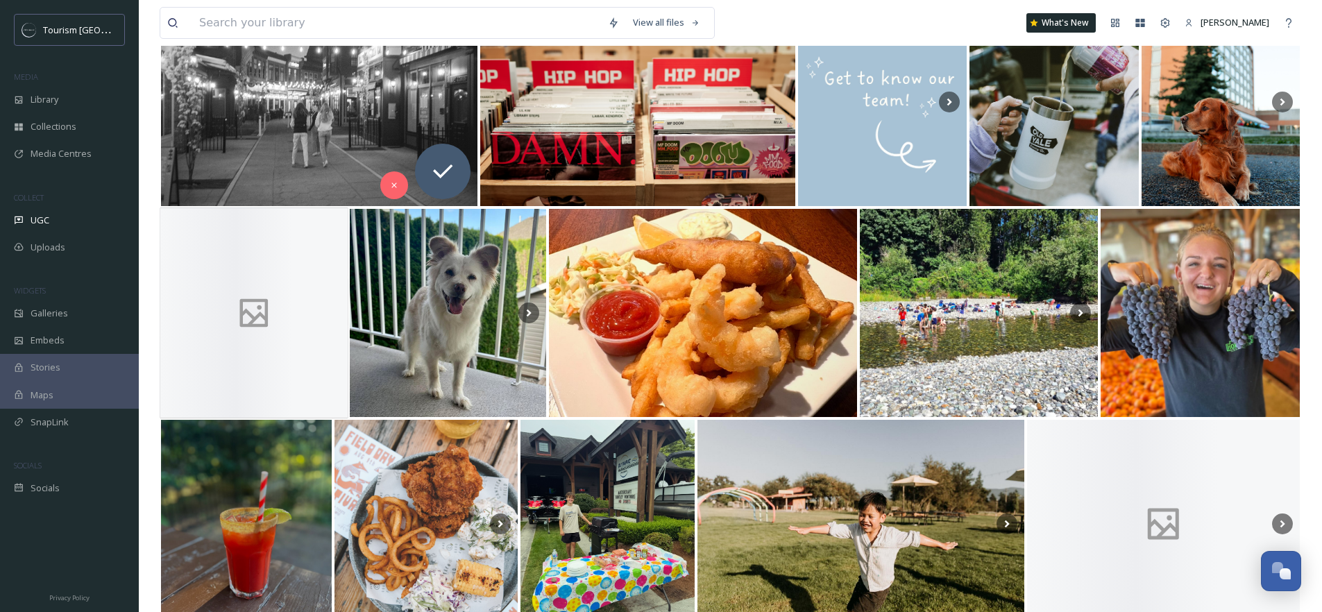
scroll to position [22923, 0]
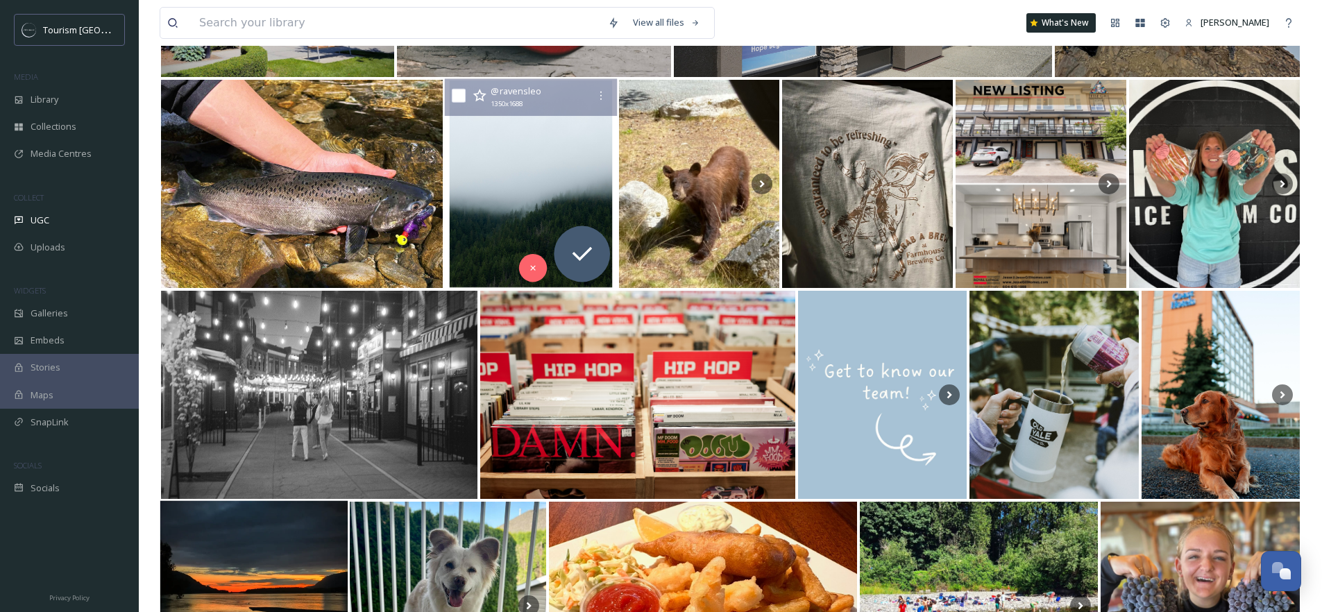
click at [528, 201] on img at bounding box center [531, 184] width 172 height 210
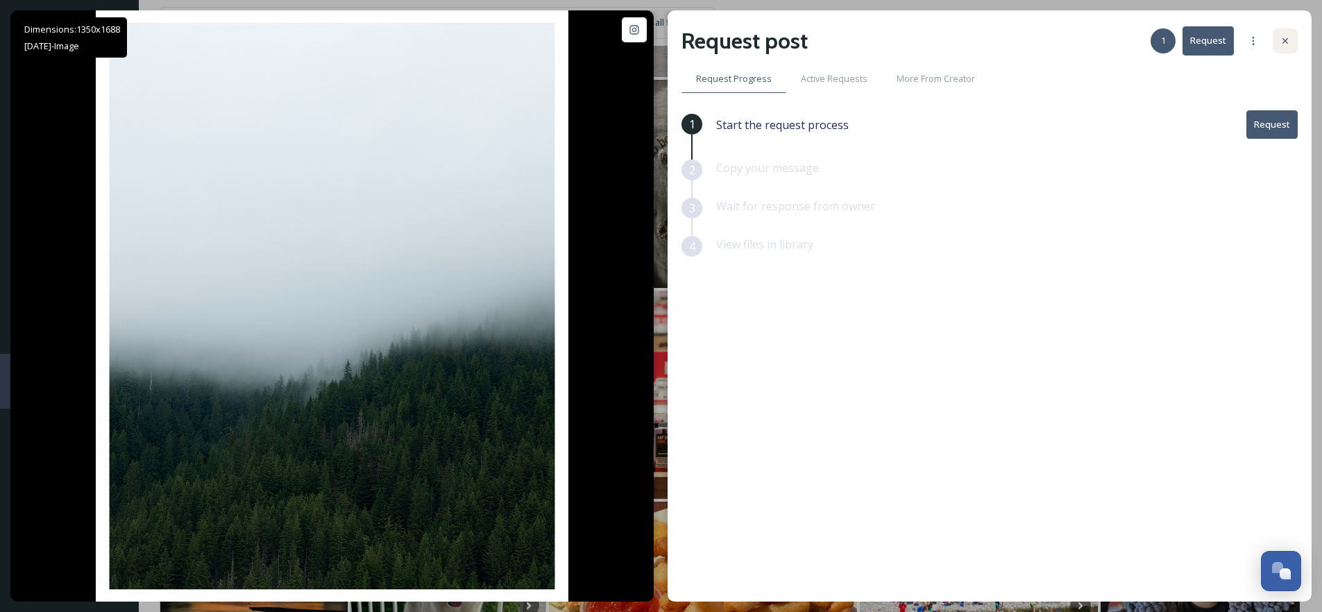
click at [1283, 39] on icon at bounding box center [1286, 41] width 6 height 6
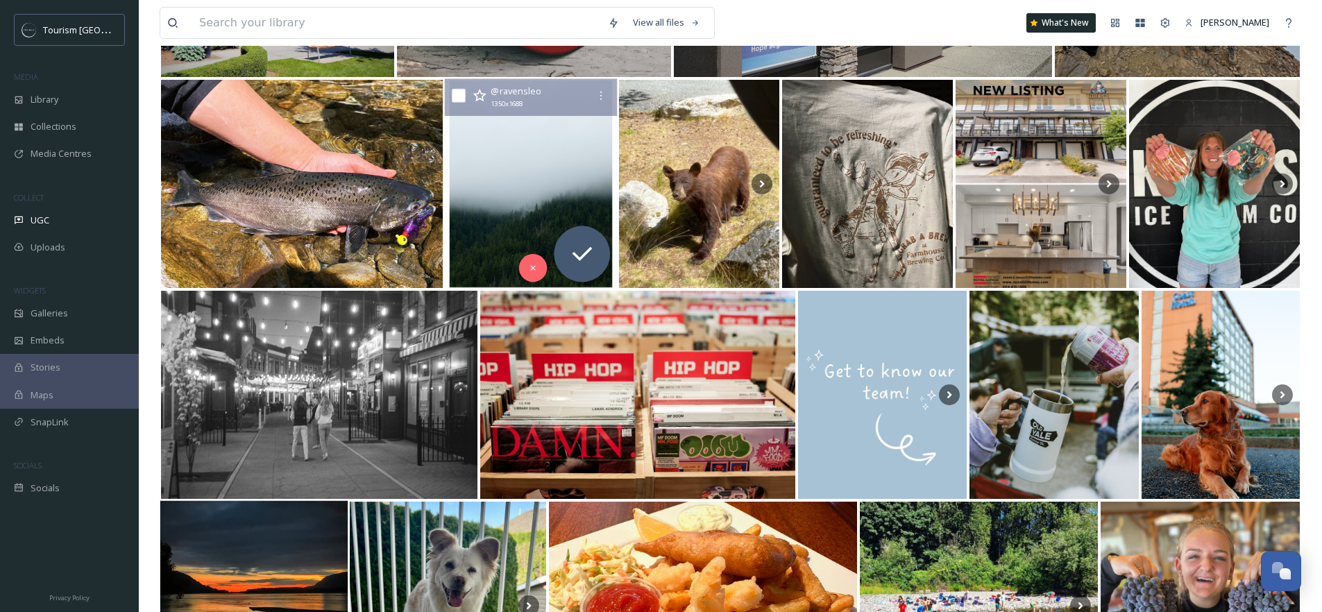
click at [476, 93] on icon at bounding box center [480, 96] width 14 height 14
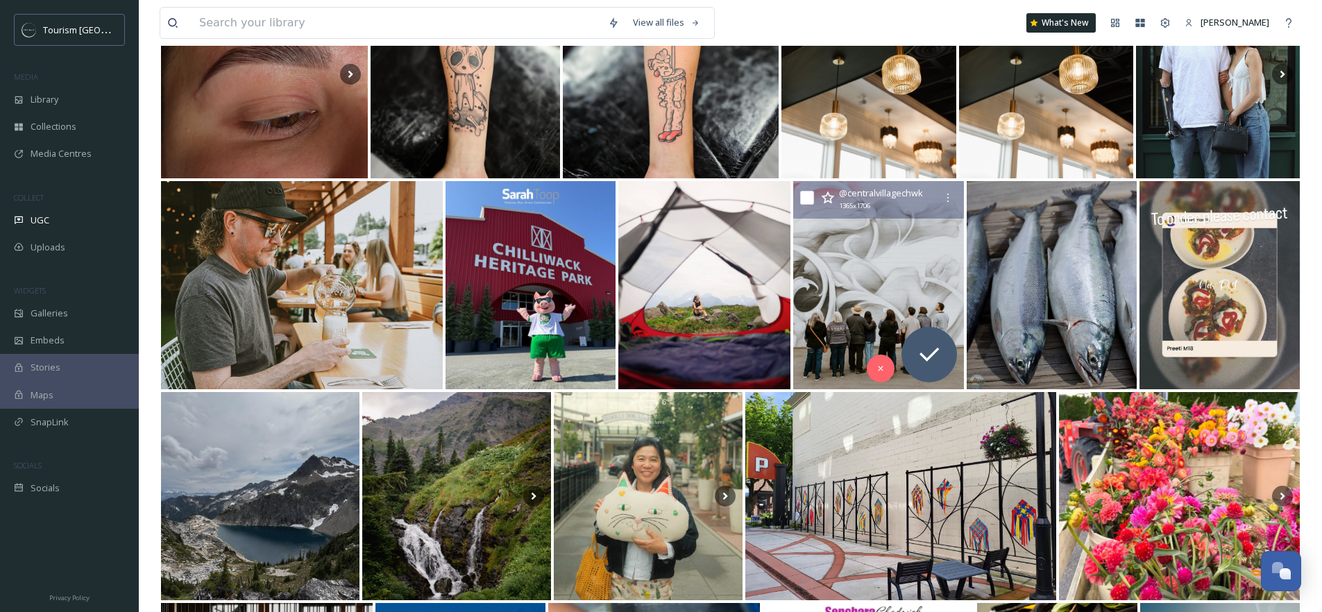
scroll to position [24217, 0]
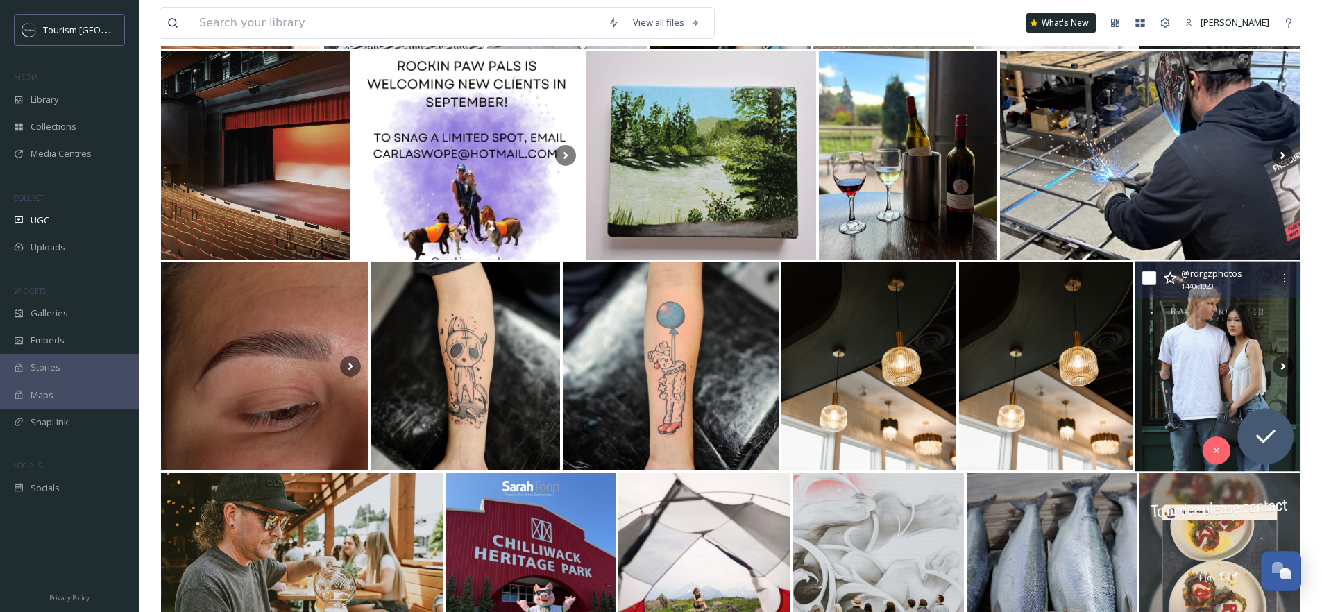
click at [1222, 325] on img at bounding box center [1218, 367] width 165 height 210
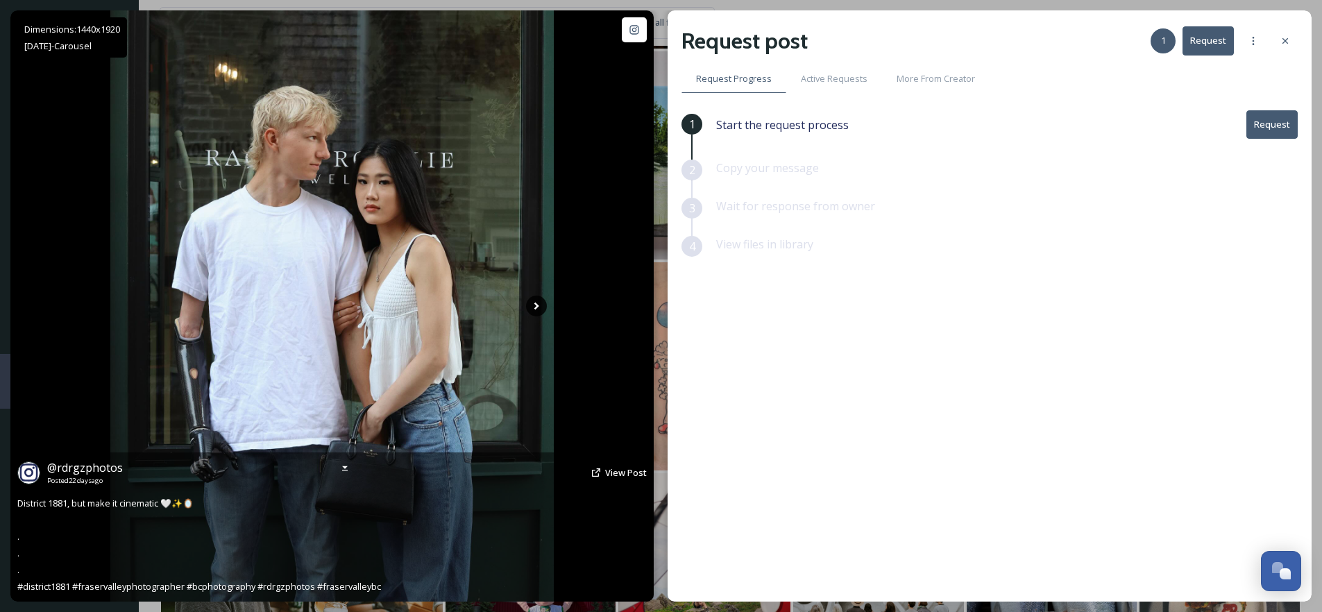
click at [539, 305] on icon at bounding box center [536, 306] width 21 height 21
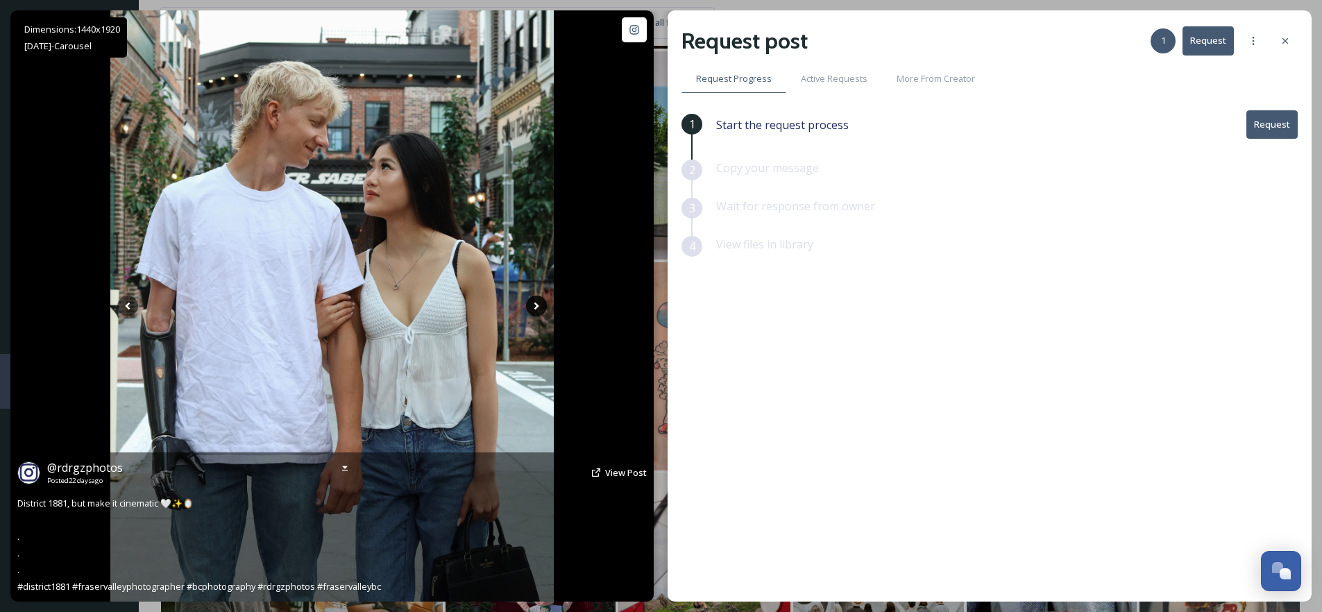
click at [531, 310] on icon at bounding box center [536, 306] width 21 height 21
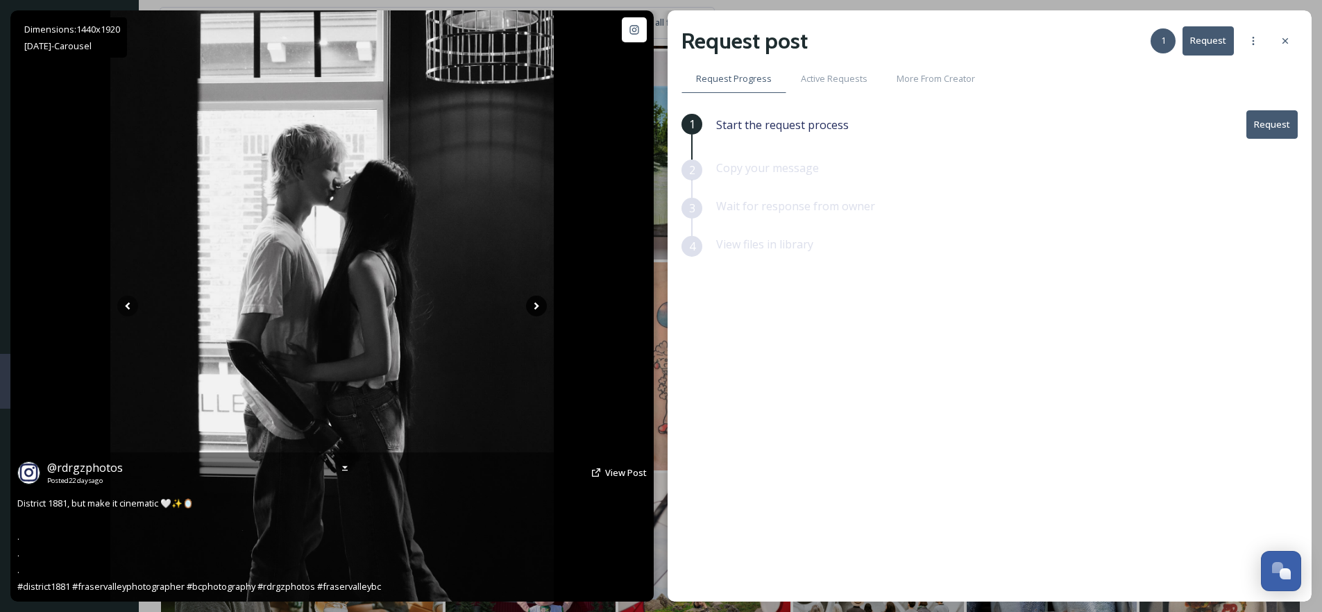
click at [531, 310] on icon at bounding box center [536, 306] width 21 height 21
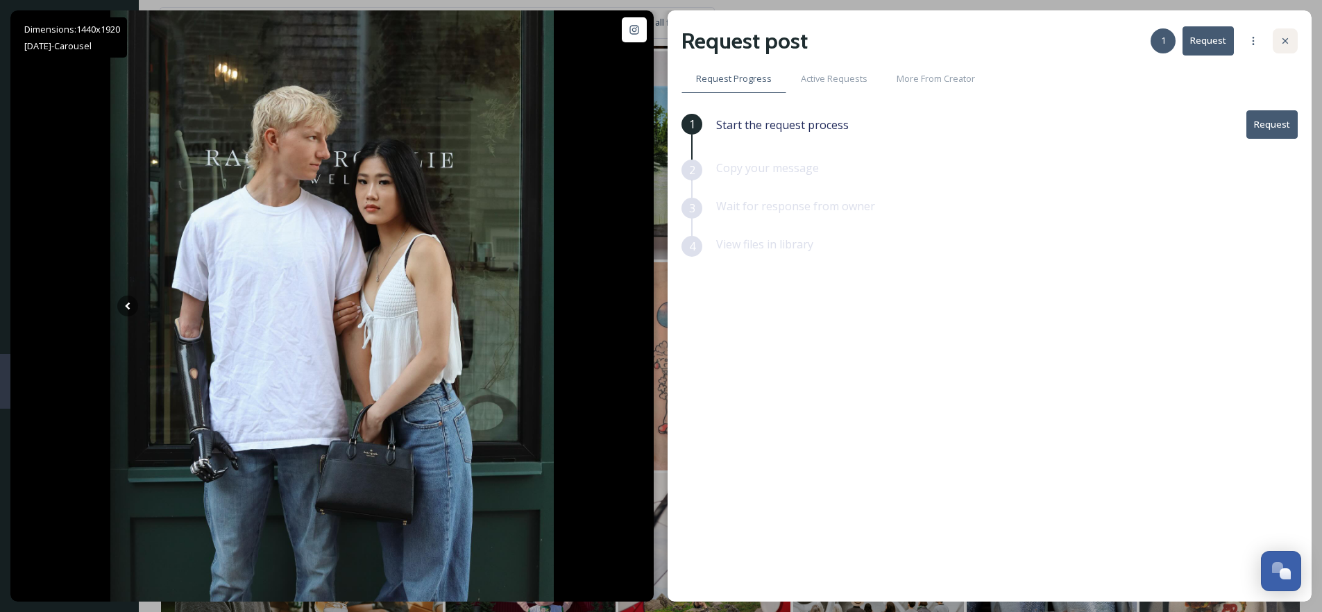
click at [1283, 37] on icon at bounding box center [1285, 40] width 11 height 11
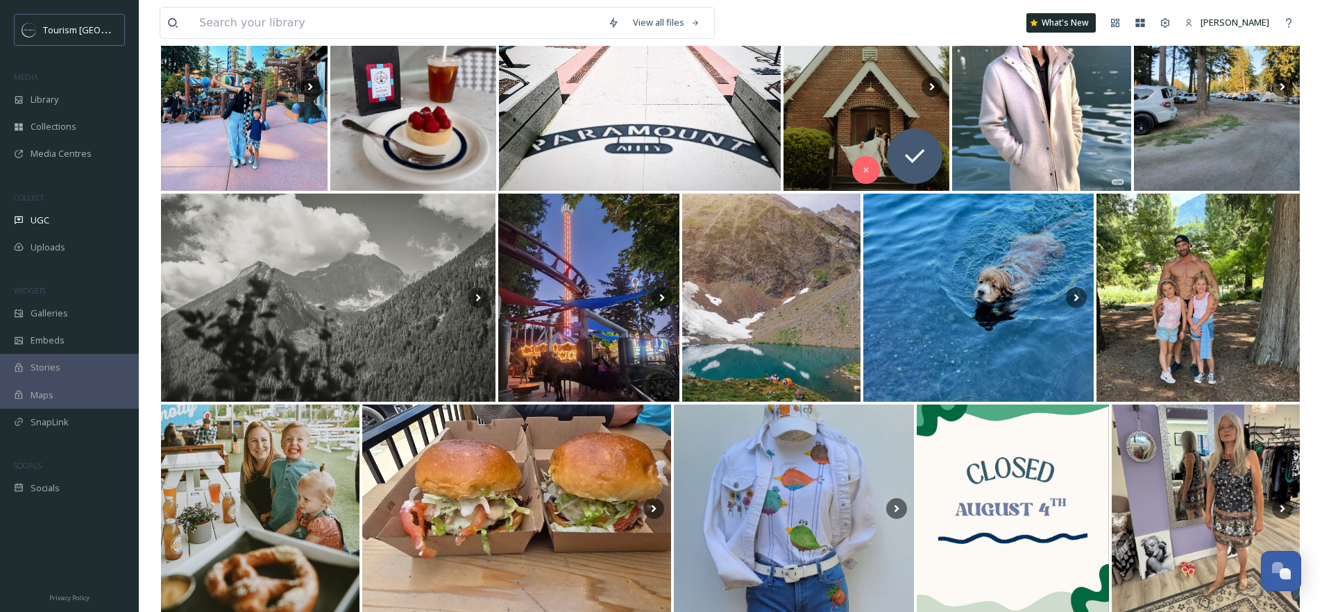
scroll to position [29160, 0]
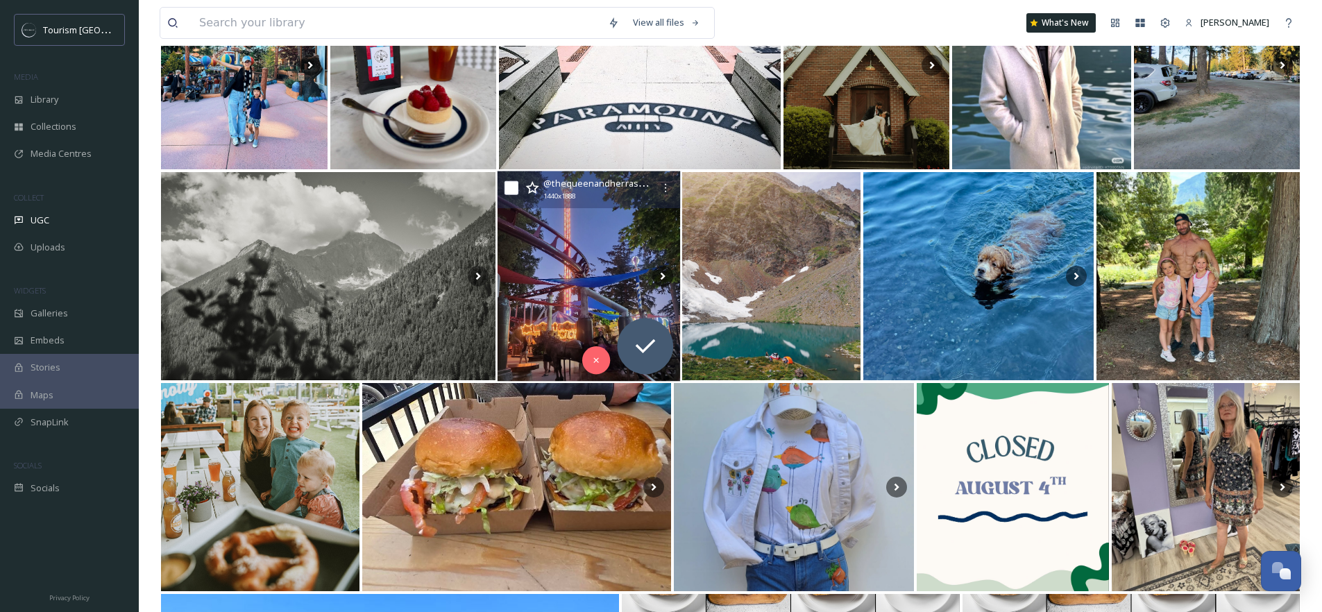
click at [590, 274] on img at bounding box center [589, 276] width 183 height 210
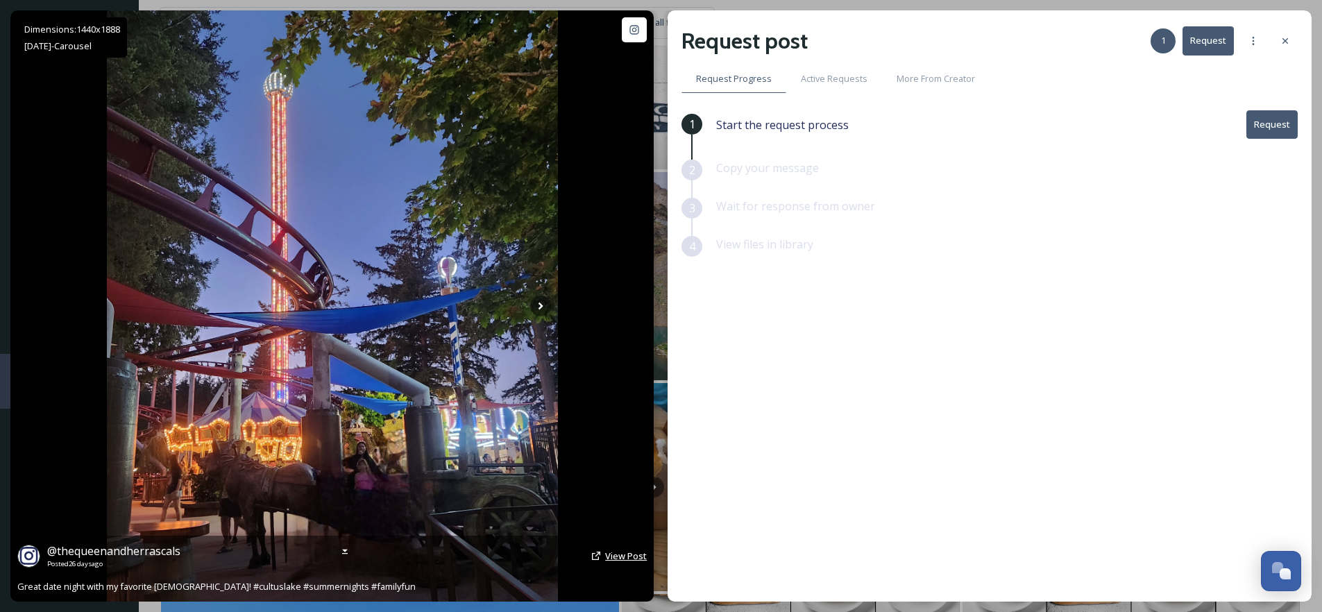
click at [616, 554] on span "View Post" at bounding box center [626, 556] width 42 height 12
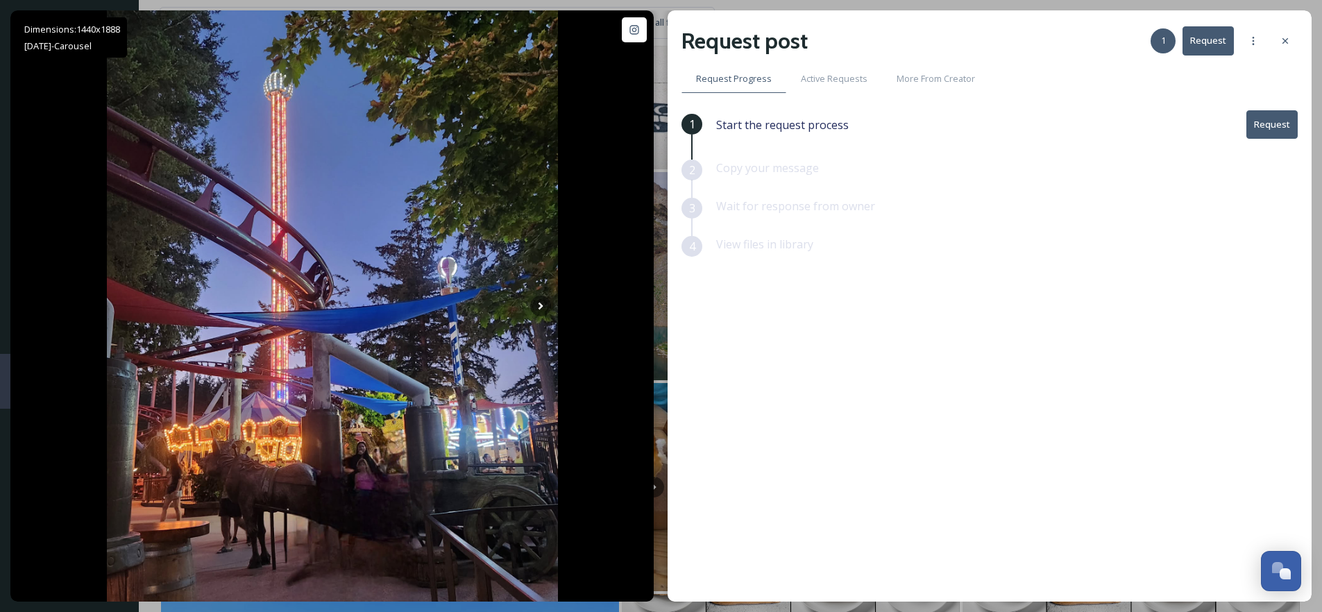
click at [1268, 127] on button "Request" at bounding box center [1272, 124] width 51 height 28
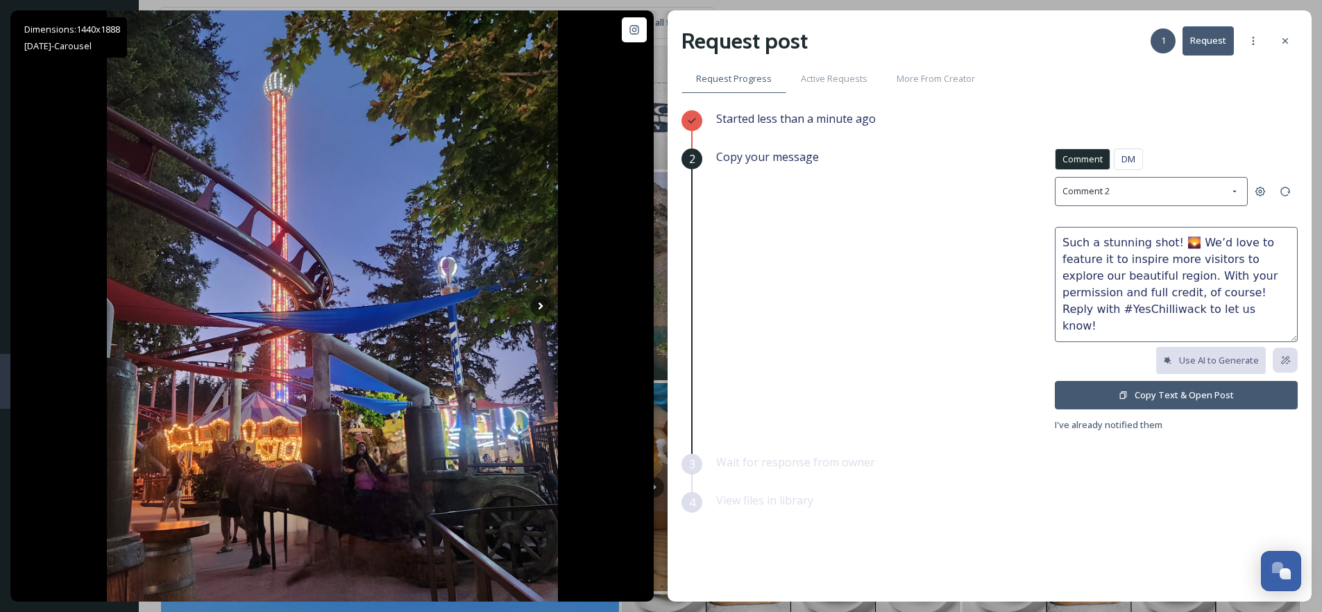
click at [1184, 396] on button "Copy Text & Open Post" at bounding box center [1176, 395] width 243 height 28
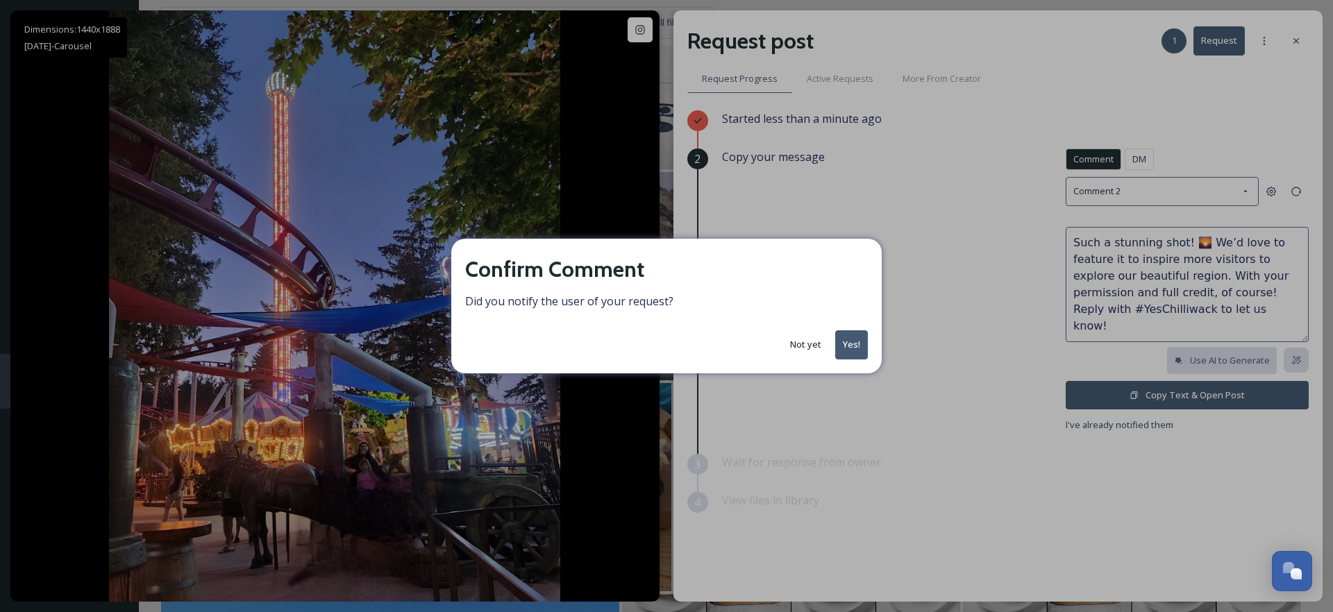
click at [843, 332] on button "Yes!" at bounding box center [851, 344] width 33 height 28
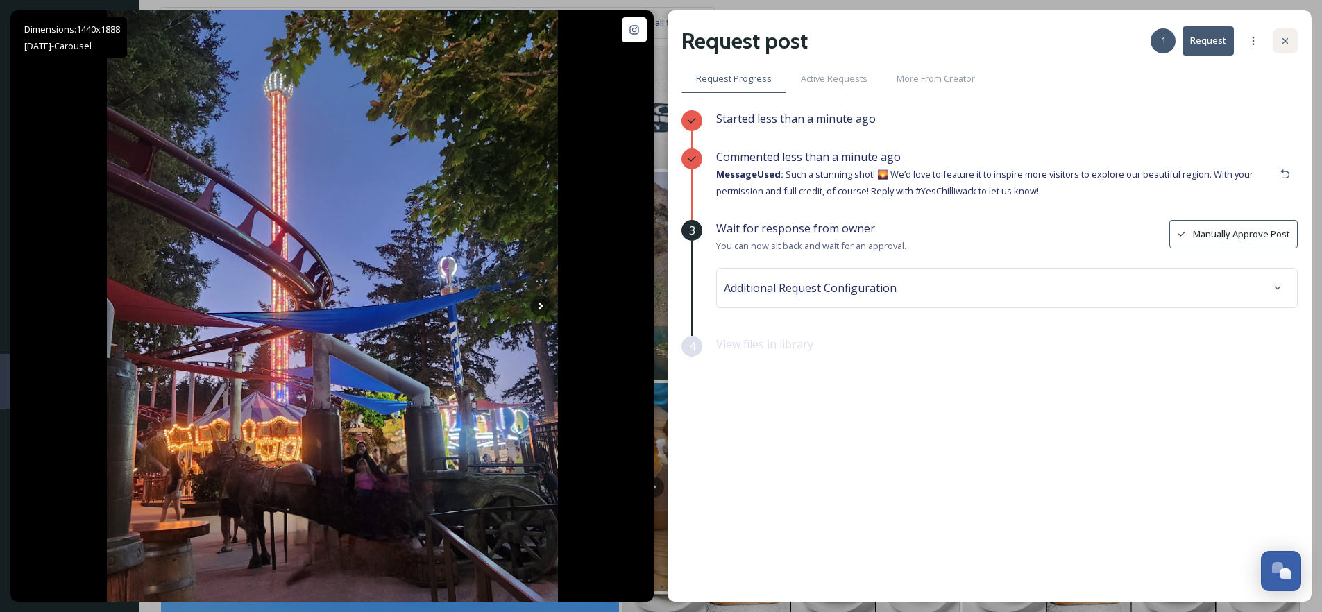
click at [1292, 46] on div at bounding box center [1285, 40] width 25 height 25
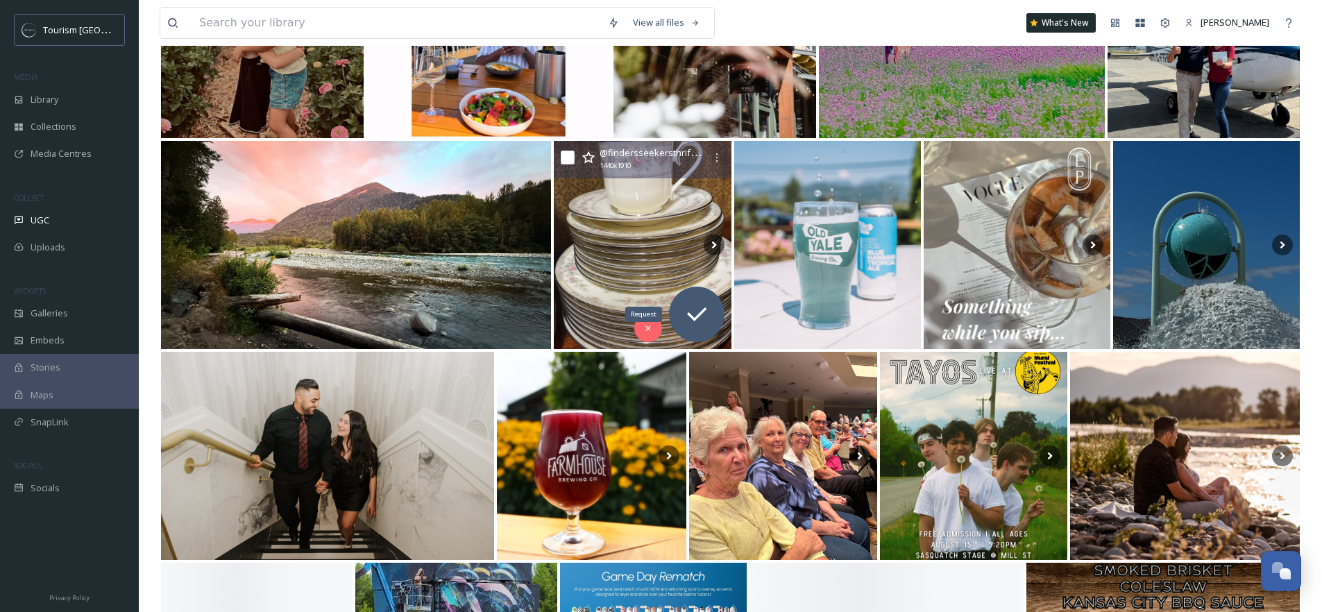
scroll to position [30476, 0]
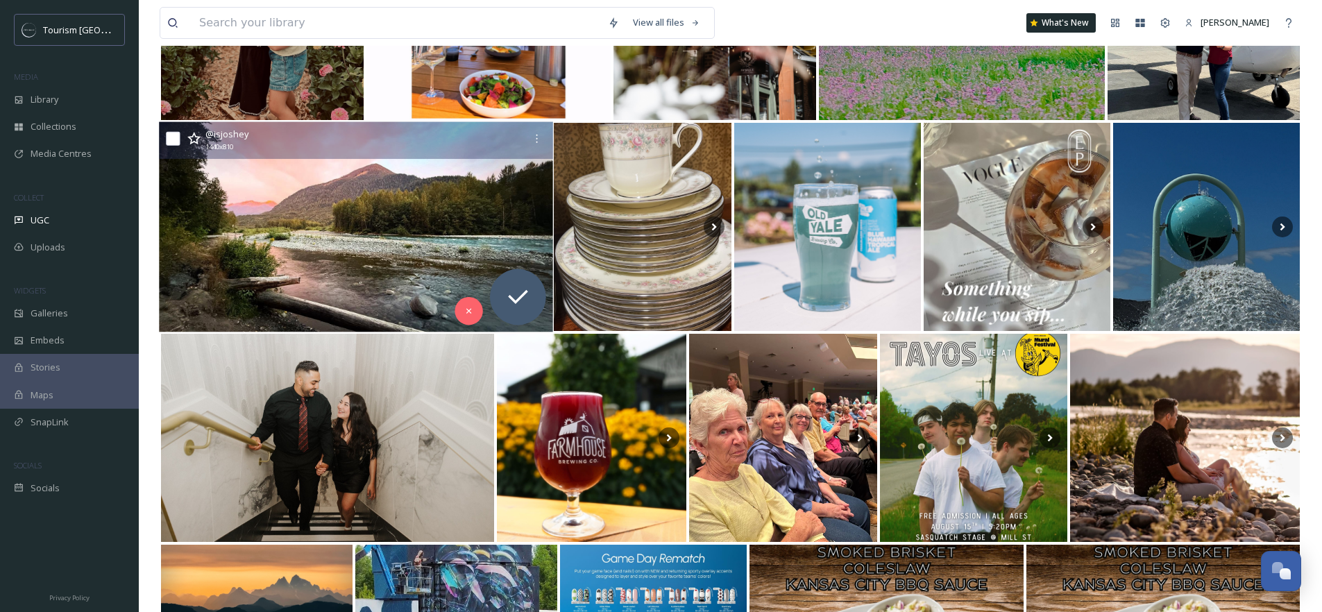
click at [336, 261] on img at bounding box center [356, 227] width 394 height 210
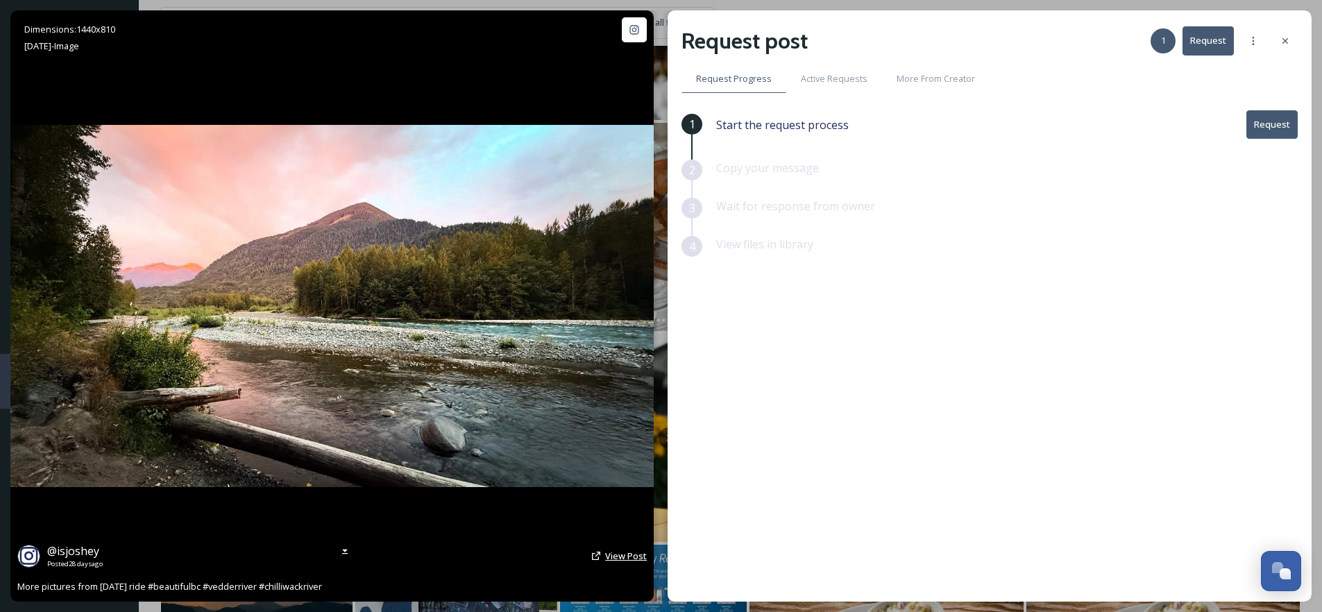
click at [616, 555] on span "View Post" at bounding box center [626, 556] width 42 height 12
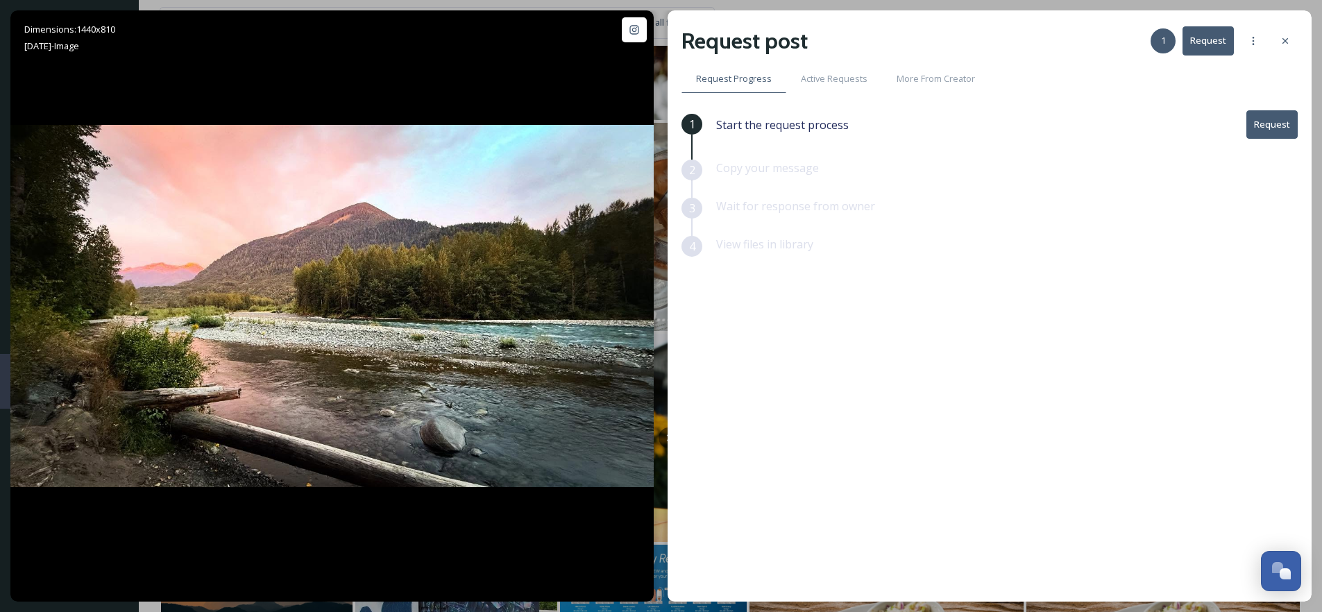
click at [1260, 122] on button "Request" at bounding box center [1272, 124] width 51 height 28
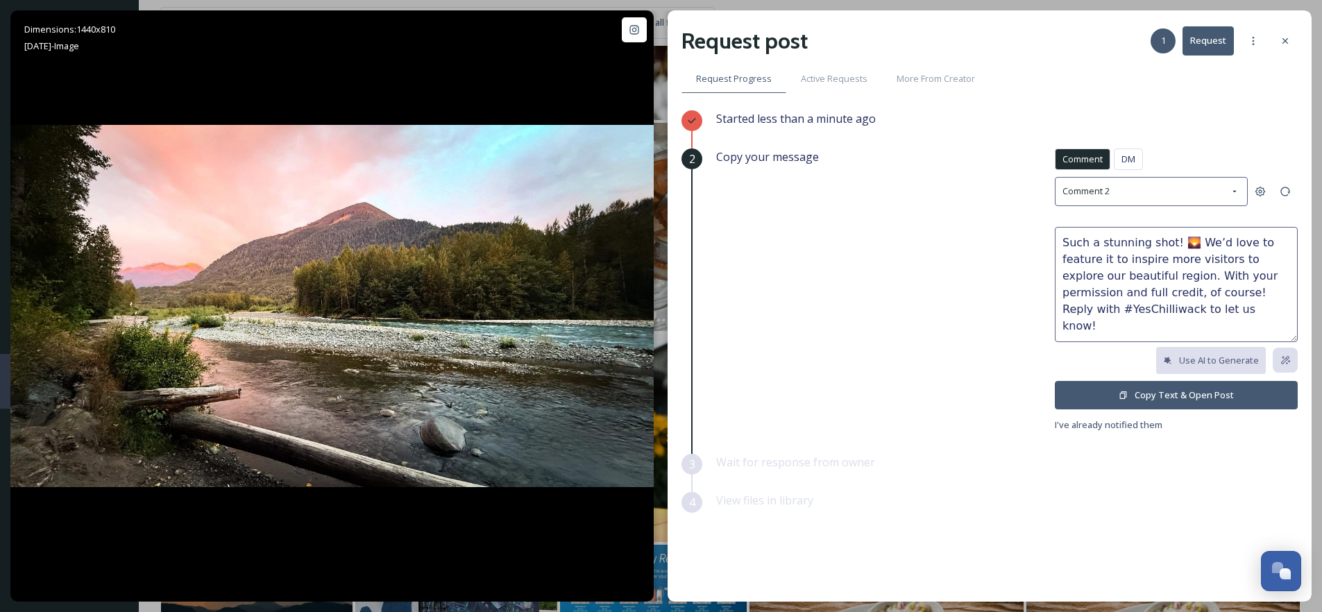
drag, startPoint x: 1099, startPoint y: 242, endPoint x: 1143, endPoint y: 242, distance: 43.7
click at [1143, 242] on textarea "Such a stunning shot! 🌄 We’d love to feature it to inspire more visitors to exp…" at bounding box center [1176, 284] width 243 height 115
type textarea "Such a gorgeous shot! 🌄 We’d love to feature it to inspire more visitors to exp…"
click at [1163, 392] on button "Copy Text & Open Post" at bounding box center [1176, 395] width 243 height 28
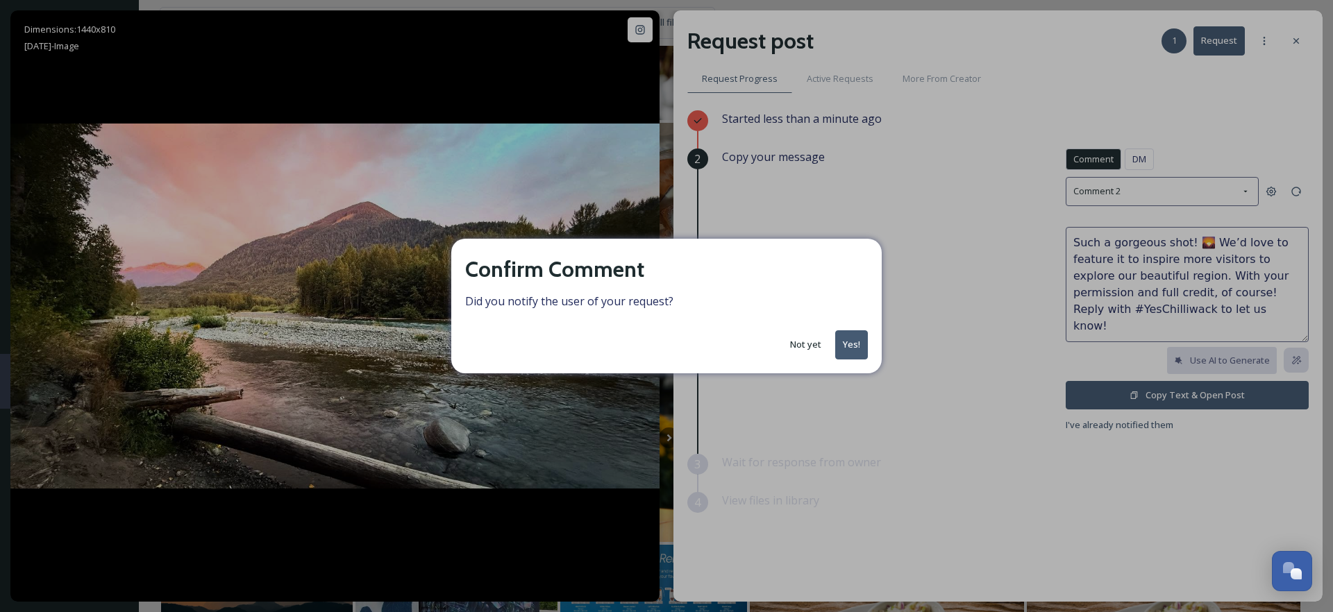
click at [863, 342] on button "Yes!" at bounding box center [851, 344] width 33 height 28
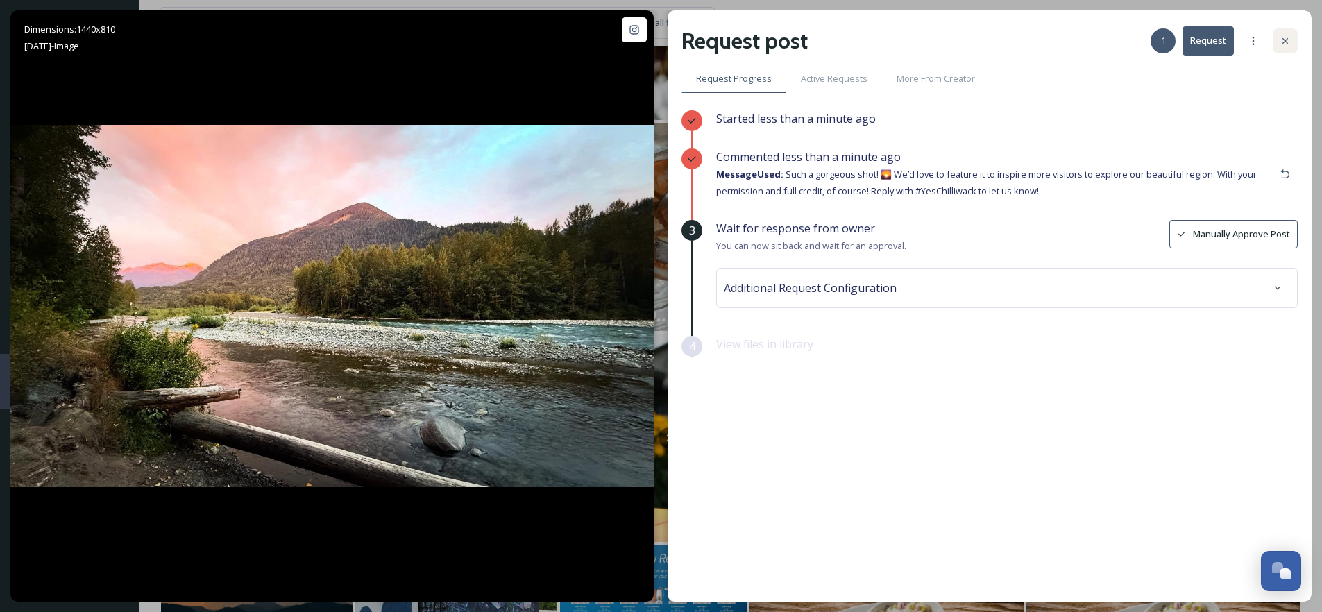
click at [1293, 42] on div at bounding box center [1285, 40] width 25 height 25
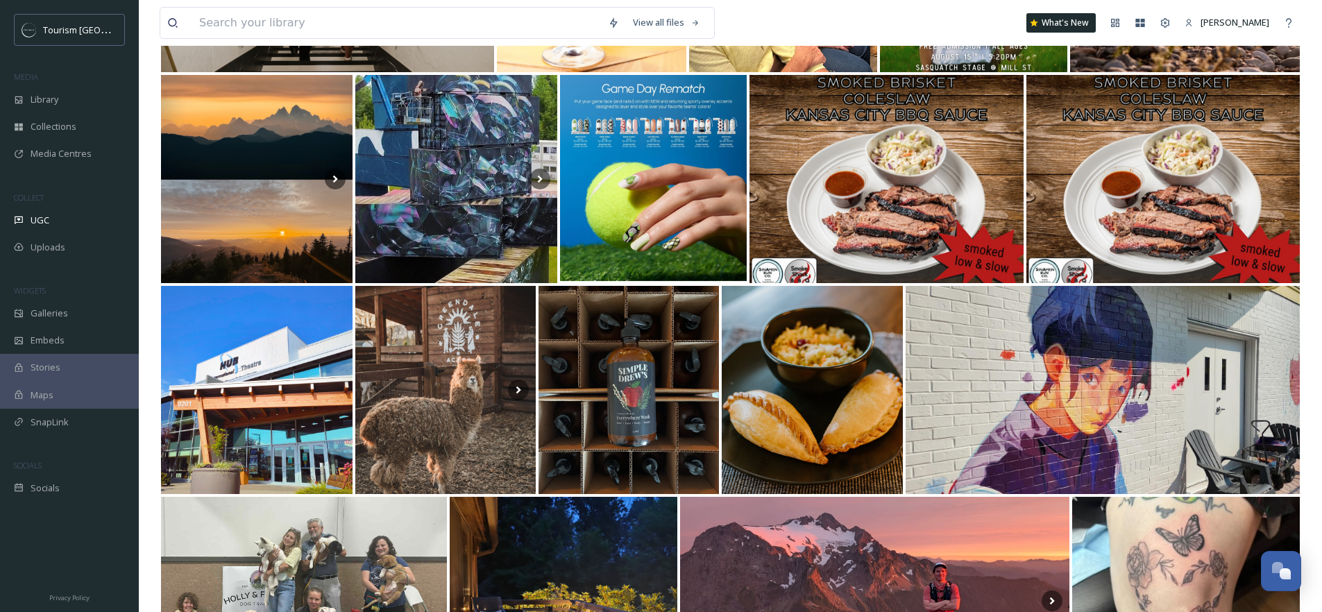
scroll to position [29564, 0]
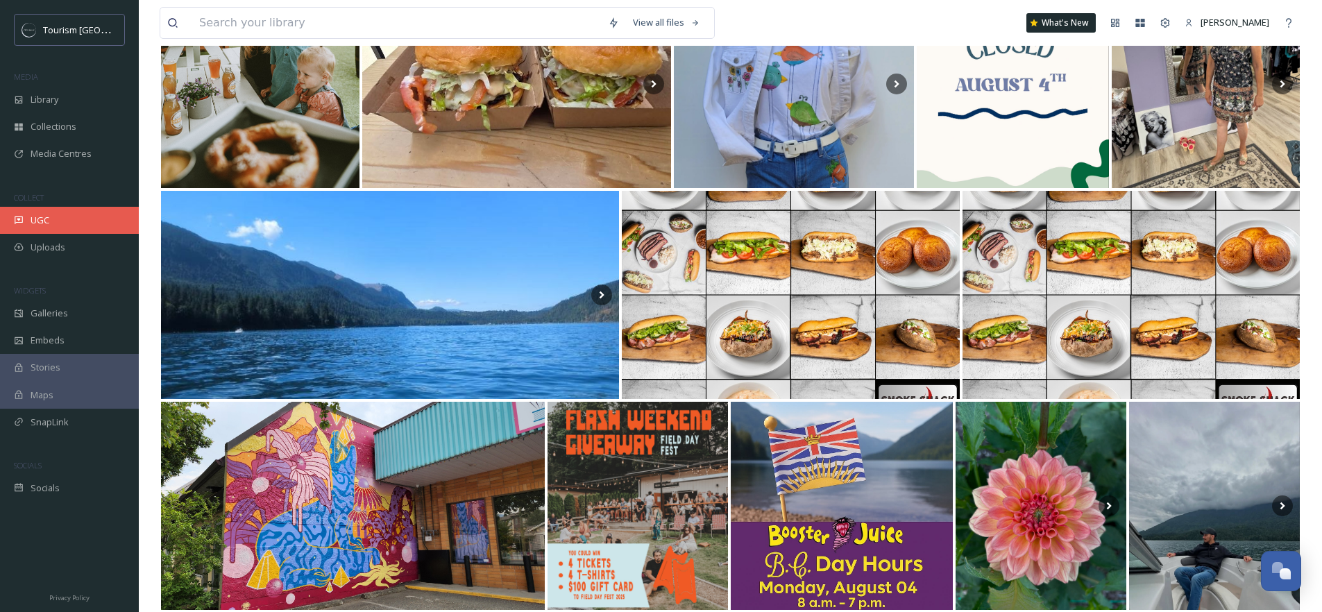
click at [60, 223] on div "UGC" at bounding box center [69, 220] width 139 height 27
